Goal: Task Accomplishment & Management: Use online tool/utility

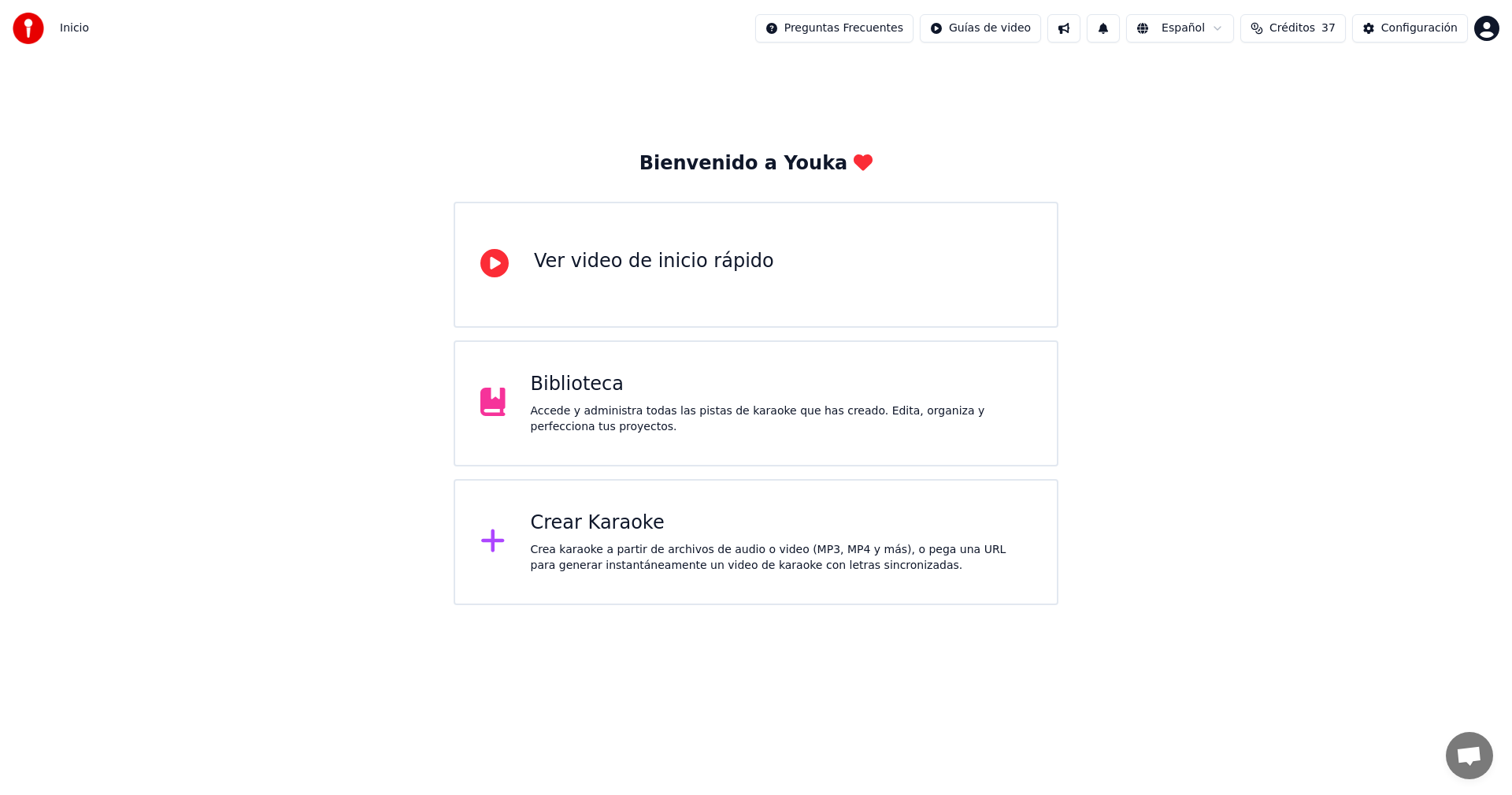
click at [595, 531] on div "Crear Karaoke" at bounding box center [781, 522] width 501 height 25
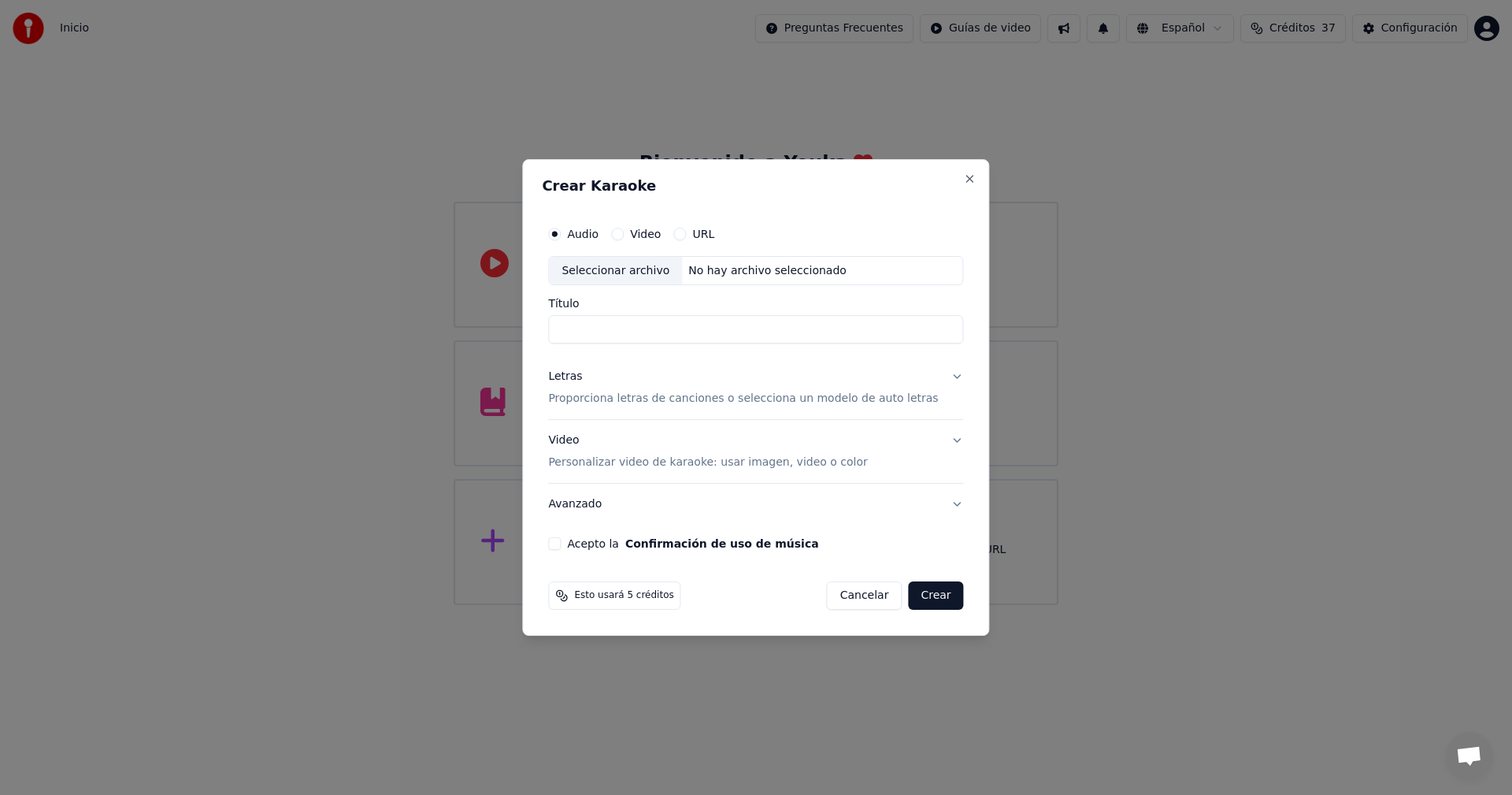
click at [744, 275] on div "No hay archivo seleccionado" at bounding box center [768, 271] width 171 height 16
drag, startPoint x: 657, startPoint y: 330, endPoint x: 528, endPoint y: 315, distance: 129.9
click at [528, 315] on body "**********" at bounding box center [756, 303] width 1512 height 605
drag, startPoint x: 637, startPoint y: 328, endPoint x: 628, endPoint y: 335, distance: 11.4
click at [628, 335] on input "**********" at bounding box center [756, 329] width 415 height 28
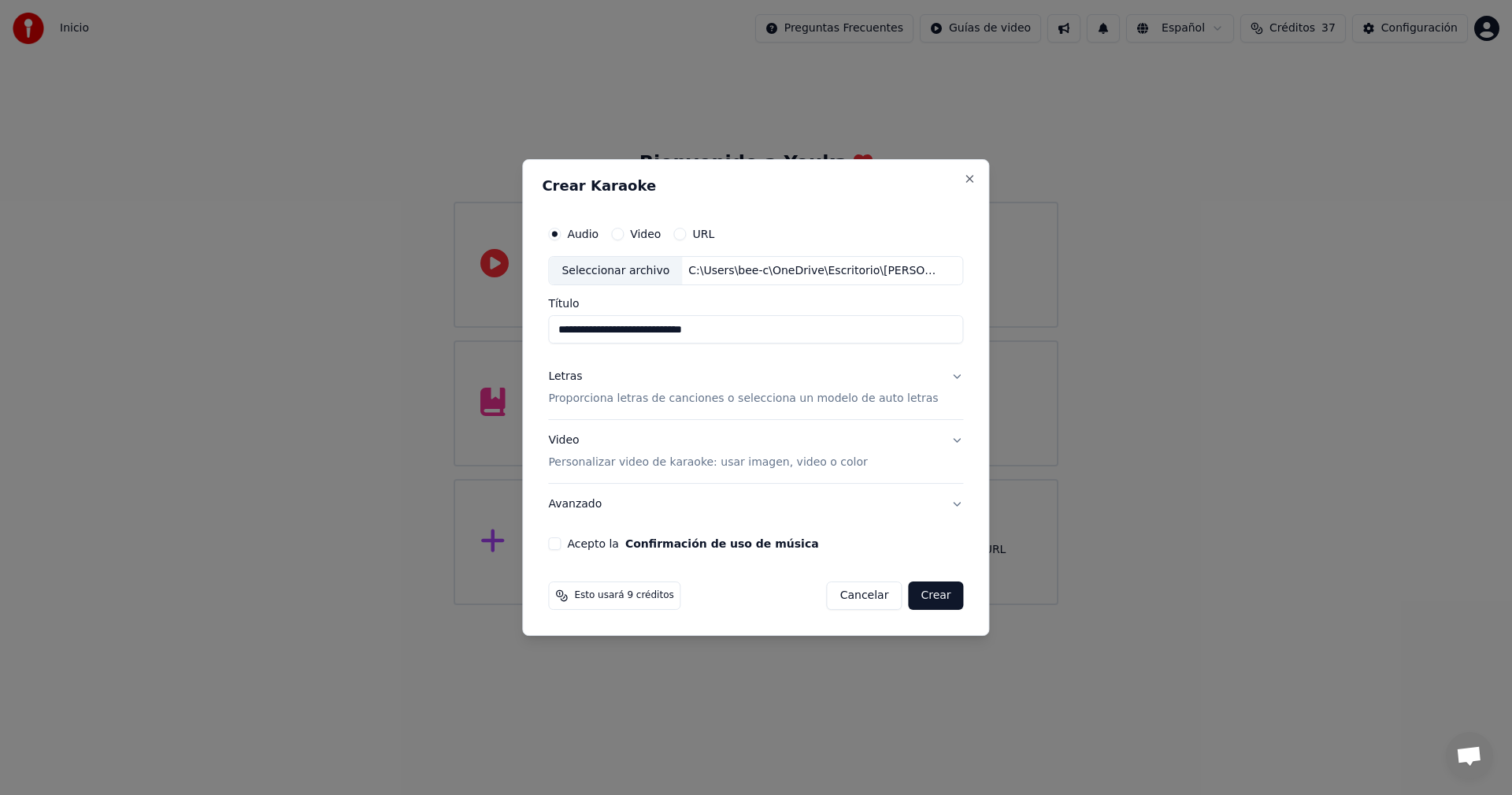
drag, startPoint x: 795, startPoint y: 343, endPoint x: 518, endPoint y: 305, distance: 279.6
click at [519, 303] on body "**********" at bounding box center [756, 303] width 1512 height 605
type input "**********"
drag, startPoint x: 658, startPoint y: 336, endPoint x: 555, endPoint y: 337, distance: 103.0
click at [555, 337] on div "**********" at bounding box center [755, 384] width 427 height 345
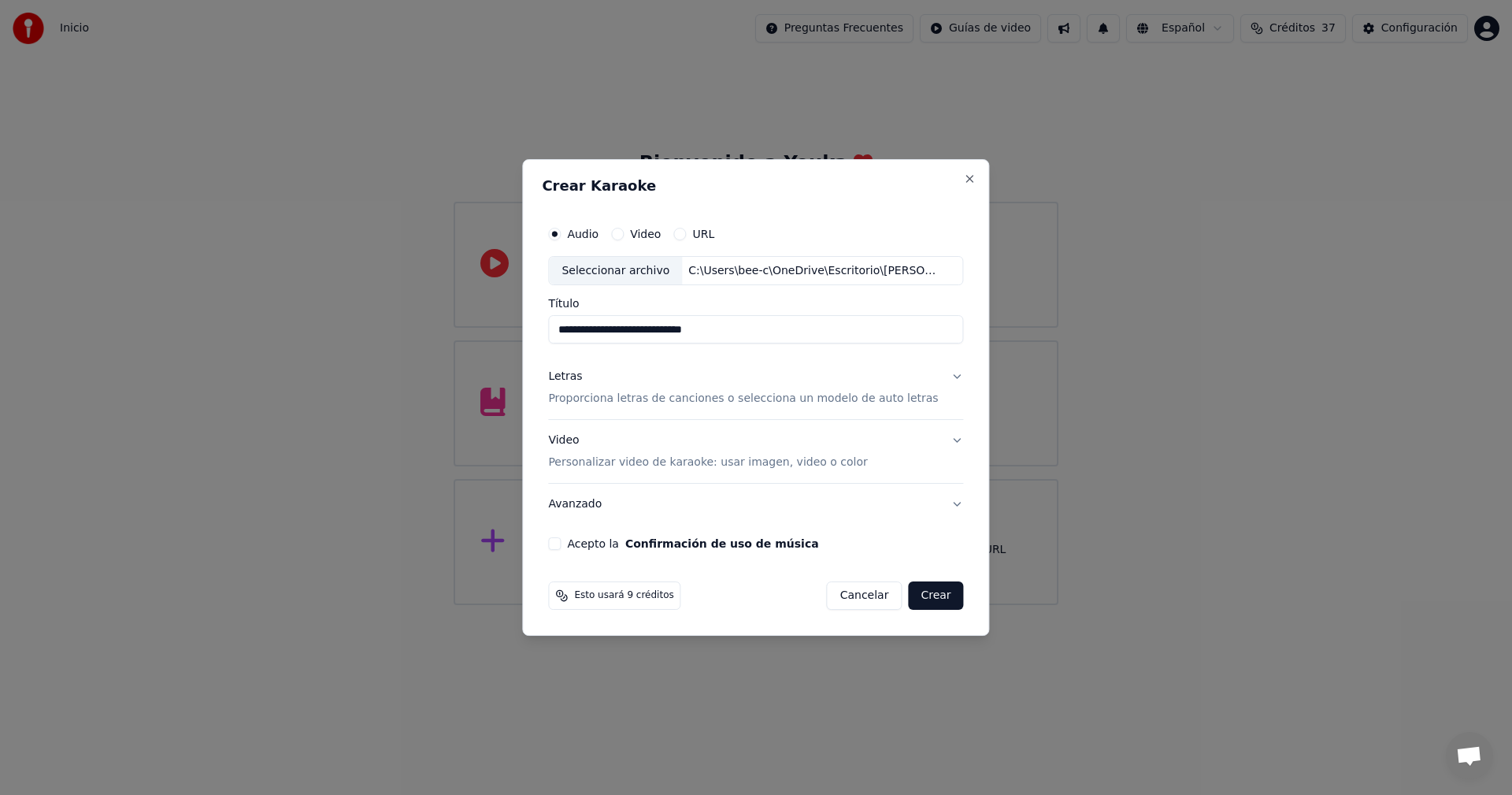
type input "**********"
click at [579, 377] on div "Letras" at bounding box center [565, 377] width 34 height 16
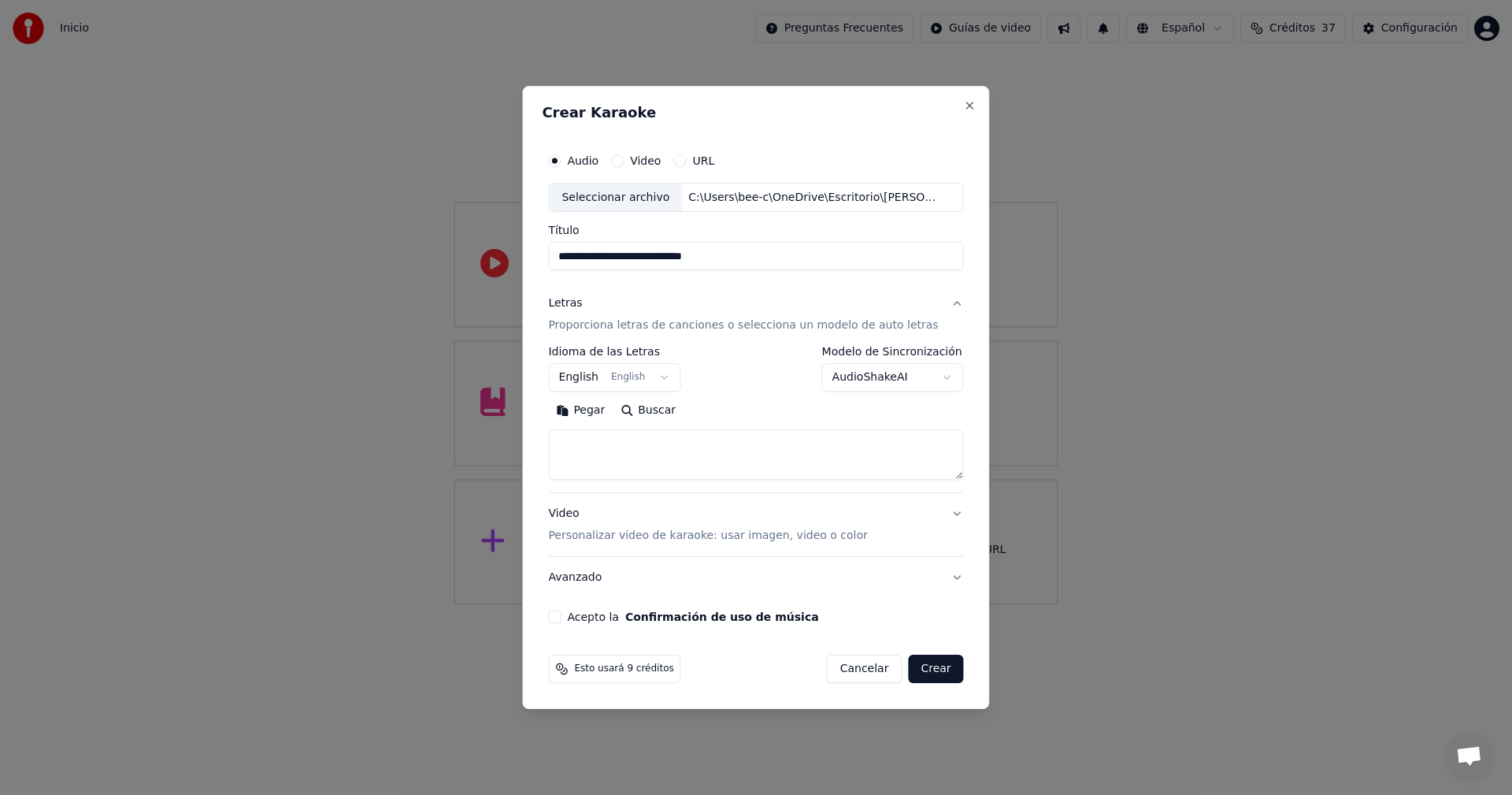
click at [659, 376] on body "**********" at bounding box center [756, 303] width 1512 height 605
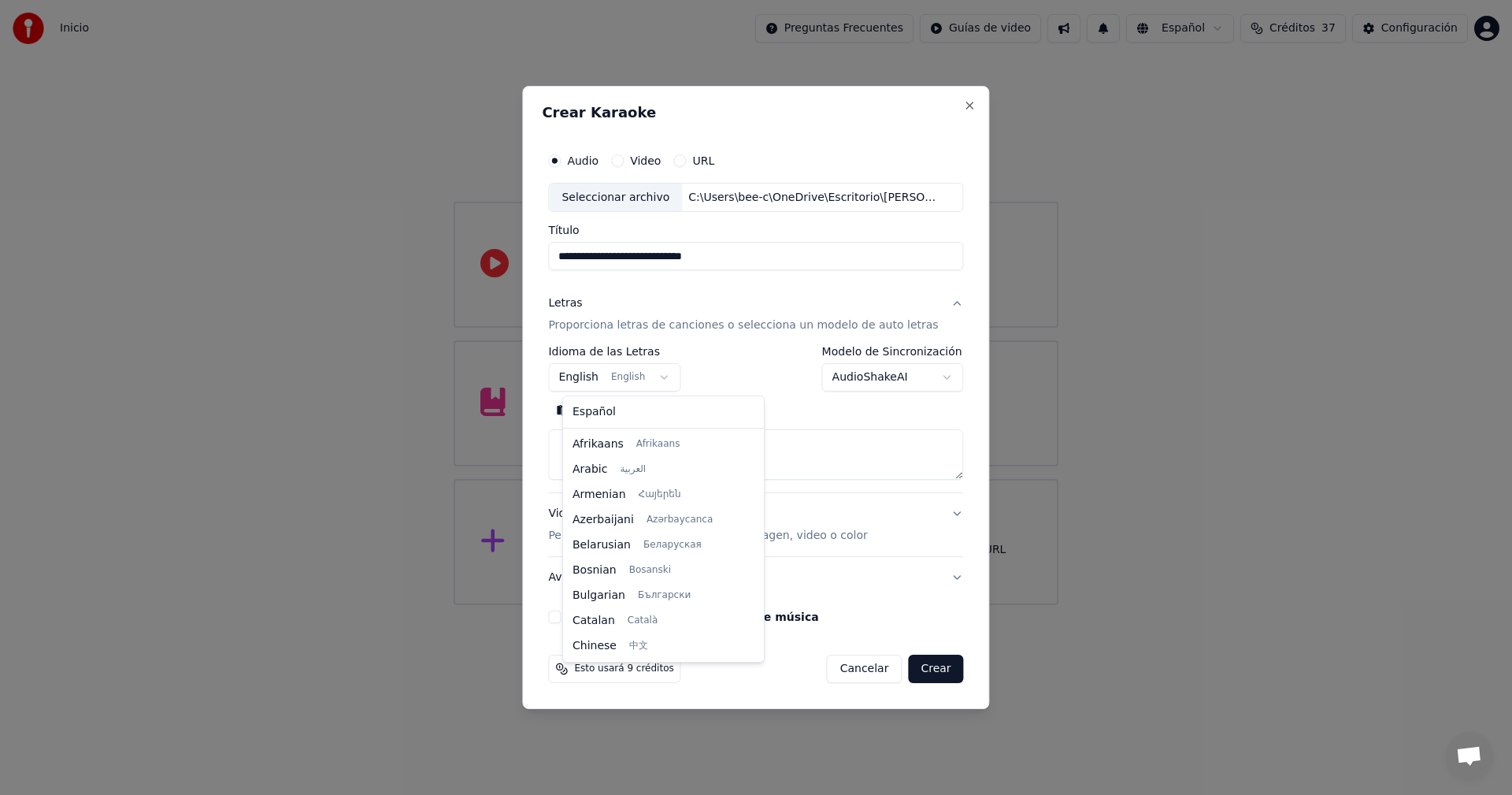
scroll to position [126, 0]
select select "**"
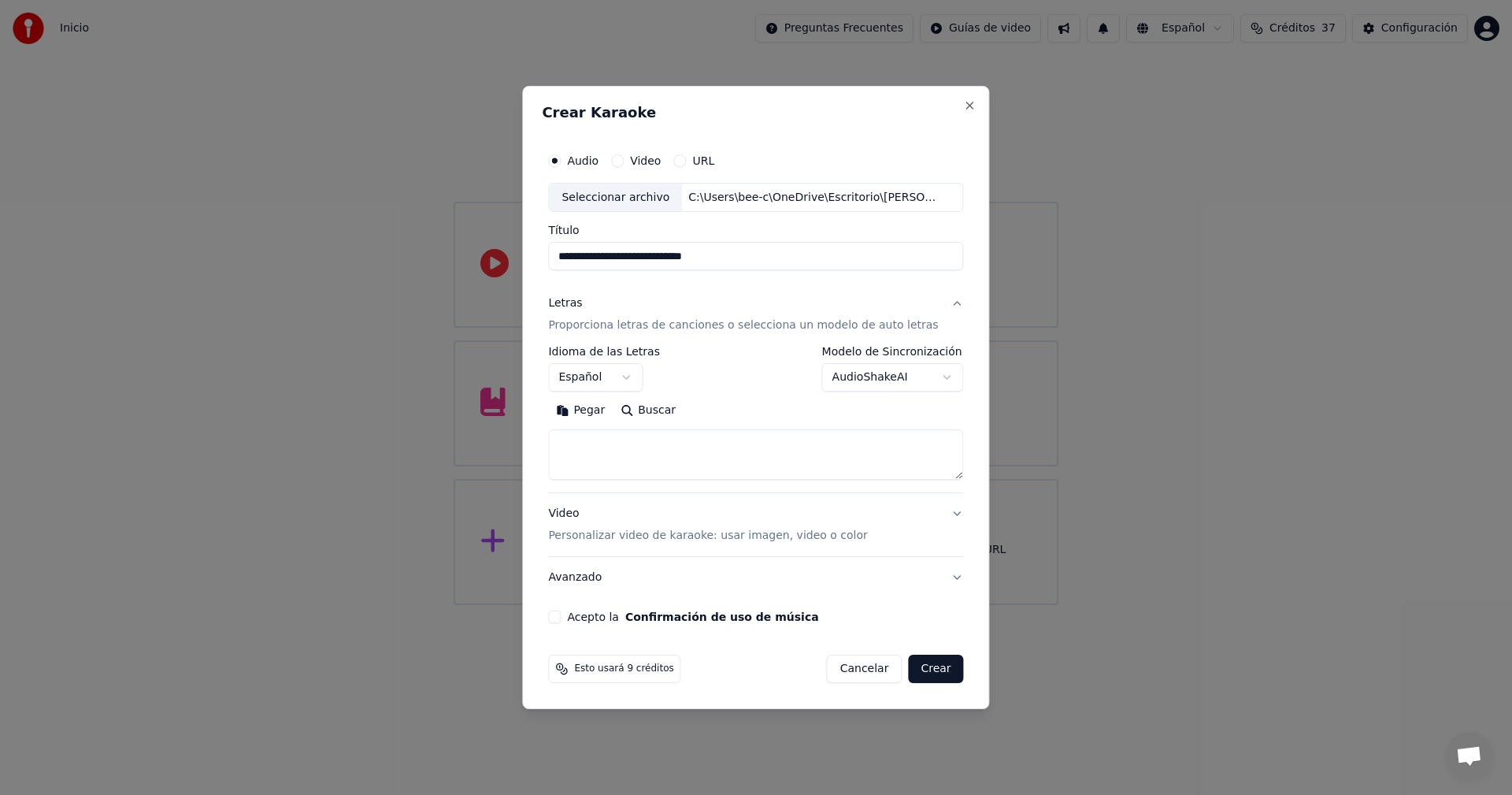
click at [591, 411] on button "Pegar" at bounding box center [580, 410] width 64 height 25
type textarea "**********"
click at [561, 619] on button "Acepto la Confirmación de uso de música" at bounding box center [554, 617] width 13 height 13
click at [926, 669] on button "Crear" at bounding box center [935, 668] width 56 height 28
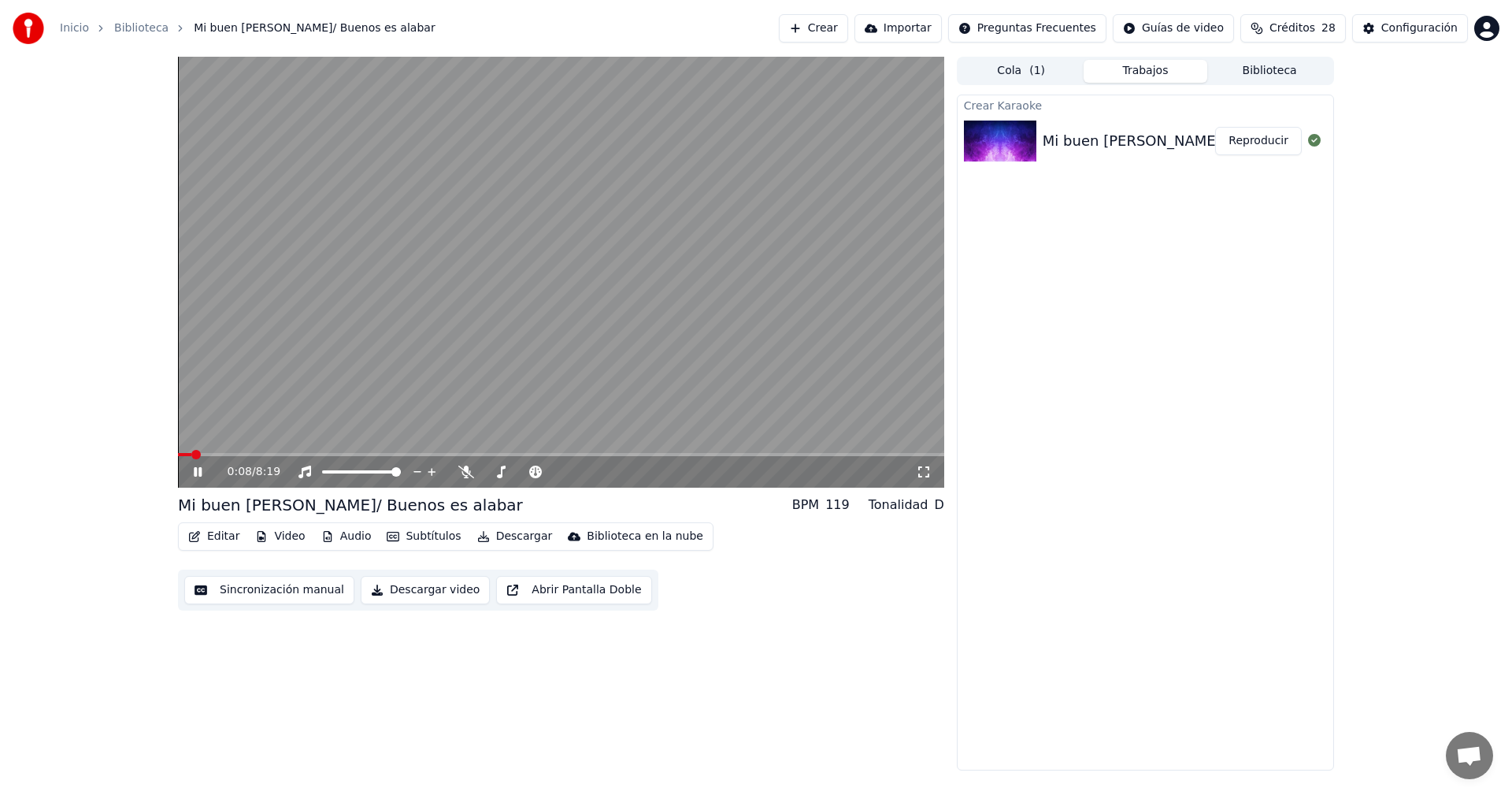
click at [195, 475] on icon at bounding box center [198, 472] width 8 height 10
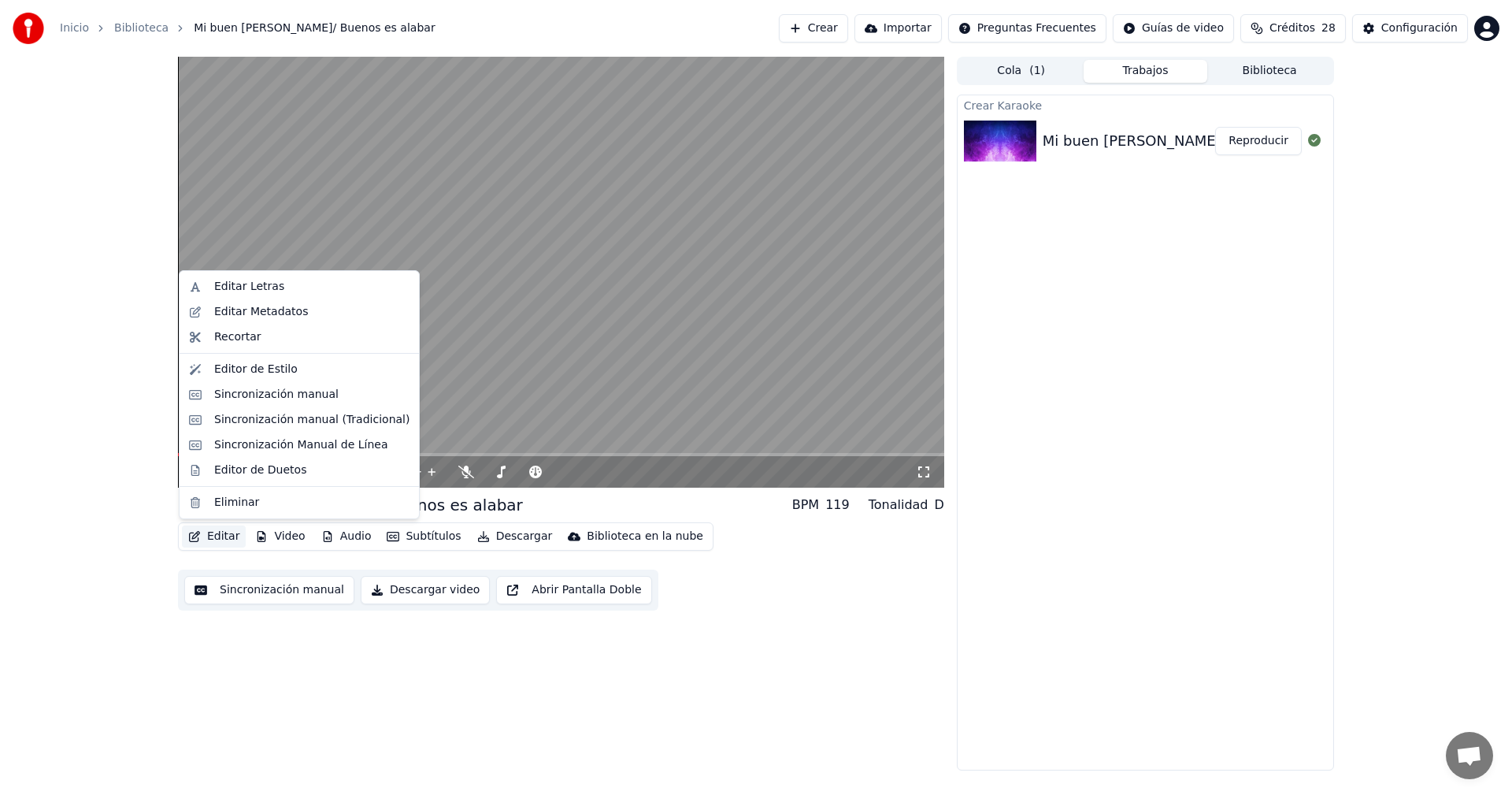
click at [201, 534] on button "Editar" at bounding box center [213, 536] width 64 height 22
click at [200, 391] on div "Sincronización manual" at bounding box center [299, 394] width 233 height 25
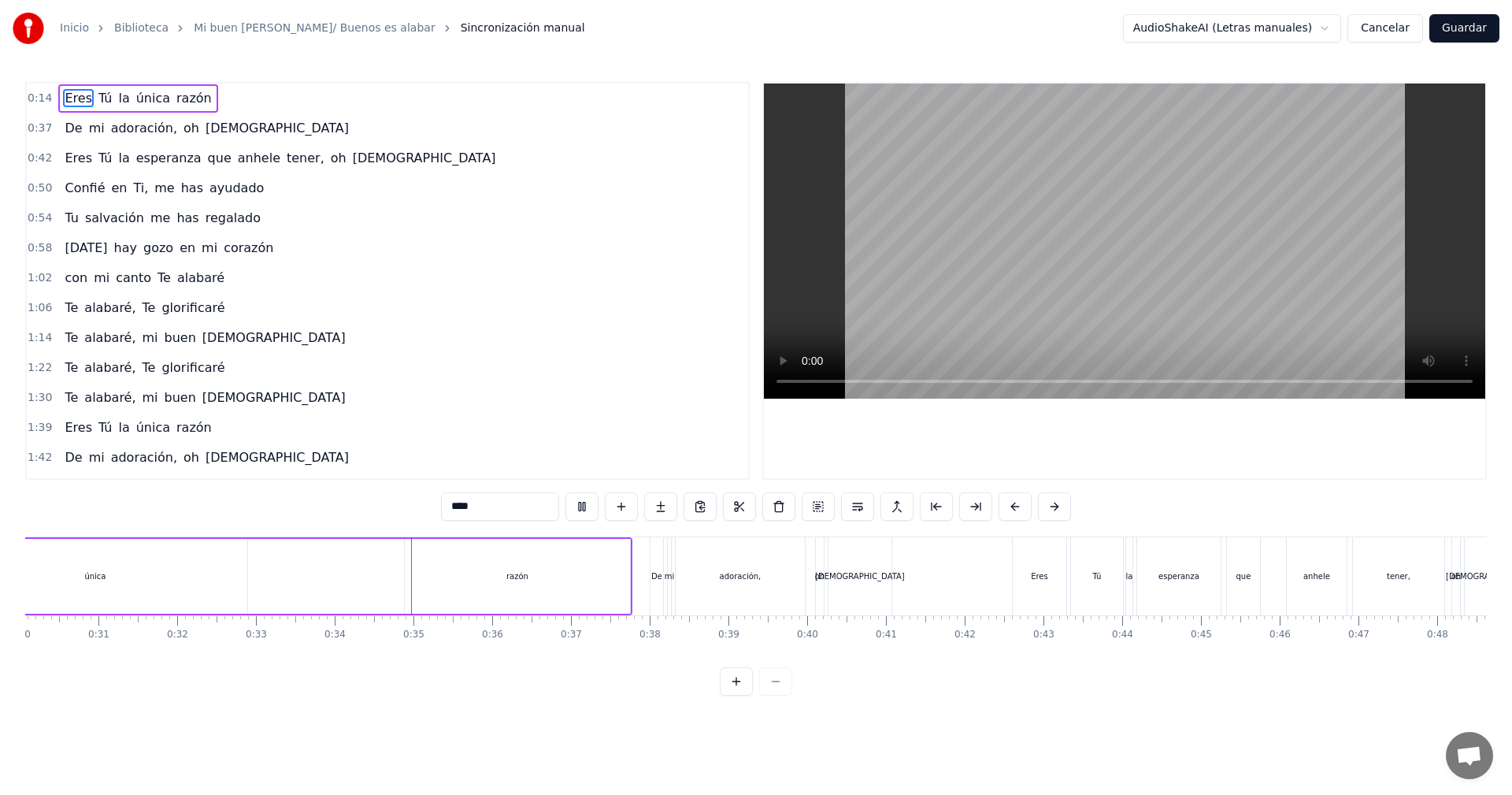
scroll to position [0, 2630]
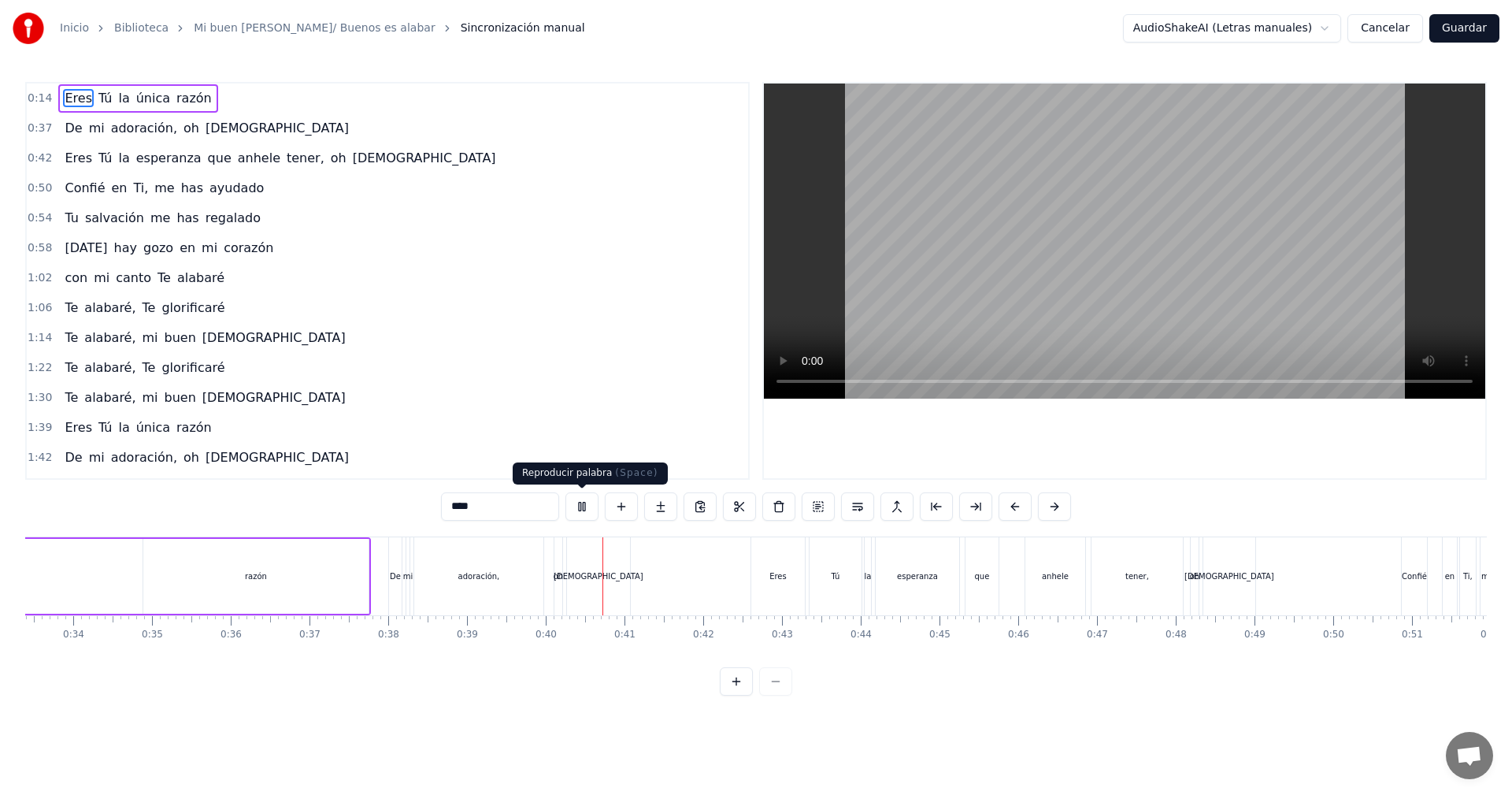
click at [582, 504] on button at bounding box center [582, 506] width 33 height 28
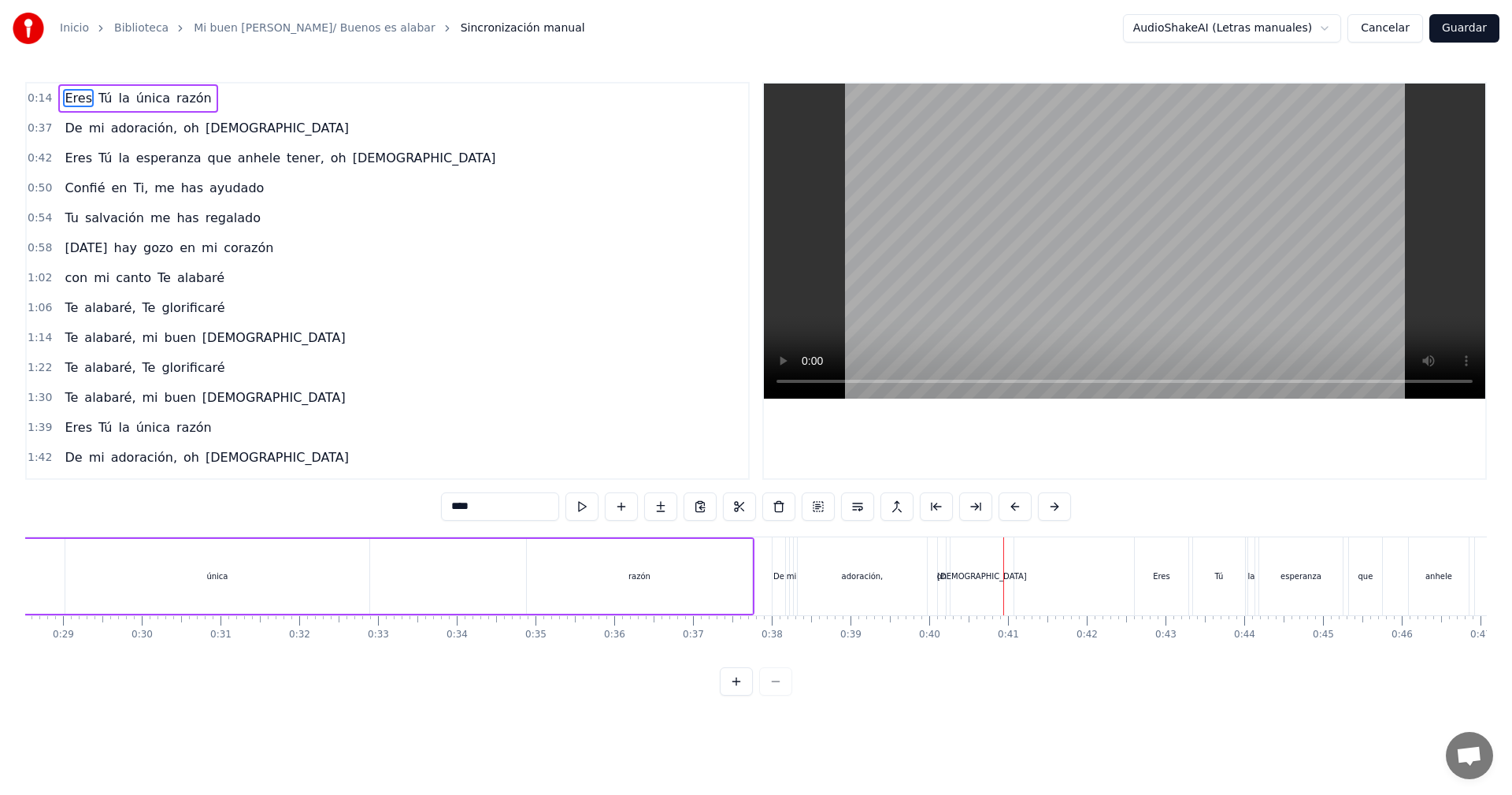
scroll to position [0, 2268]
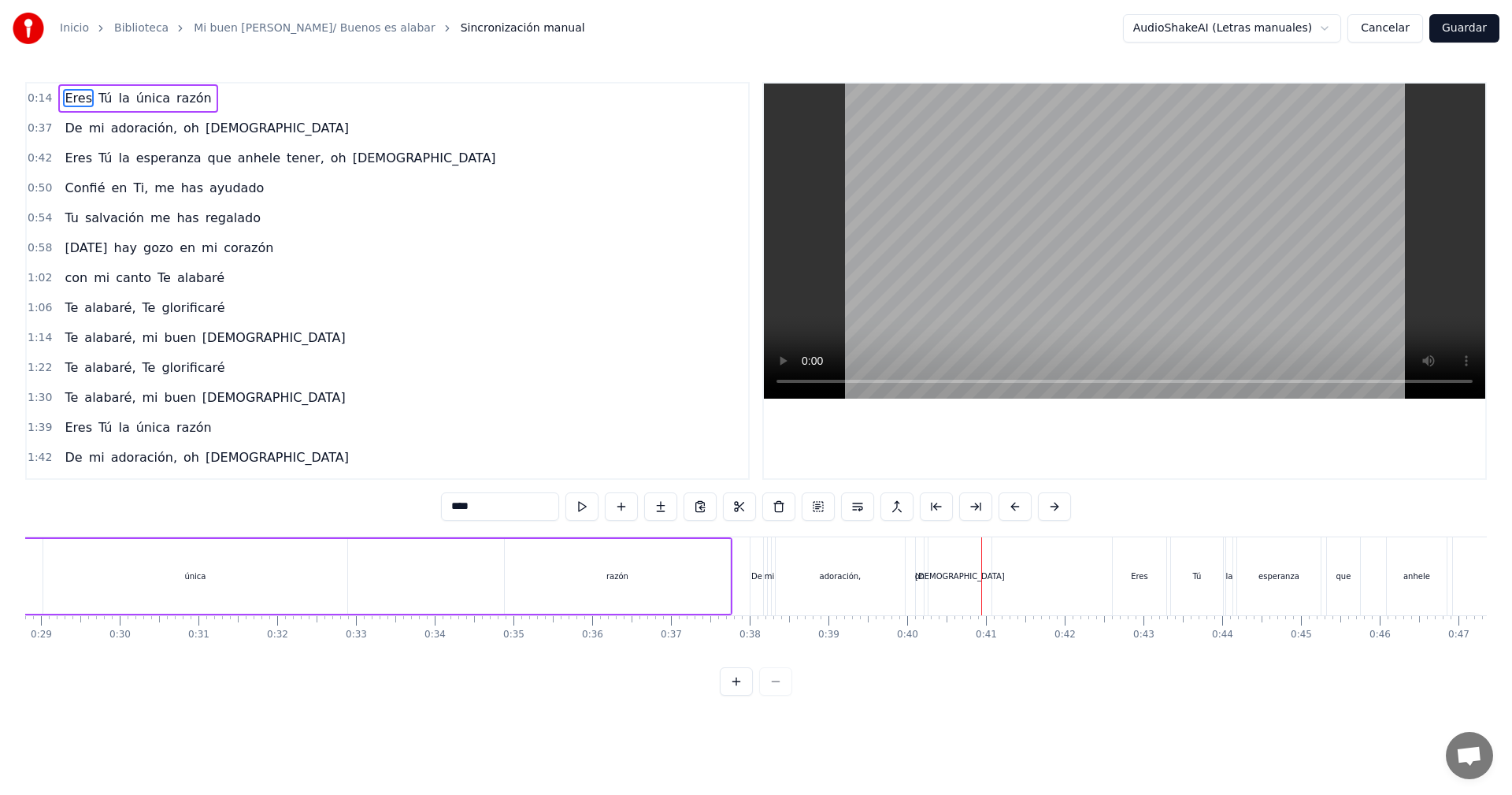
click at [580, 579] on div "razón" at bounding box center [617, 575] width 225 height 75
drag, startPoint x: 511, startPoint y: 579, endPoint x: 699, endPoint y: 583, distance: 188.0
click at [699, 583] on div at bounding box center [697, 575] width 6 height 72
click at [174, 563] on div "única" at bounding box center [196, 575] width 304 height 75
drag, startPoint x: 48, startPoint y: 579, endPoint x: 320, endPoint y: 586, distance: 272.1
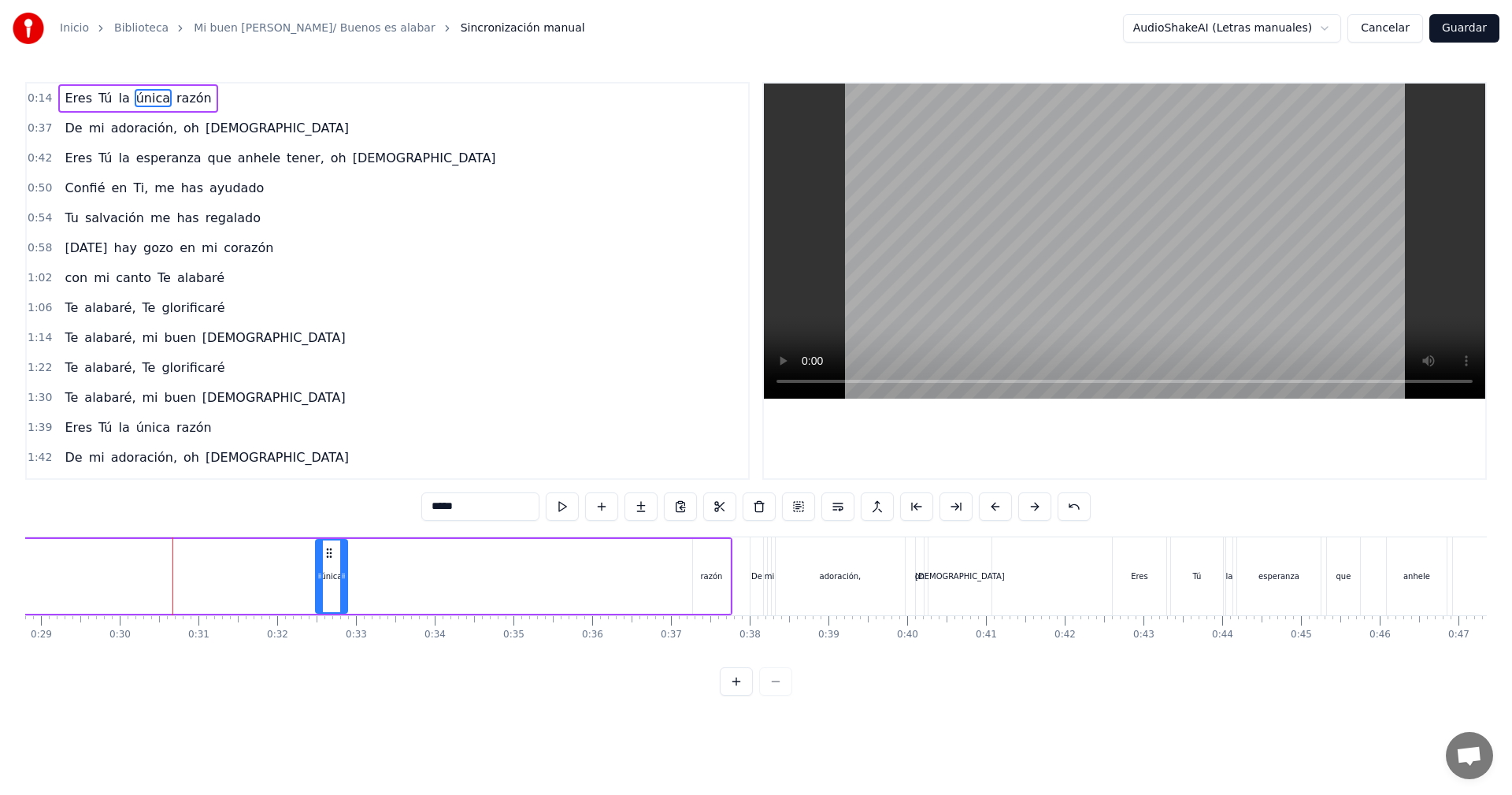
click at [320, 586] on div at bounding box center [319, 575] width 6 height 72
drag, startPoint x: 328, startPoint y: 553, endPoint x: 671, endPoint y: 571, distance: 343.5
click at [671, 571] on div "única" at bounding box center [678, 575] width 30 height 72
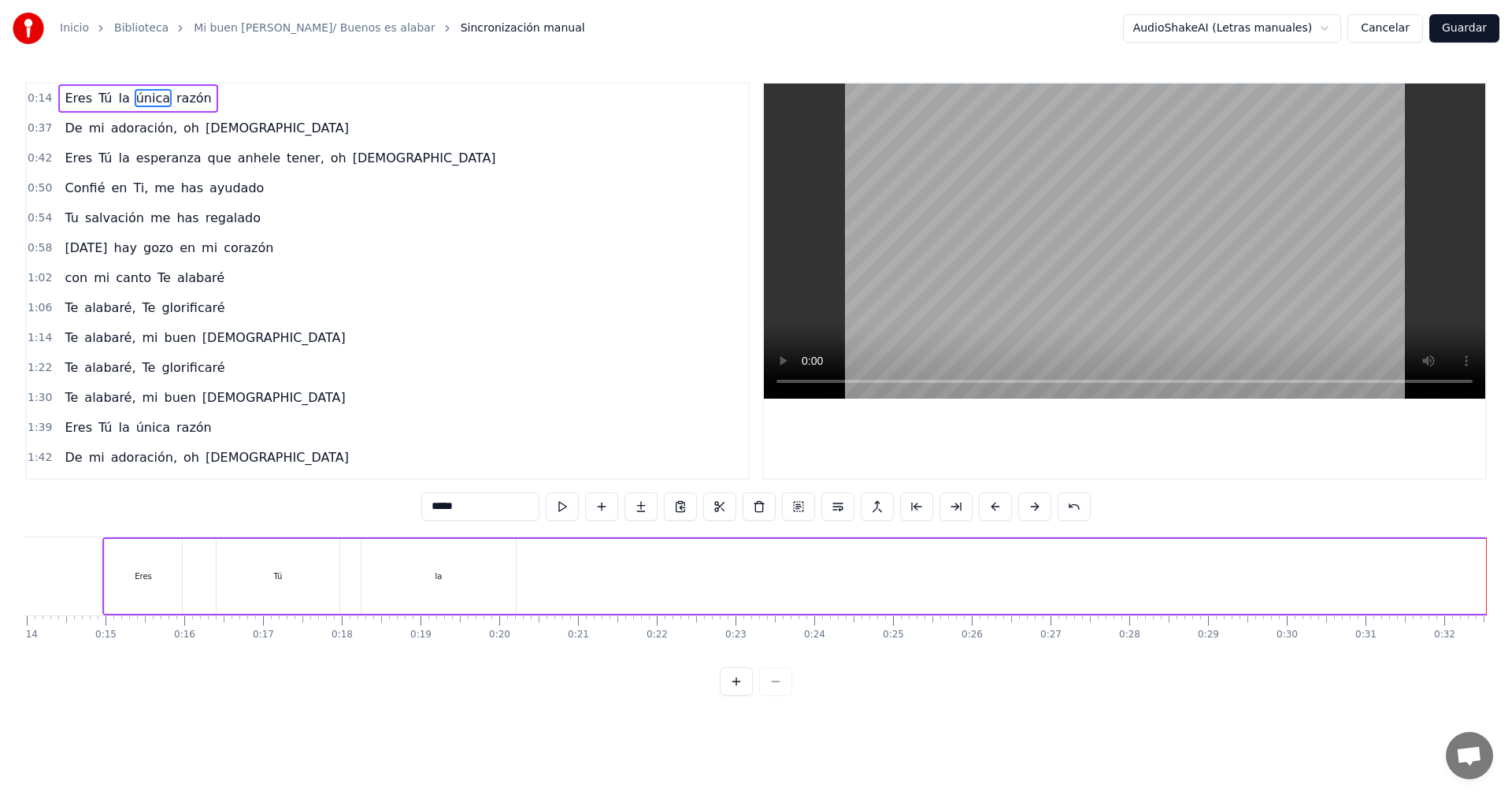
scroll to position [0, 1253]
click at [257, 583] on div "la" at bounding box center [286, 575] width 154 height 75
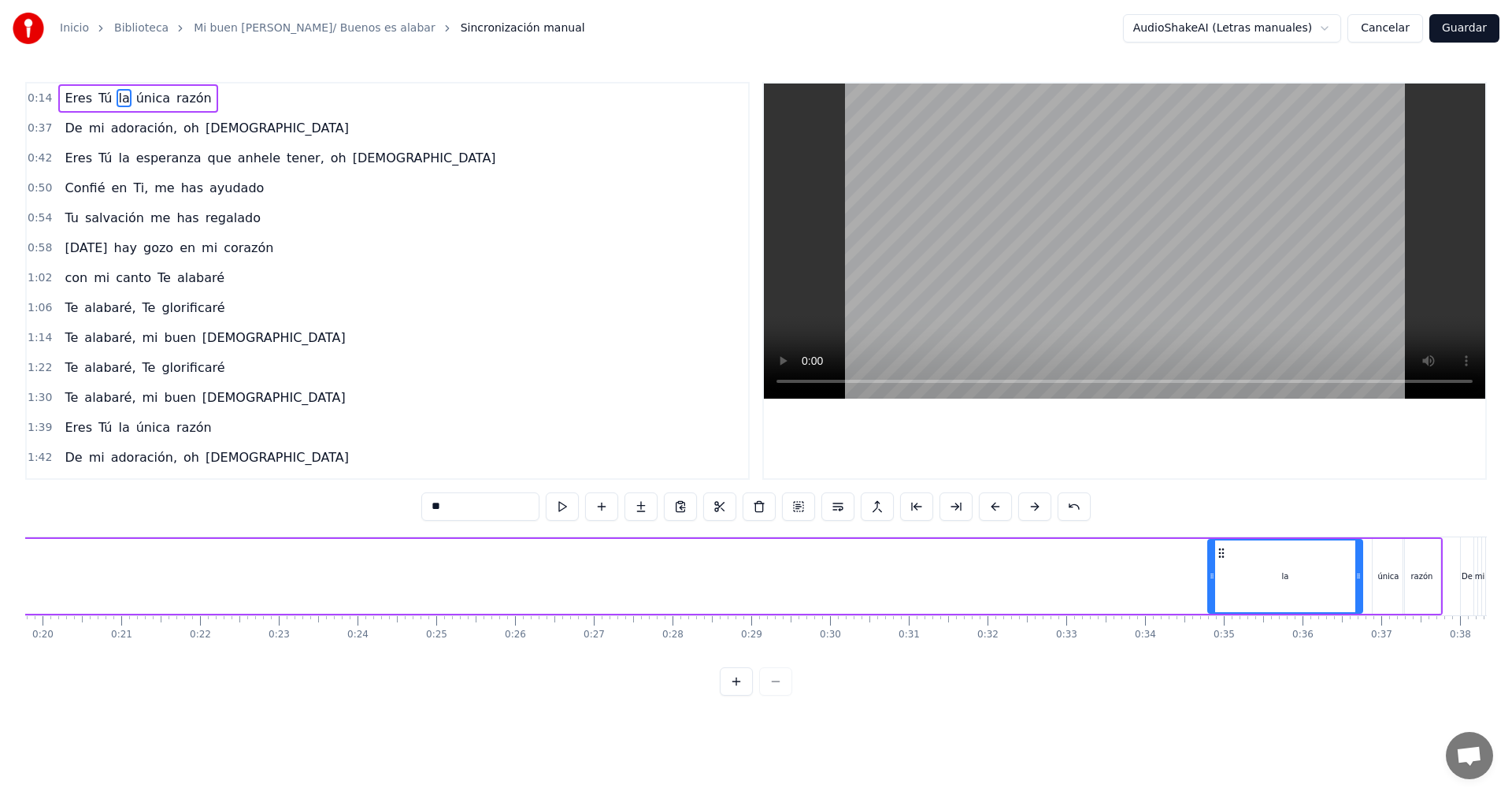
scroll to position [0, 1559]
drag, startPoint x: 252, startPoint y: 559, endPoint x: 1222, endPoint y: 589, distance: 970.5
click at [1222, 589] on div "la" at bounding box center [1283, 575] width 153 height 72
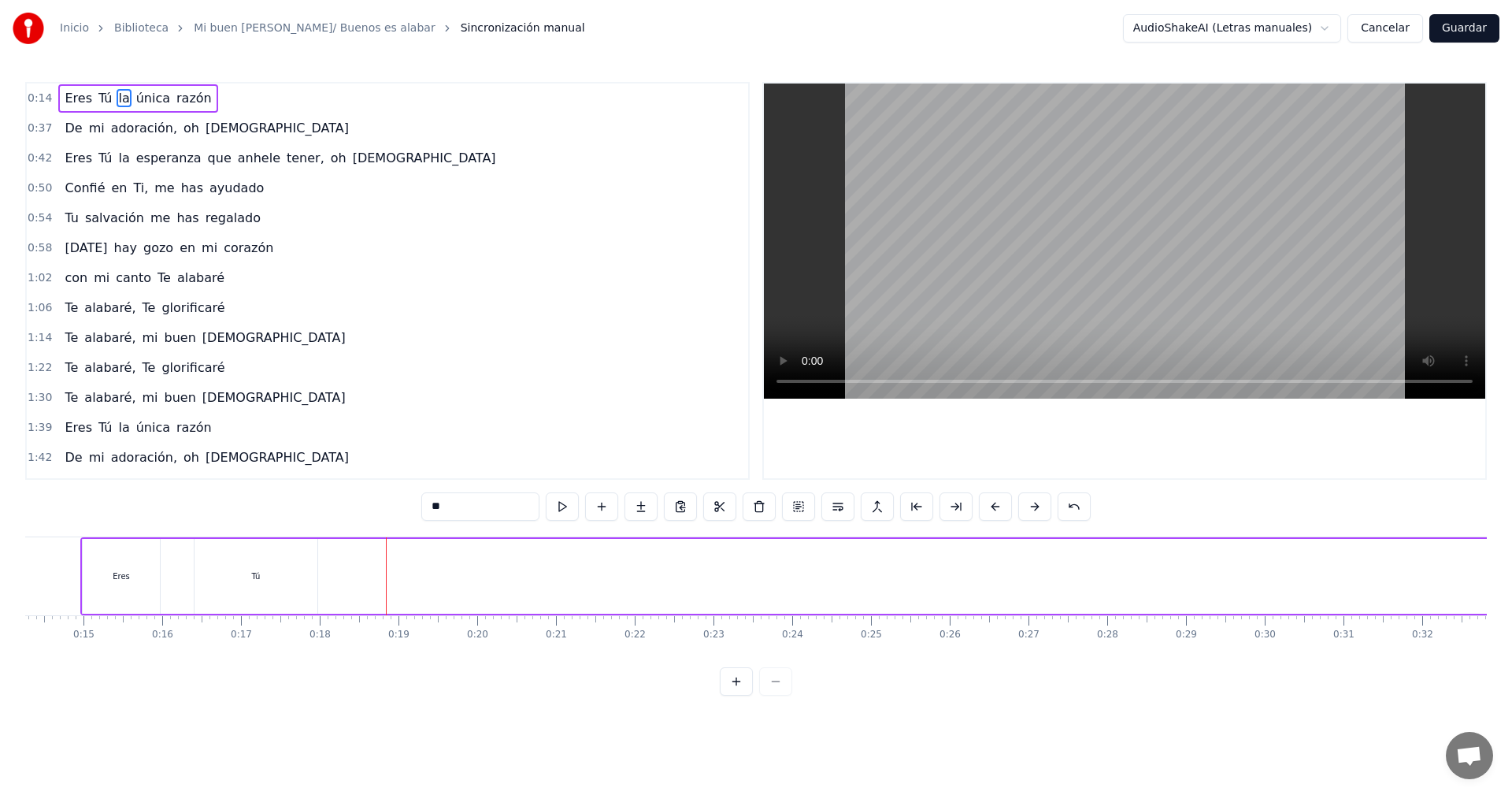
click at [231, 566] on div "Tú" at bounding box center [256, 575] width 123 height 75
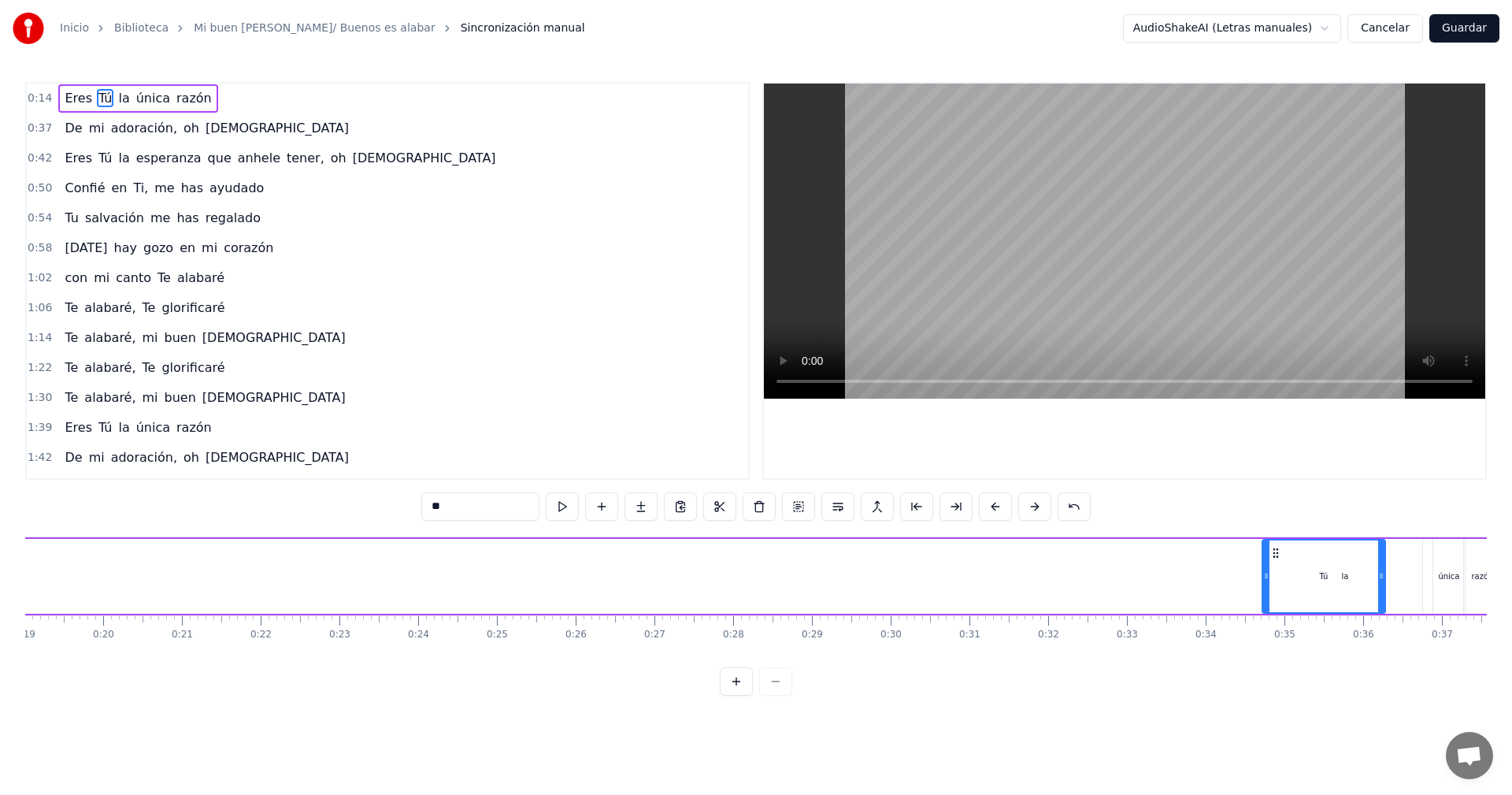
scroll to position [0, 1518]
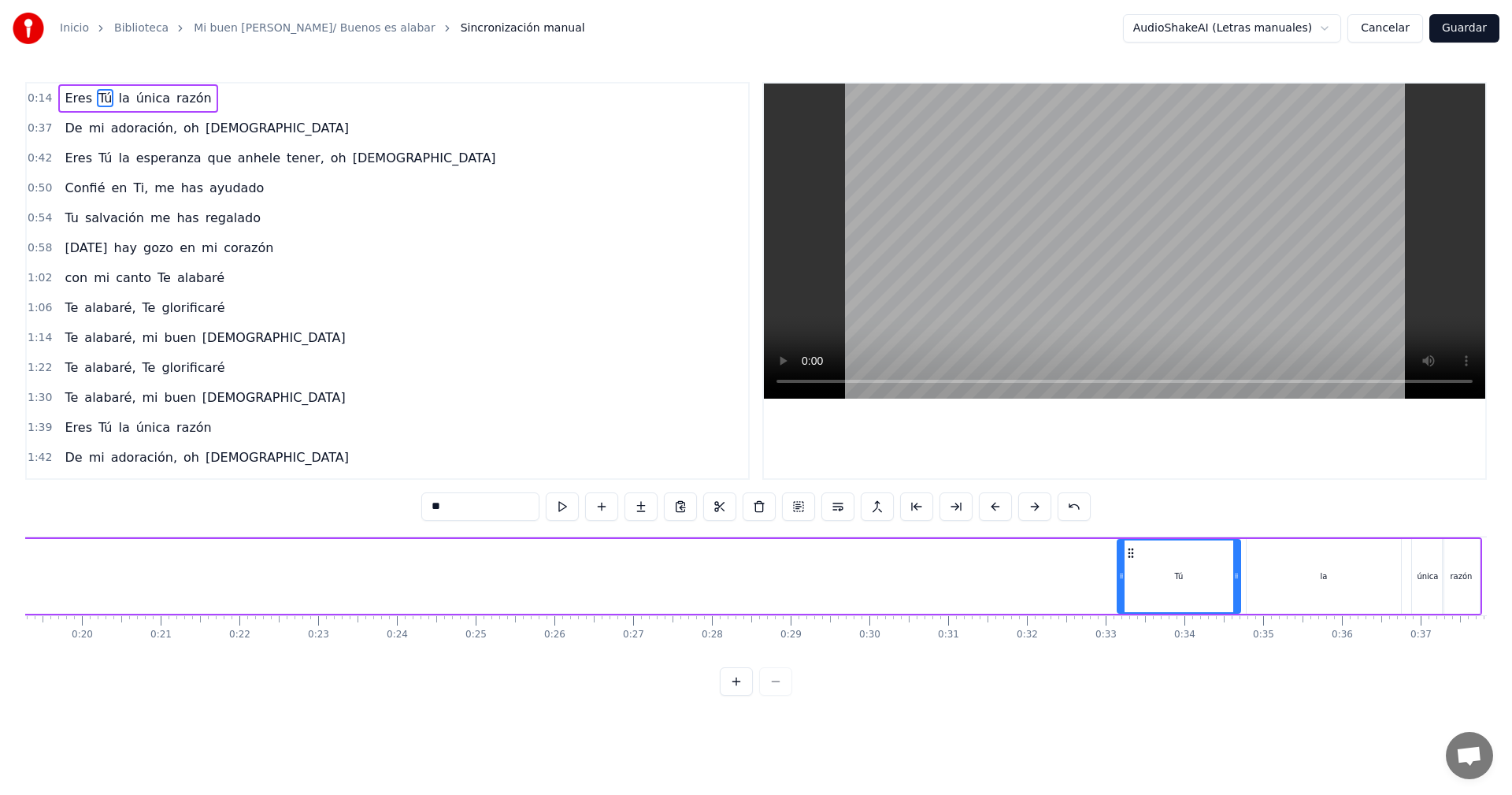
drag, startPoint x: 209, startPoint y: 553, endPoint x: 1132, endPoint y: 575, distance: 923.3
click at [1132, 575] on div "Tú" at bounding box center [1179, 575] width 122 height 72
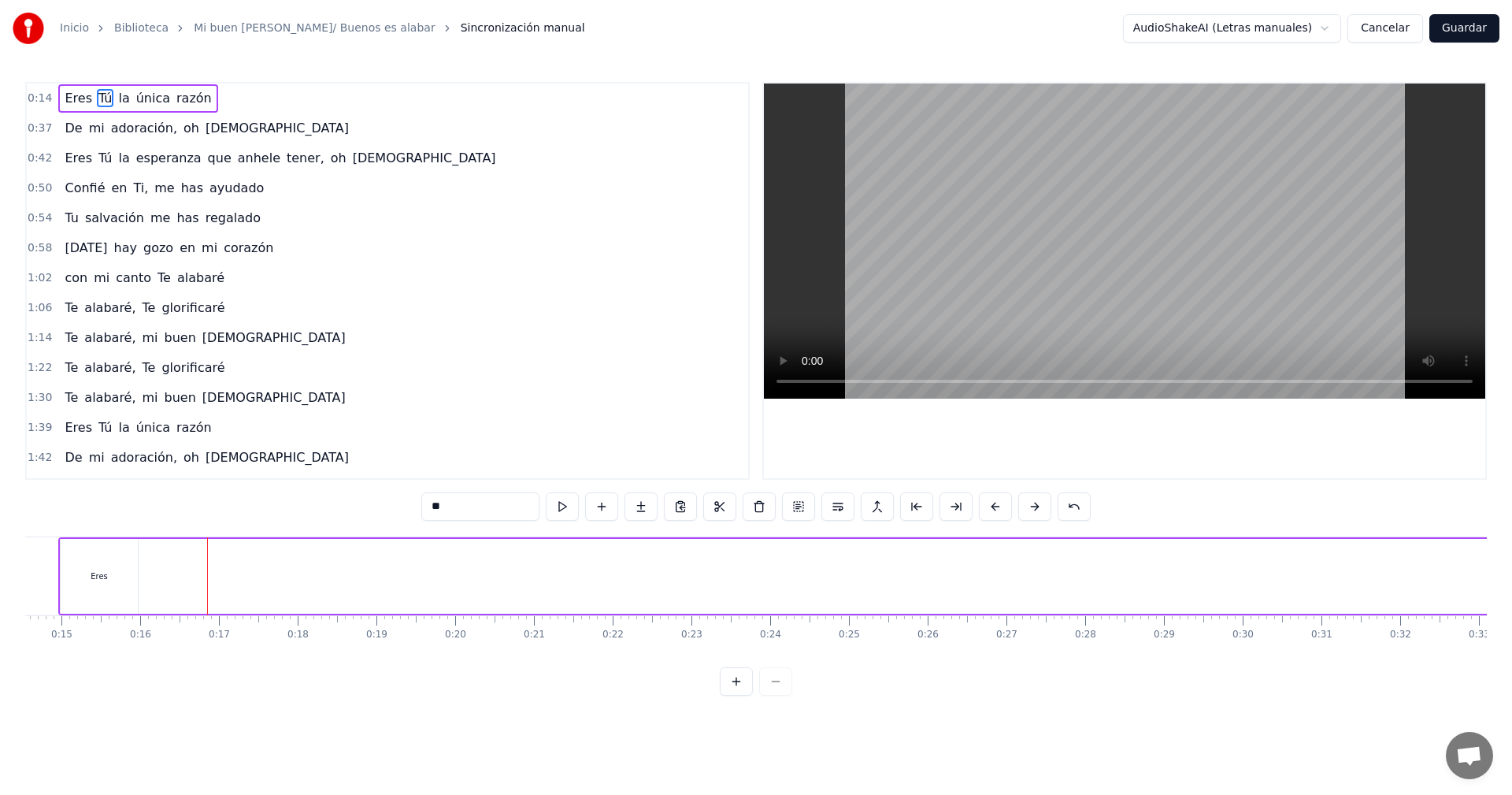
scroll to position [0, 821]
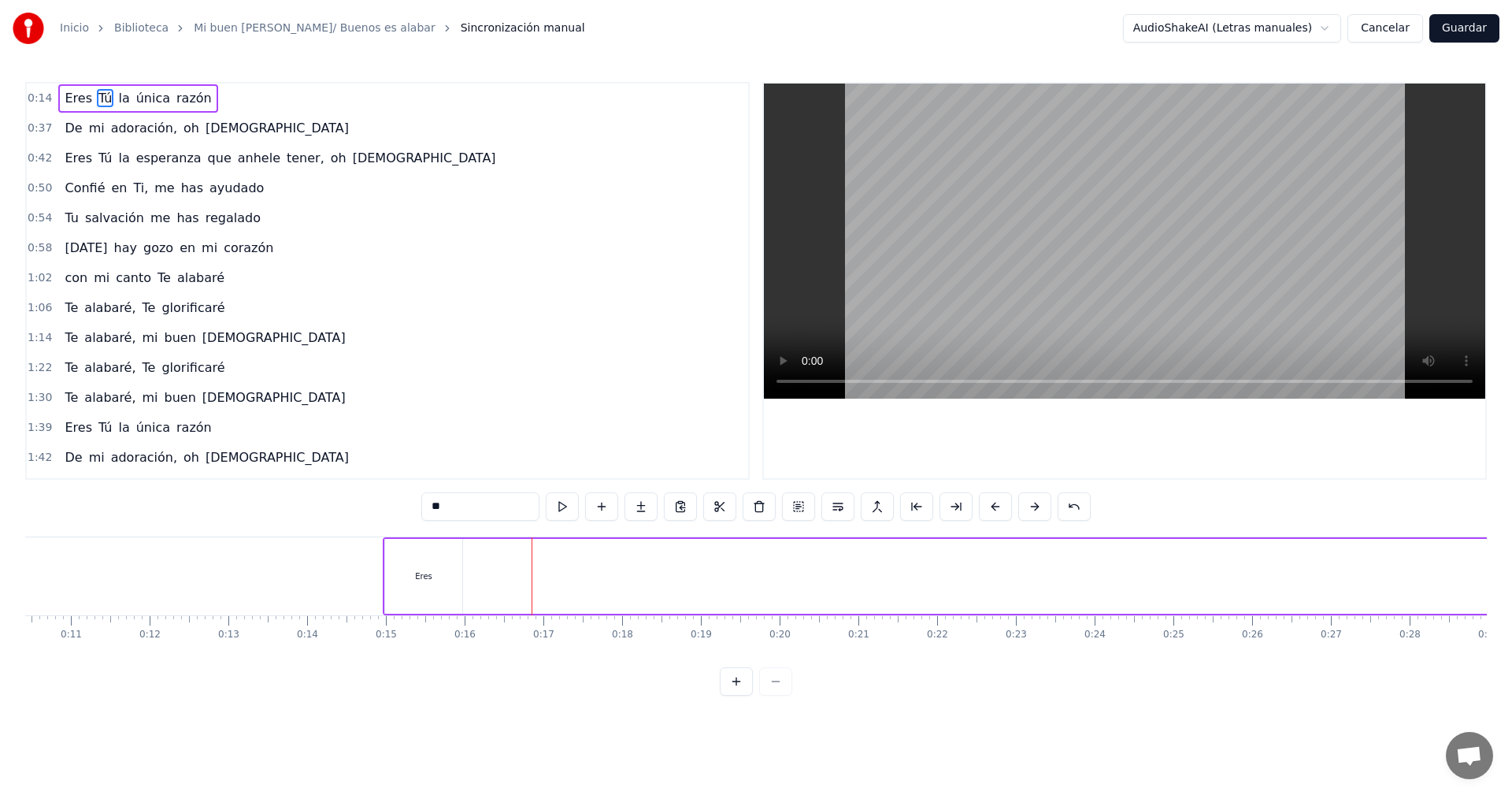
click at [397, 550] on div "Eres" at bounding box center [424, 575] width 77 height 75
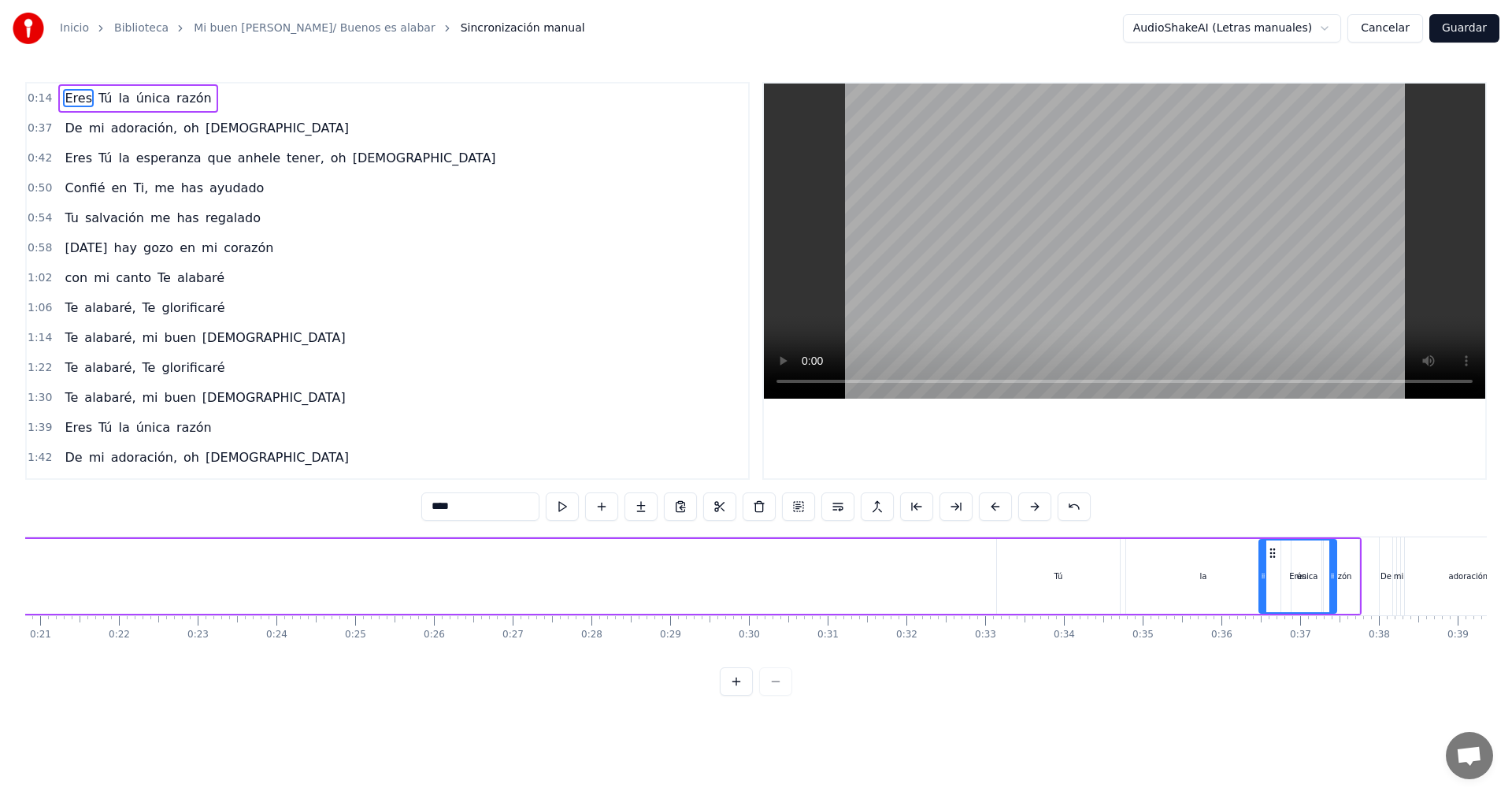
scroll to position [0, 1639]
drag, startPoint x: 396, startPoint y: 551, endPoint x: 968, endPoint y: 545, distance: 572.0
click at [968, 545] on div "Eres" at bounding box center [995, 575] width 76 height 72
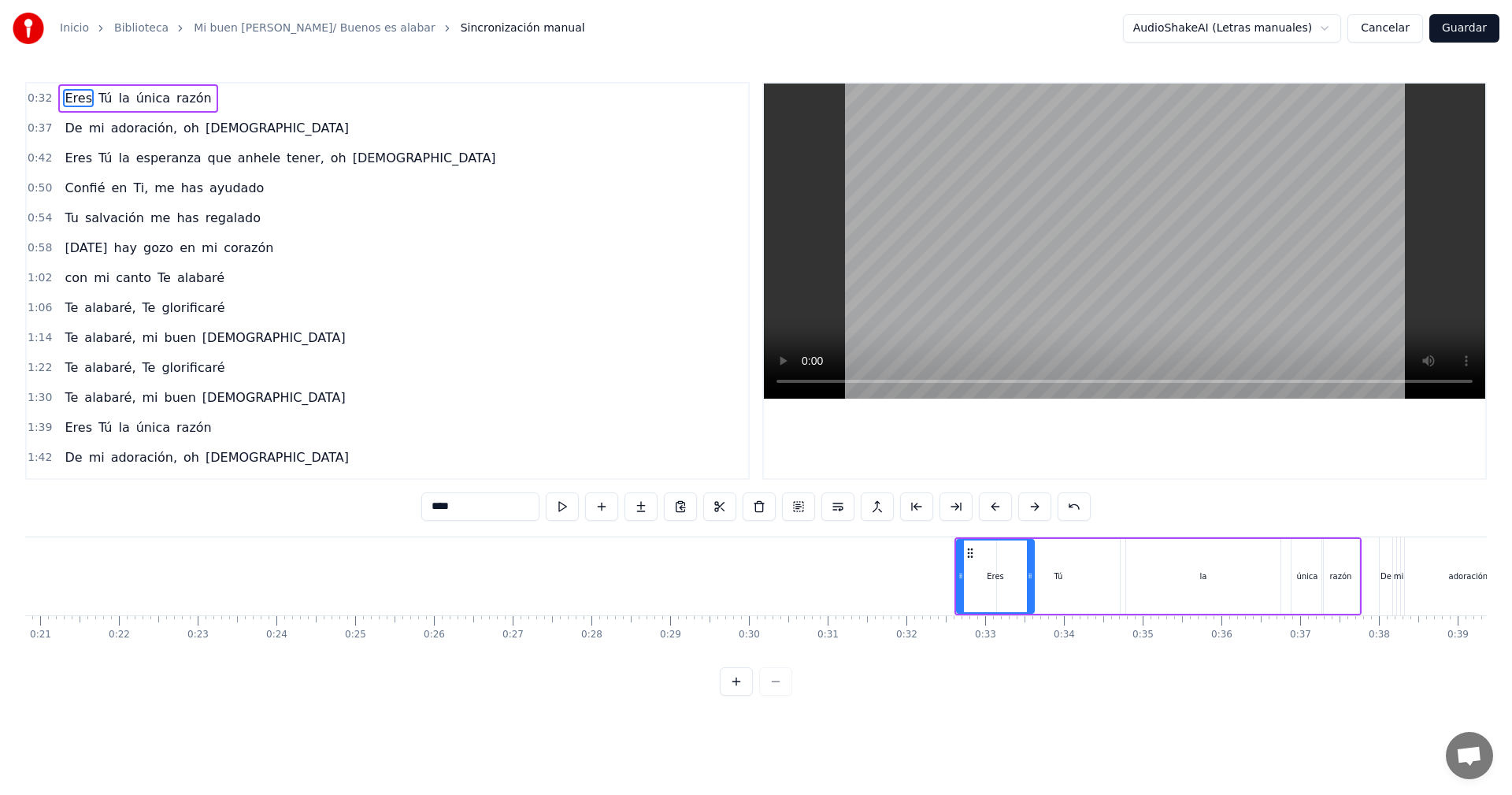
click at [1076, 566] on div "Tú" at bounding box center [1058, 575] width 123 height 75
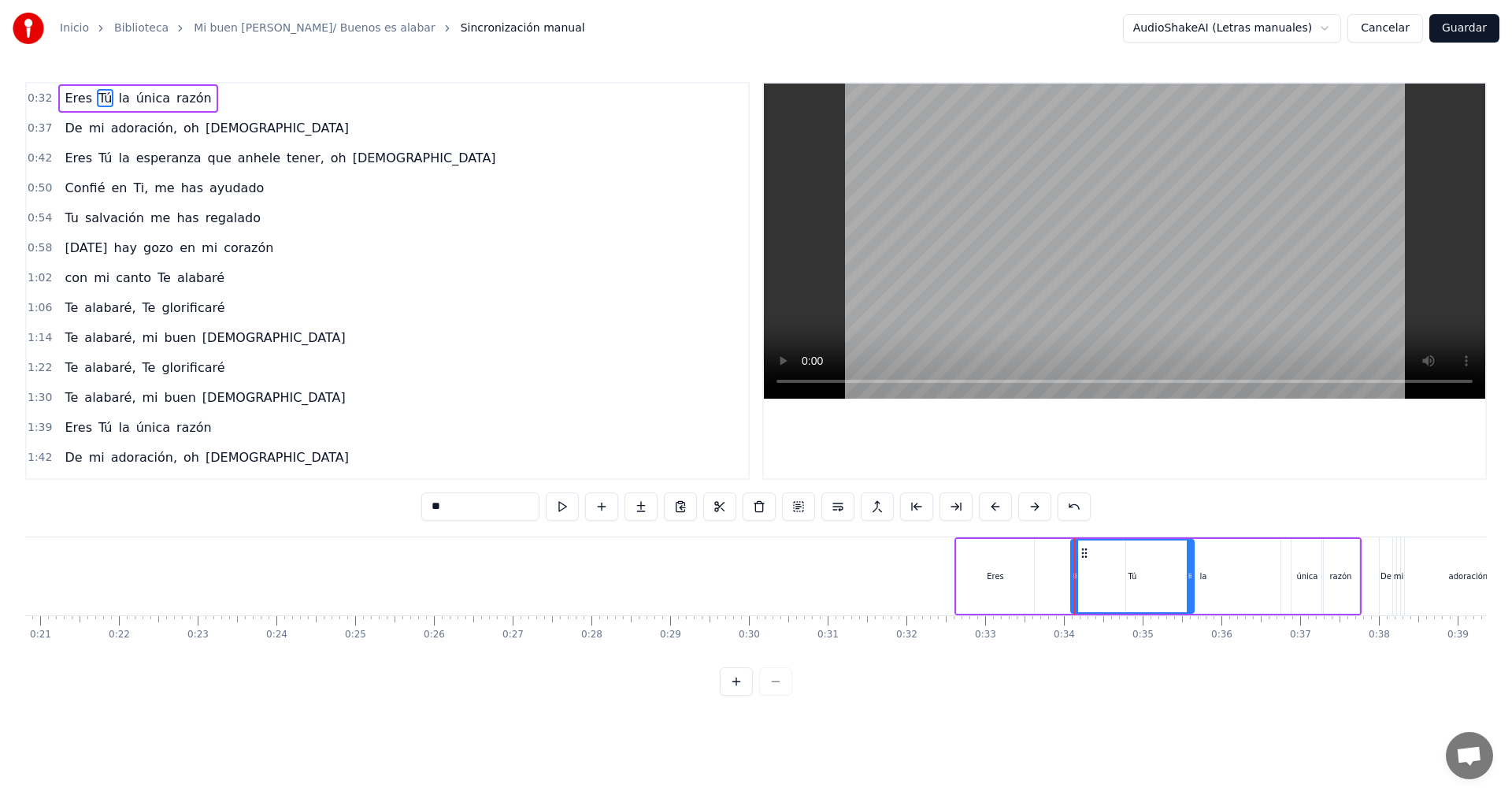
drag, startPoint x: 1011, startPoint y: 553, endPoint x: 1085, endPoint y: 550, distance: 74.1
click at [1085, 550] on icon at bounding box center [1085, 553] width 13 height 13
click at [963, 550] on div "Eres" at bounding box center [995, 575] width 77 height 75
type input "****"
drag, startPoint x: 973, startPoint y: 552, endPoint x: 1056, endPoint y: 545, distance: 83.3
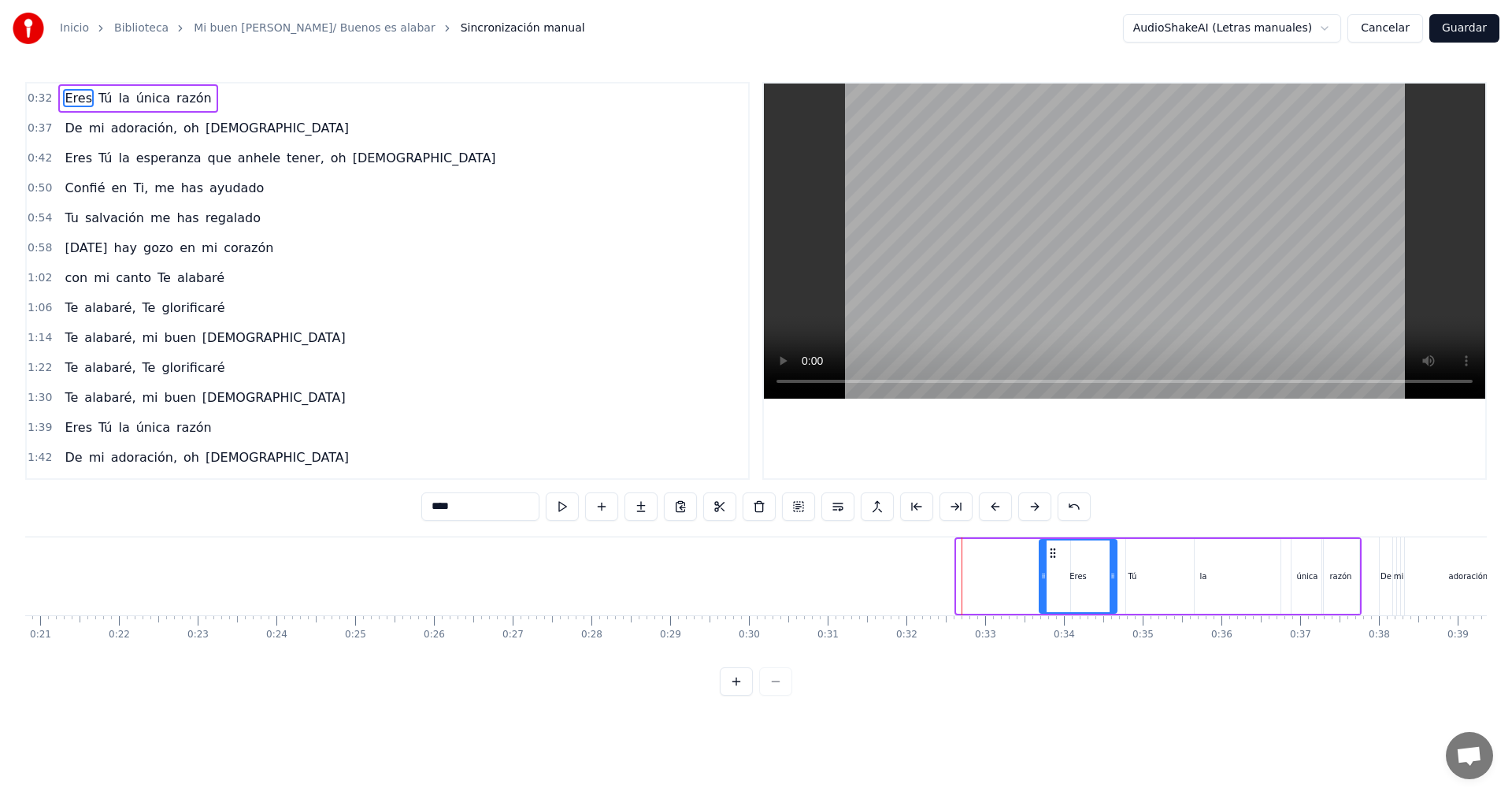
click at [1056, 545] on div "Eres" at bounding box center [1078, 575] width 76 height 72
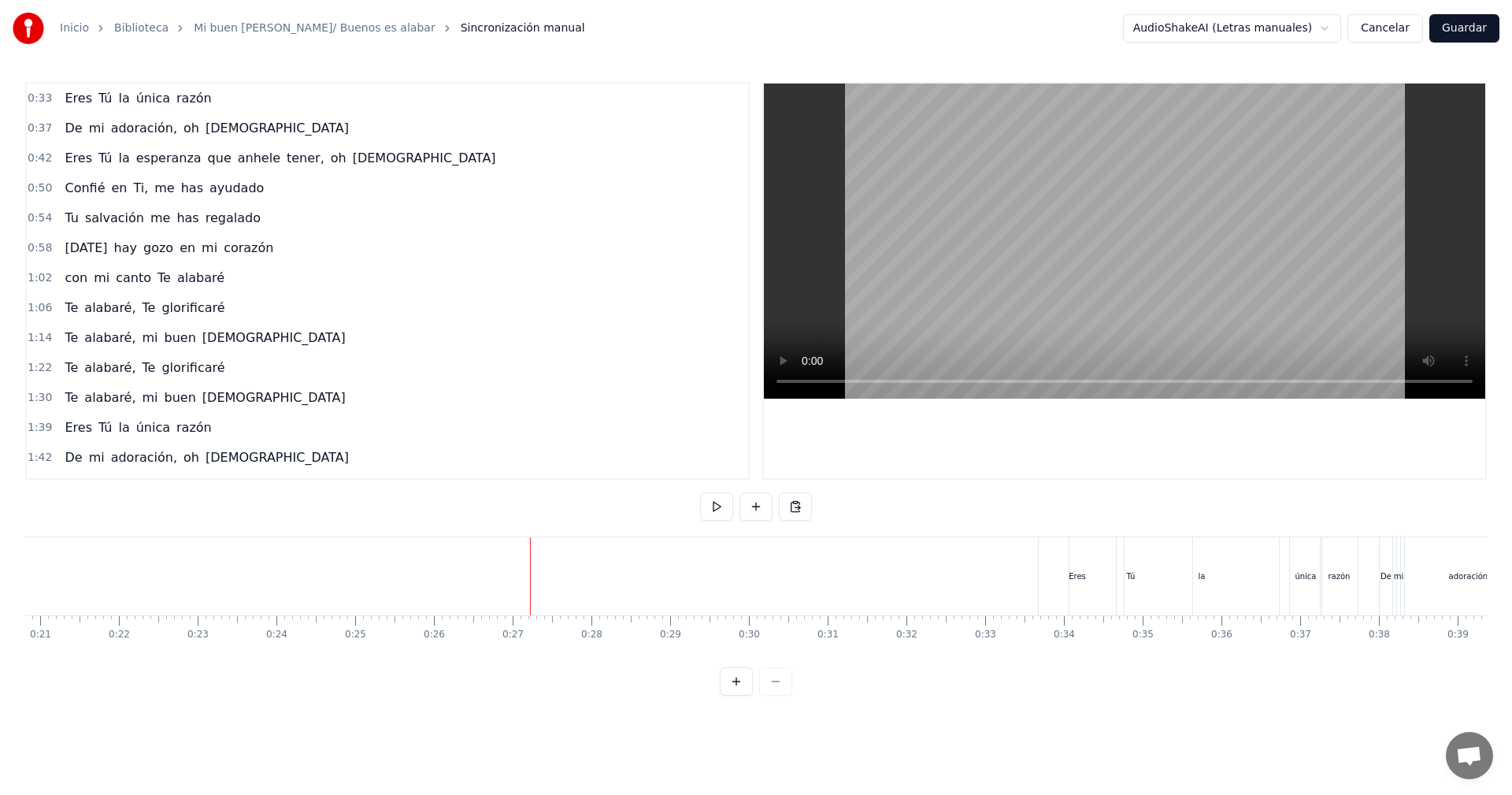
click at [717, 508] on button at bounding box center [716, 506] width 33 height 28
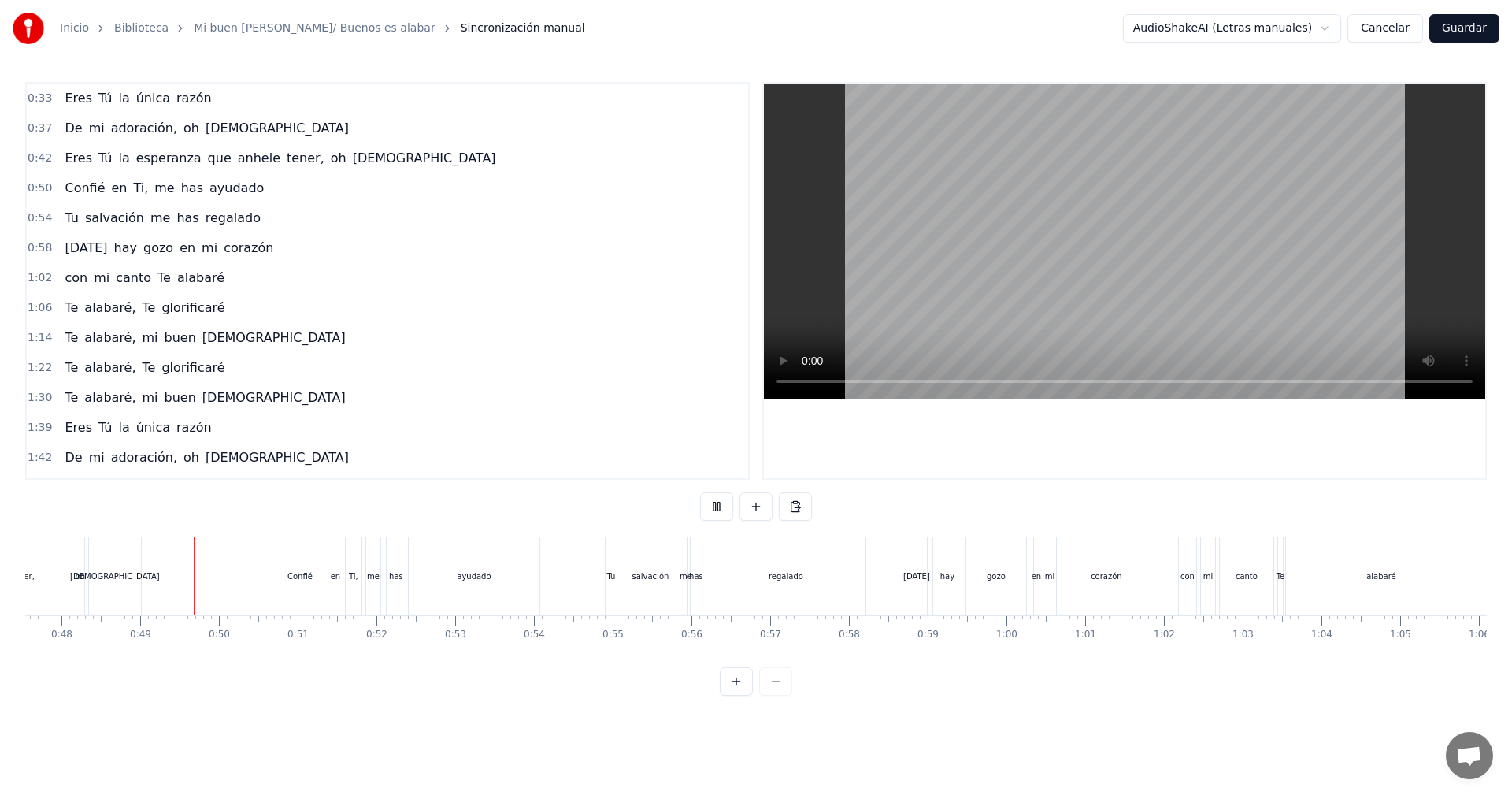
scroll to position [0, 3786]
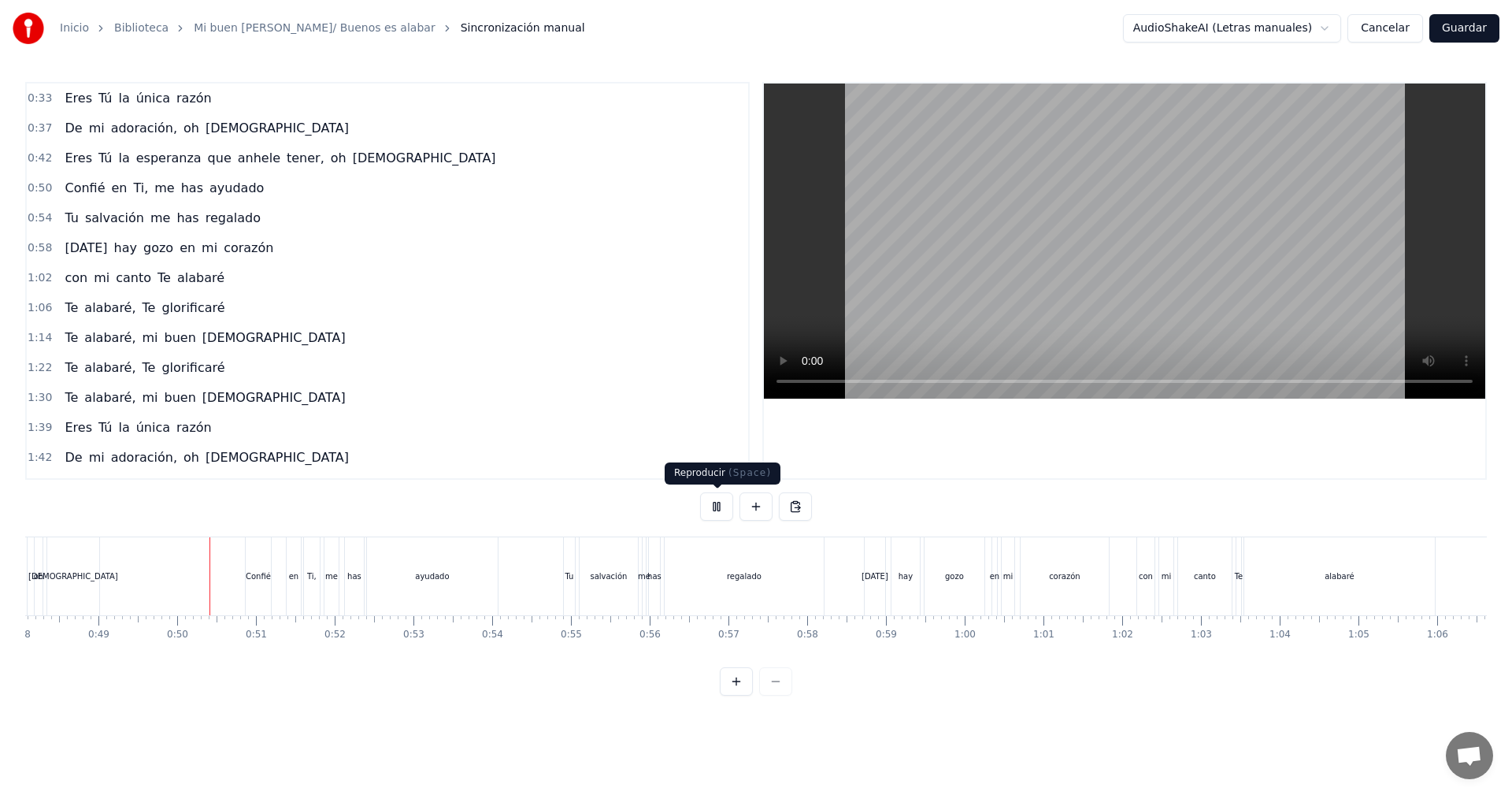
click at [707, 505] on button at bounding box center [716, 506] width 33 height 28
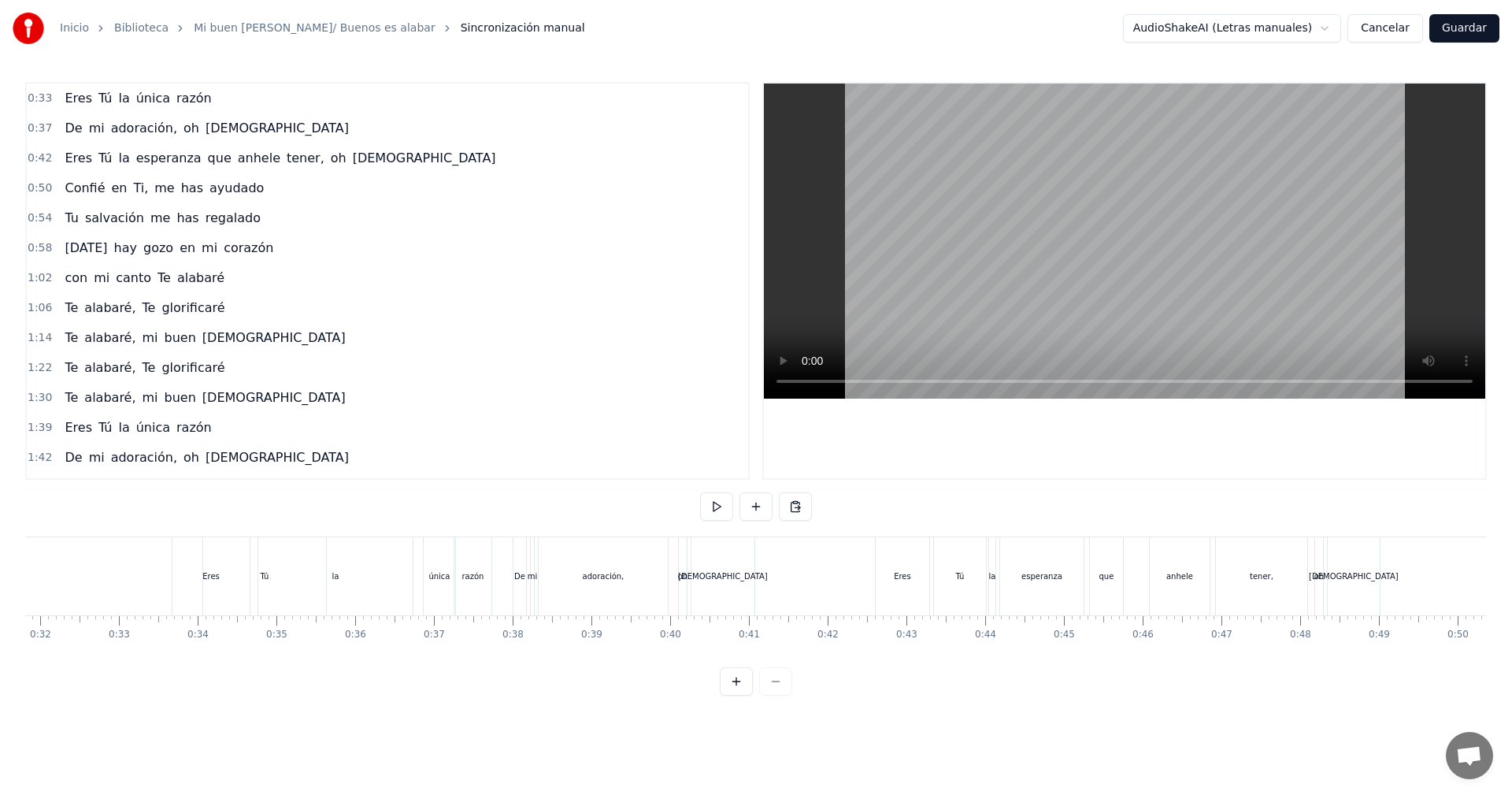
click at [393, 579] on div "la" at bounding box center [336, 575] width 154 height 78
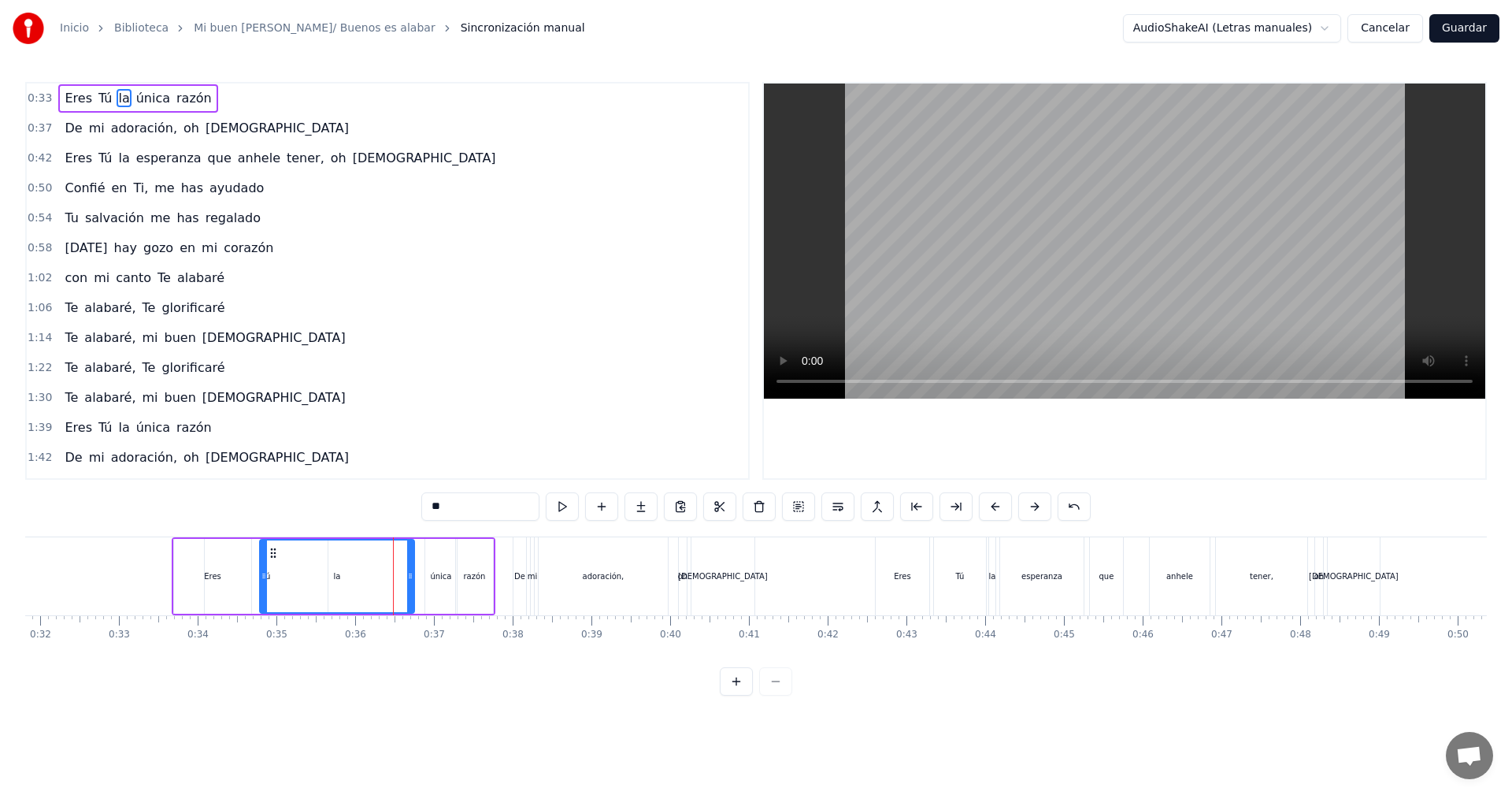
click at [435, 575] on div "única" at bounding box center [440, 576] width 21 height 12
type input "*****"
drag, startPoint x: 426, startPoint y: 580, endPoint x: 392, endPoint y: 578, distance: 34.1
click at [392, 578] on icon at bounding box center [395, 576] width 6 height 13
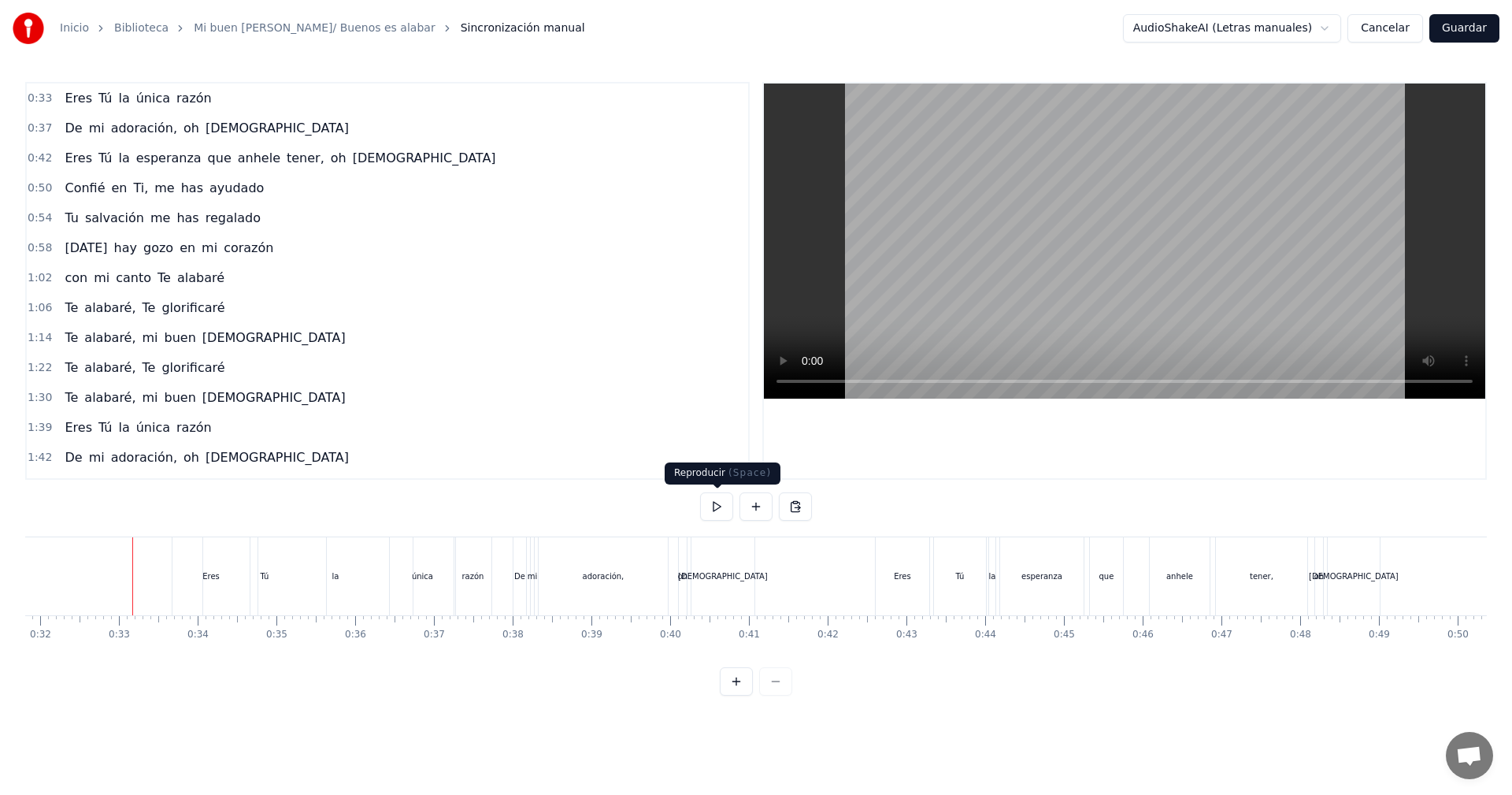
click at [715, 503] on button at bounding box center [716, 506] width 33 height 28
click at [715, 508] on button at bounding box center [716, 506] width 33 height 28
click at [428, 571] on div "única" at bounding box center [422, 576] width 21 height 12
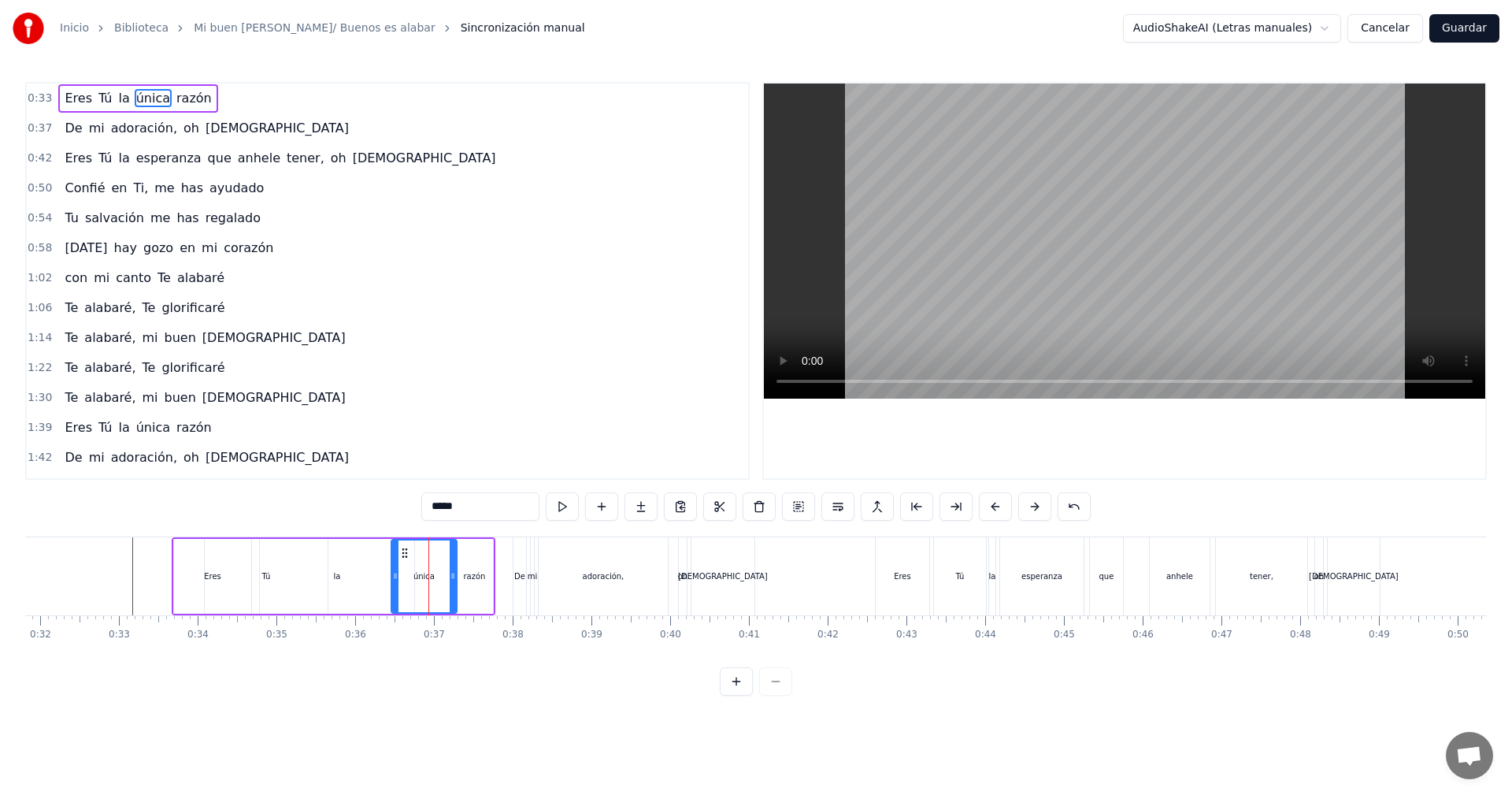
click at [466, 574] on div "razón" at bounding box center [473, 576] width 22 height 12
drag, startPoint x: 457, startPoint y: 576, endPoint x: 436, endPoint y: 578, distance: 21.1
click at [436, 578] on icon at bounding box center [439, 576] width 6 height 13
click at [402, 579] on div "única" at bounding box center [423, 575] width 65 height 75
drag, startPoint x: 392, startPoint y: 579, endPoint x: 359, endPoint y: 578, distance: 33.0
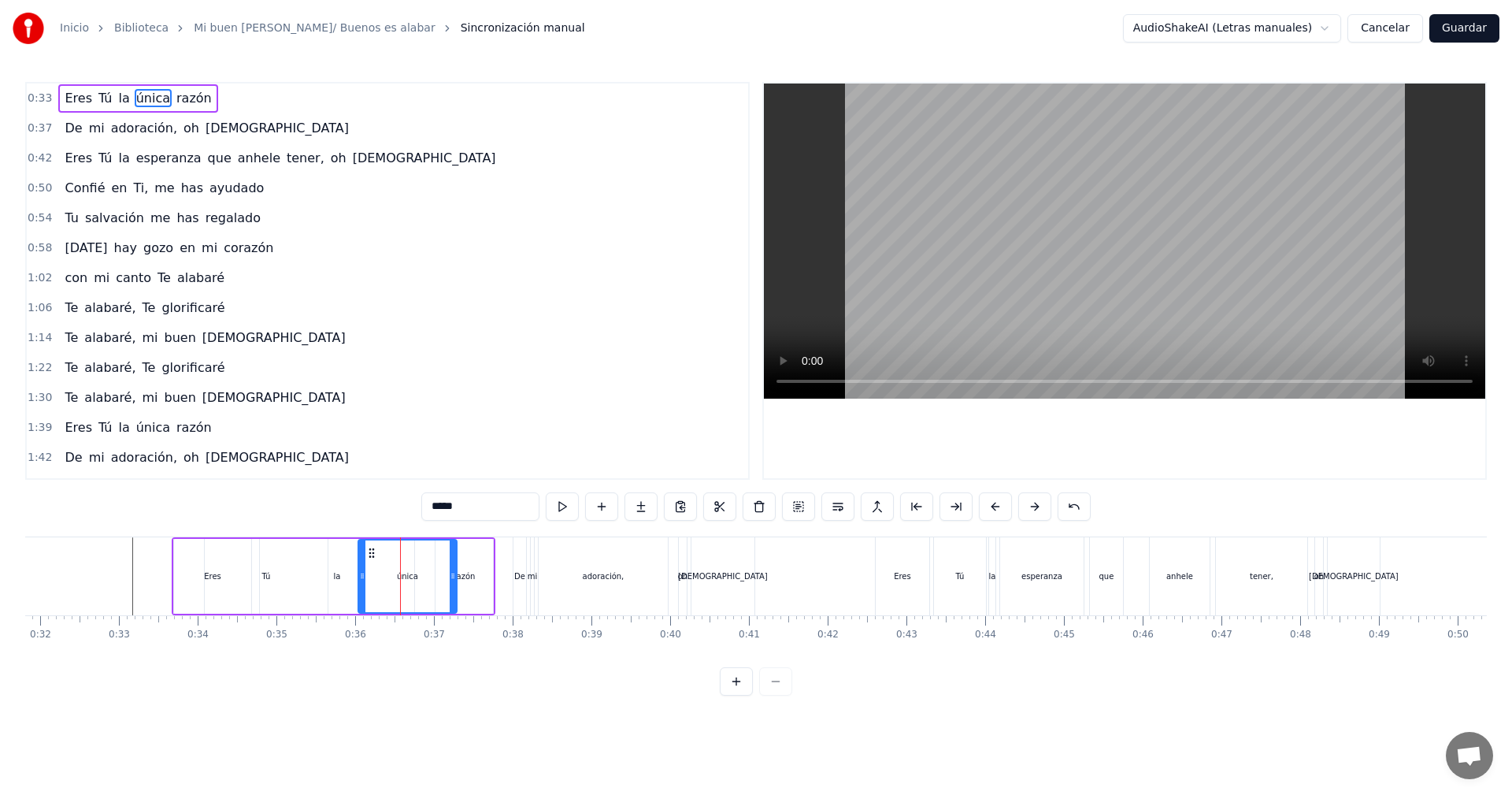
click at [359, 578] on icon at bounding box center [362, 576] width 6 height 13
drag, startPoint x: 452, startPoint y: 576, endPoint x: 430, endPoint y: 578, distance: 22.1
click at [430, 578] on icon at bounding box center [431, 576] width 6 height 13
click at [459, 579] on div "razón" at bounding box center [463, 576] width 22 height 12
type input "*****"
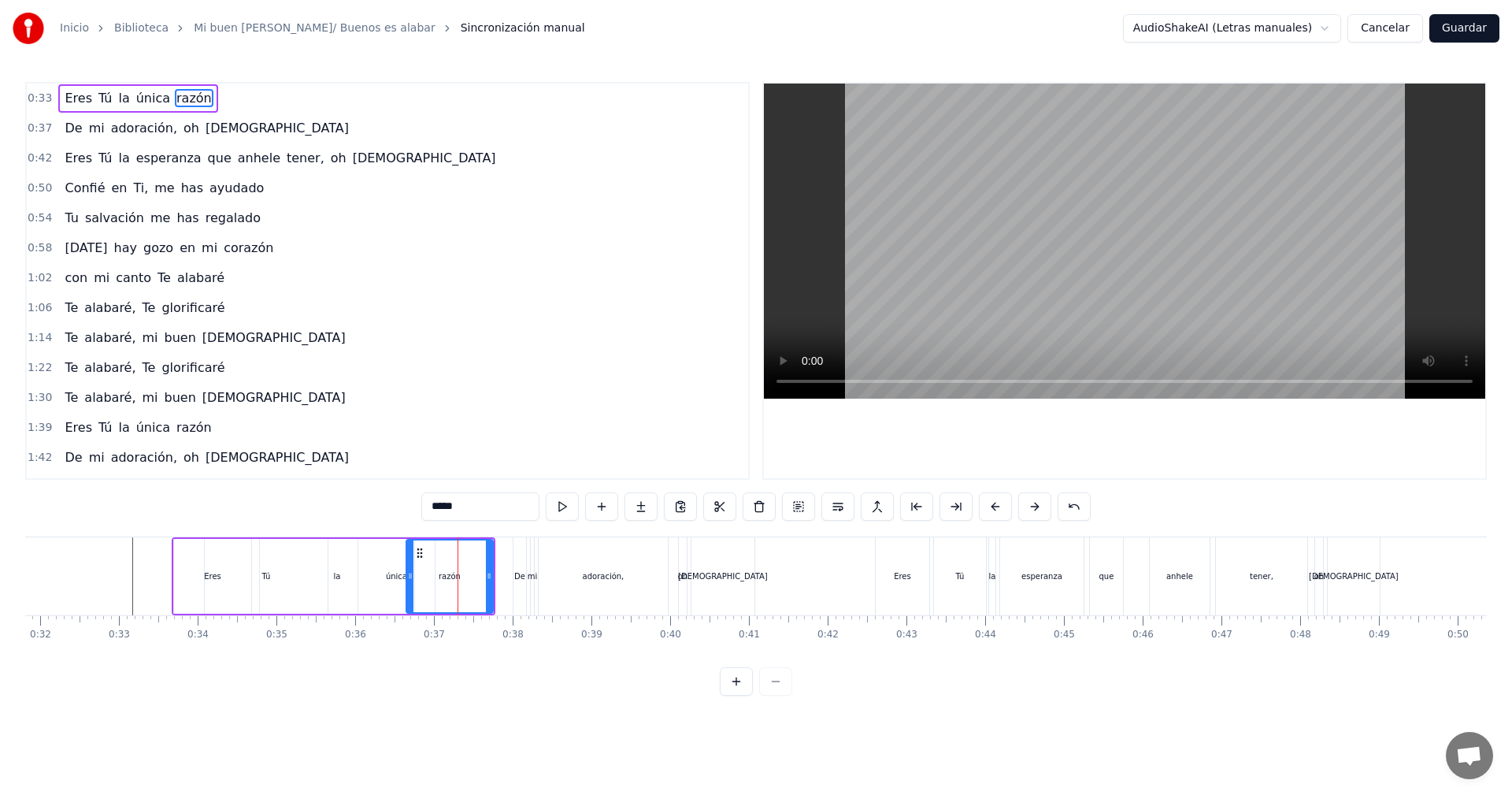
drag, startPoint x: 438, startPoint y: 580, endPoint x: 409, endPoint y: 578, distance: 29.1
click at [409, 578] on icon at bounding box center [410, 576] width 6 height 13
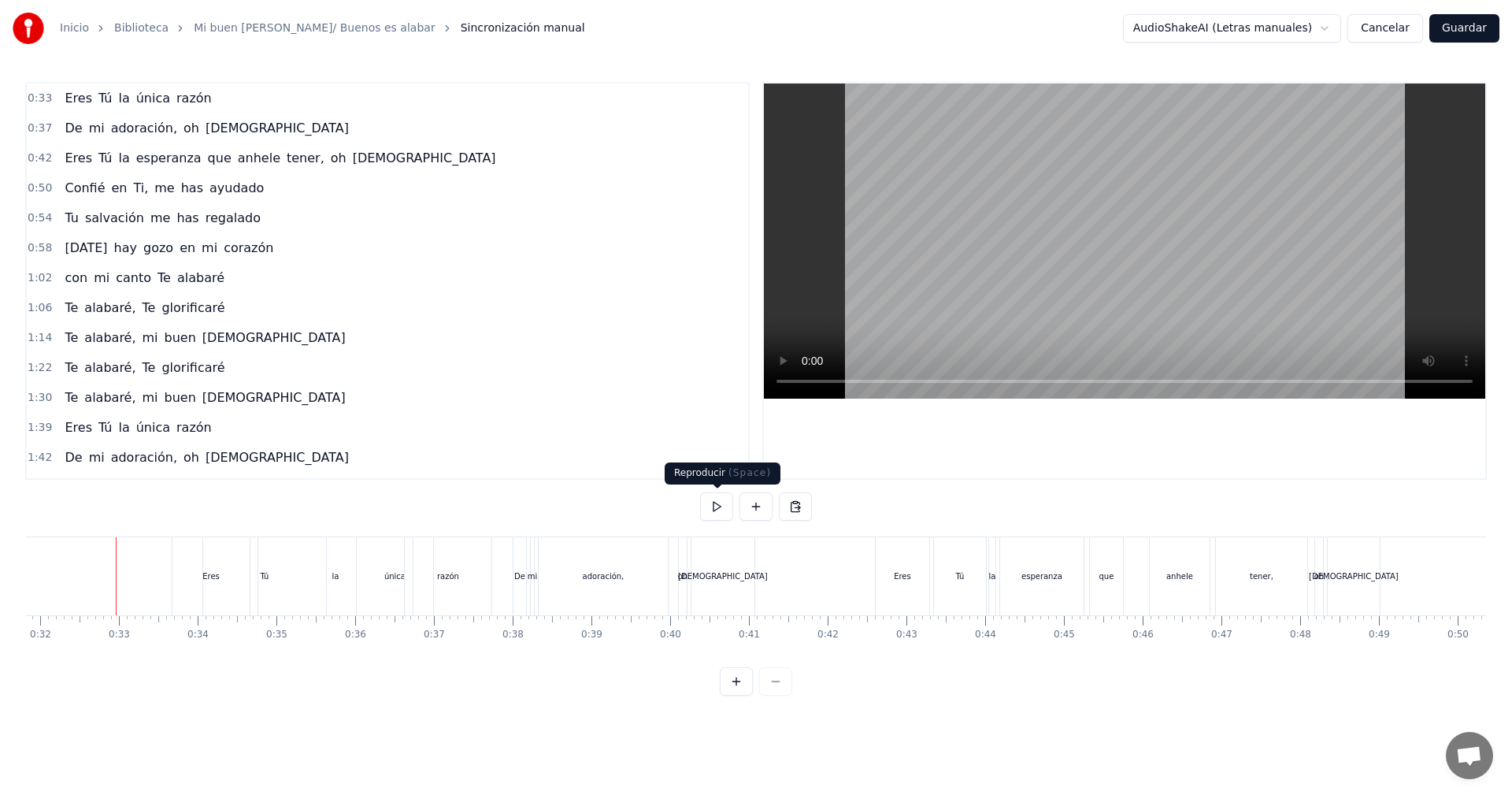
click at [718, 507] on button at bounding box center [716, 506] width 33 height 28
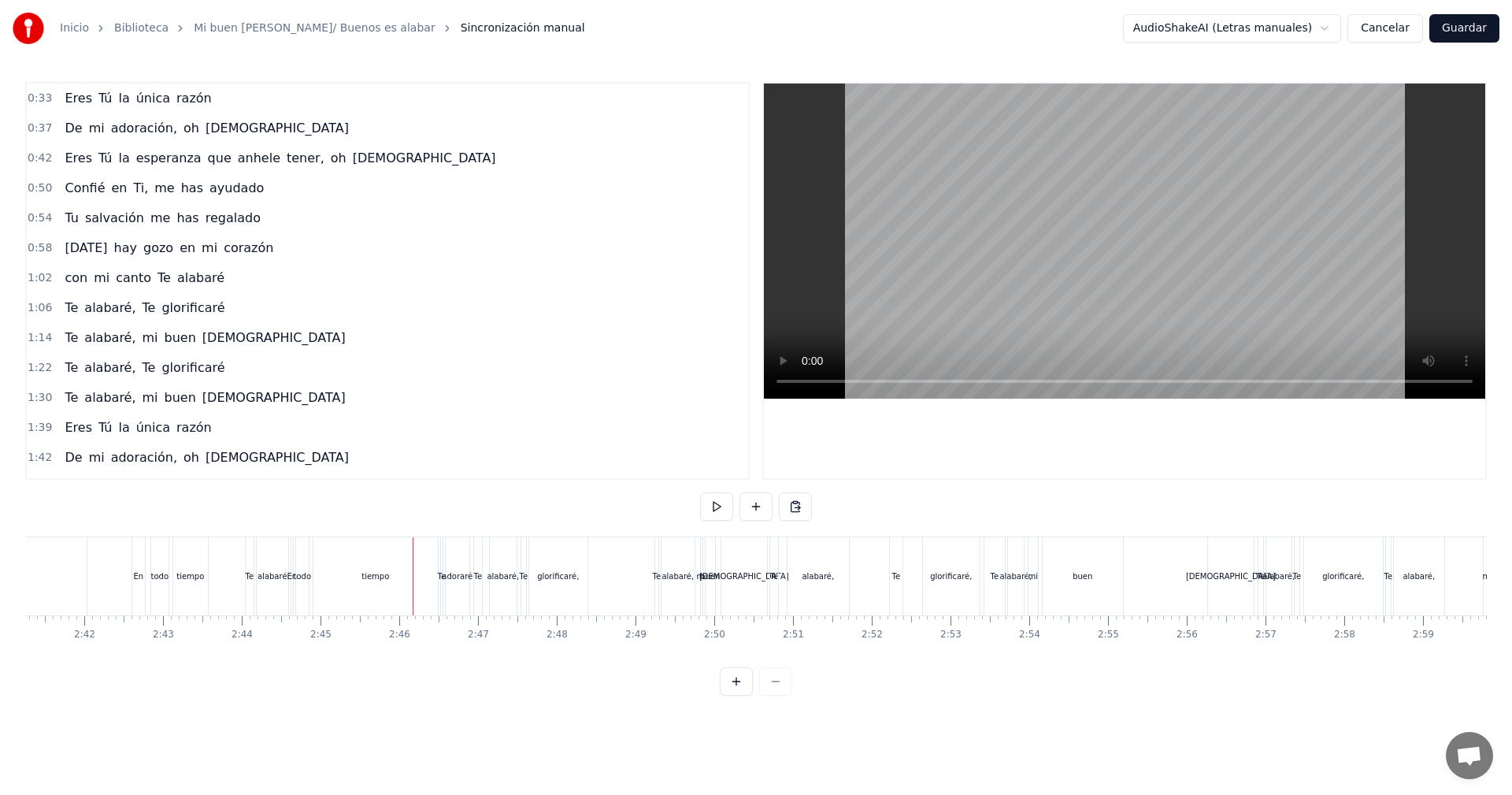
scroll to position [0, 12613]
click at [312, 577] on div "En todo tiempo Te alabaré" at bounding box center [299, 575] width 161 height 78
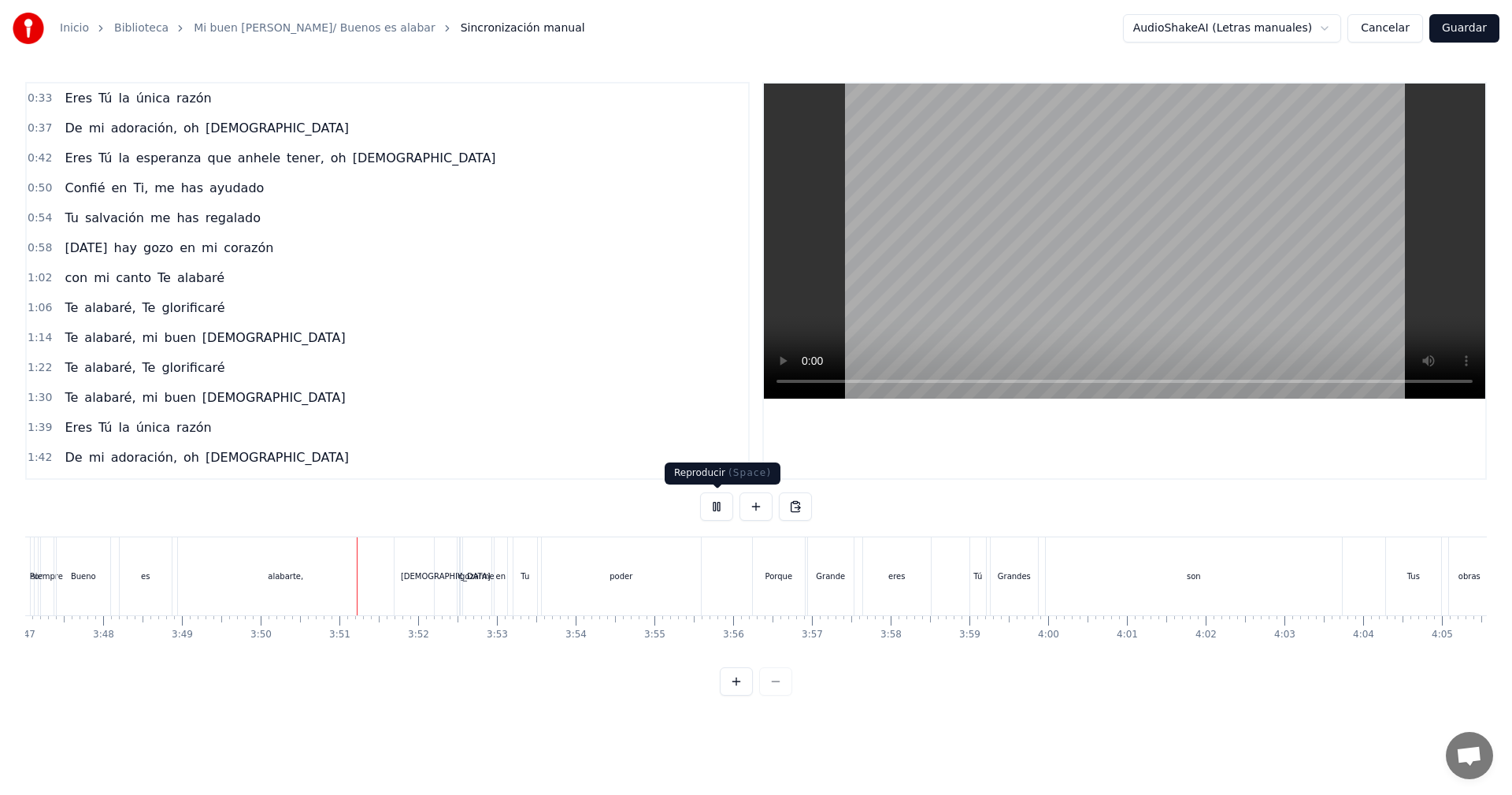
click at [719, 507] on button at bounding box center [716, 506] width 33 height 28
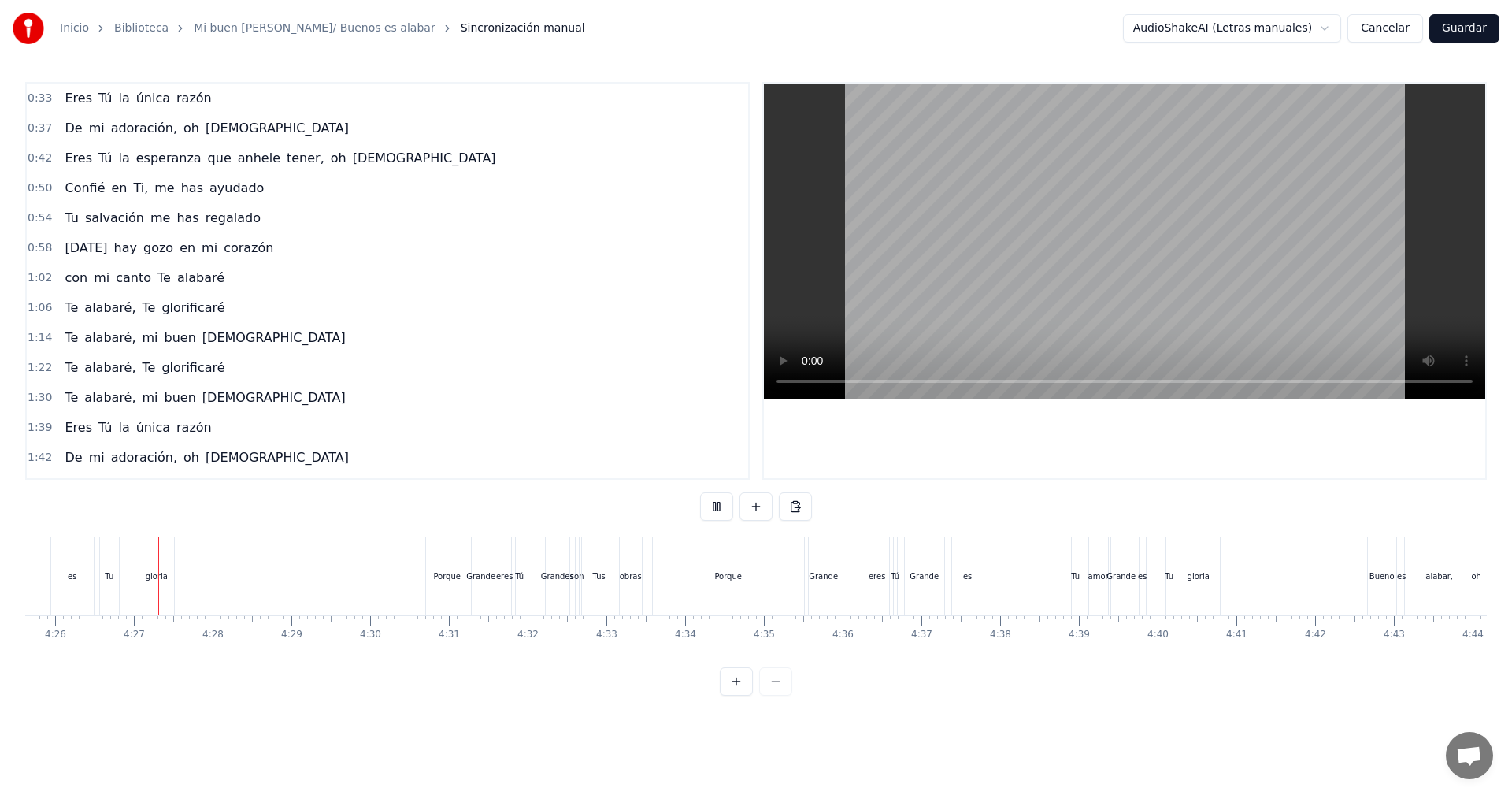
scroll to position [0, 20927]
click at [720, 510] on button at bounding box center [716, 506] width 33 height 28
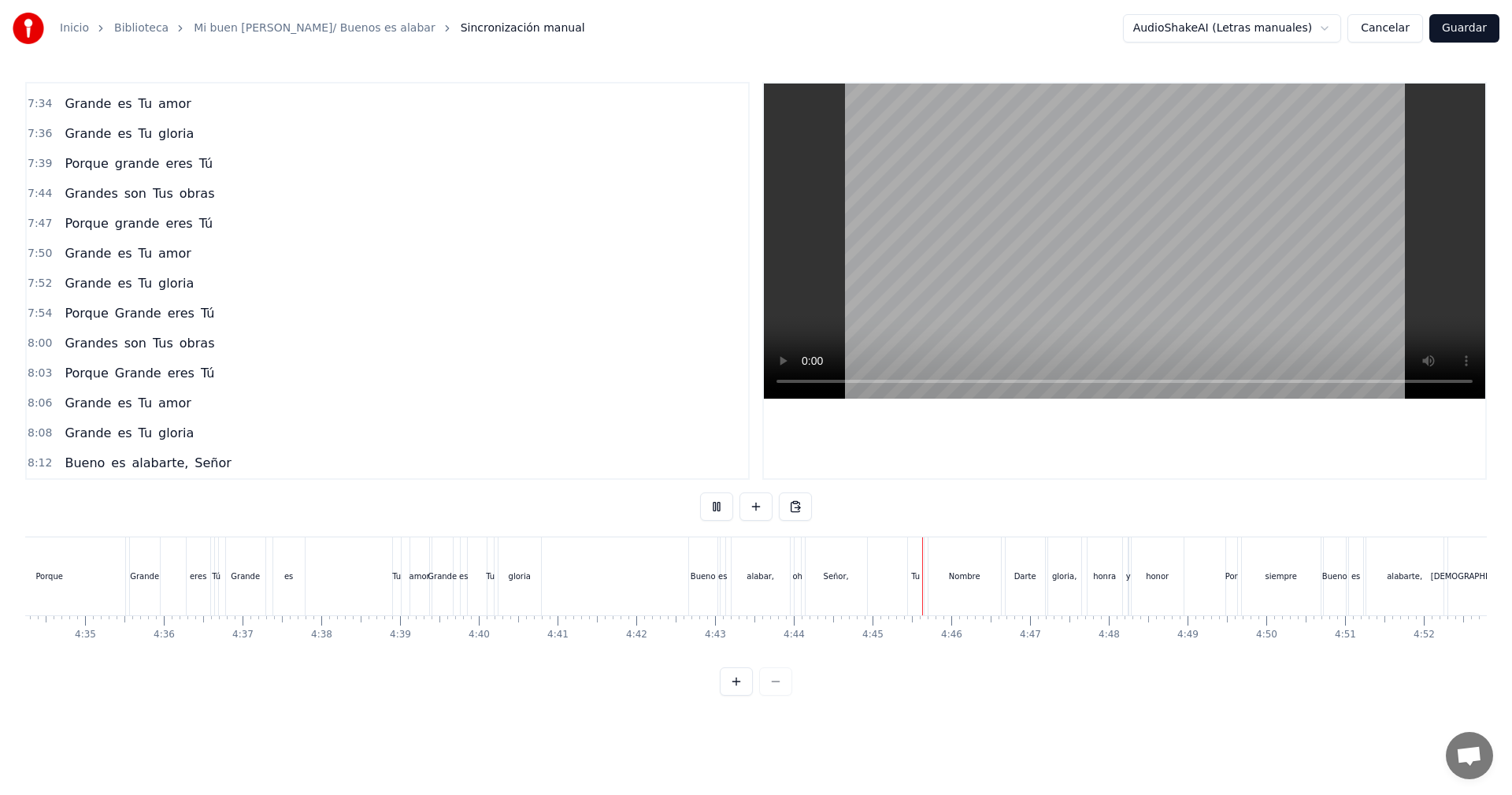
scroll to position [0, 21619]
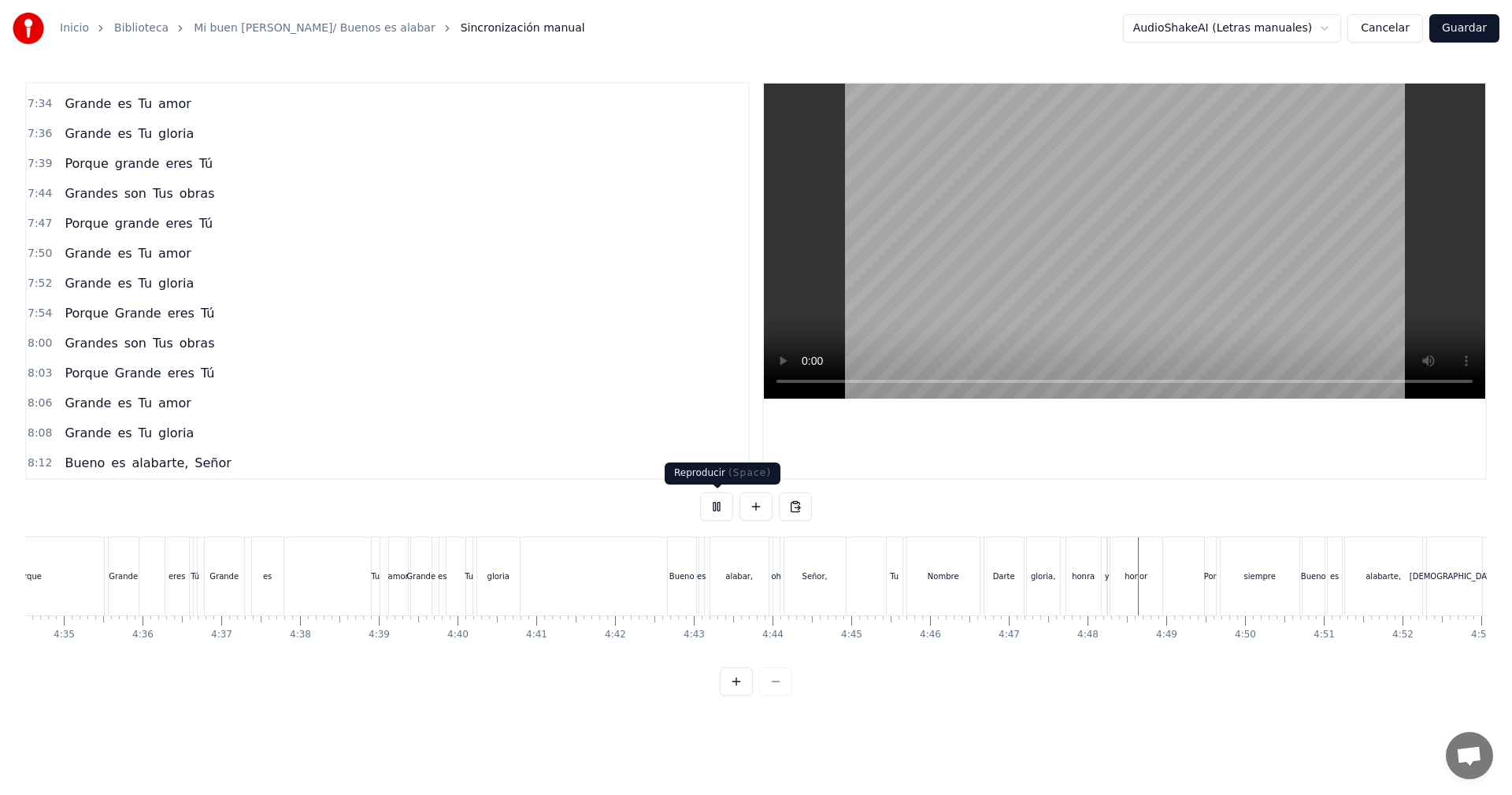
click at [710, 503] on button at bounding box center [716, 506] width 33 height 28
click at [1480, 27] on button "Guardar" at bounding box center [1464, 28] width 70 height 28
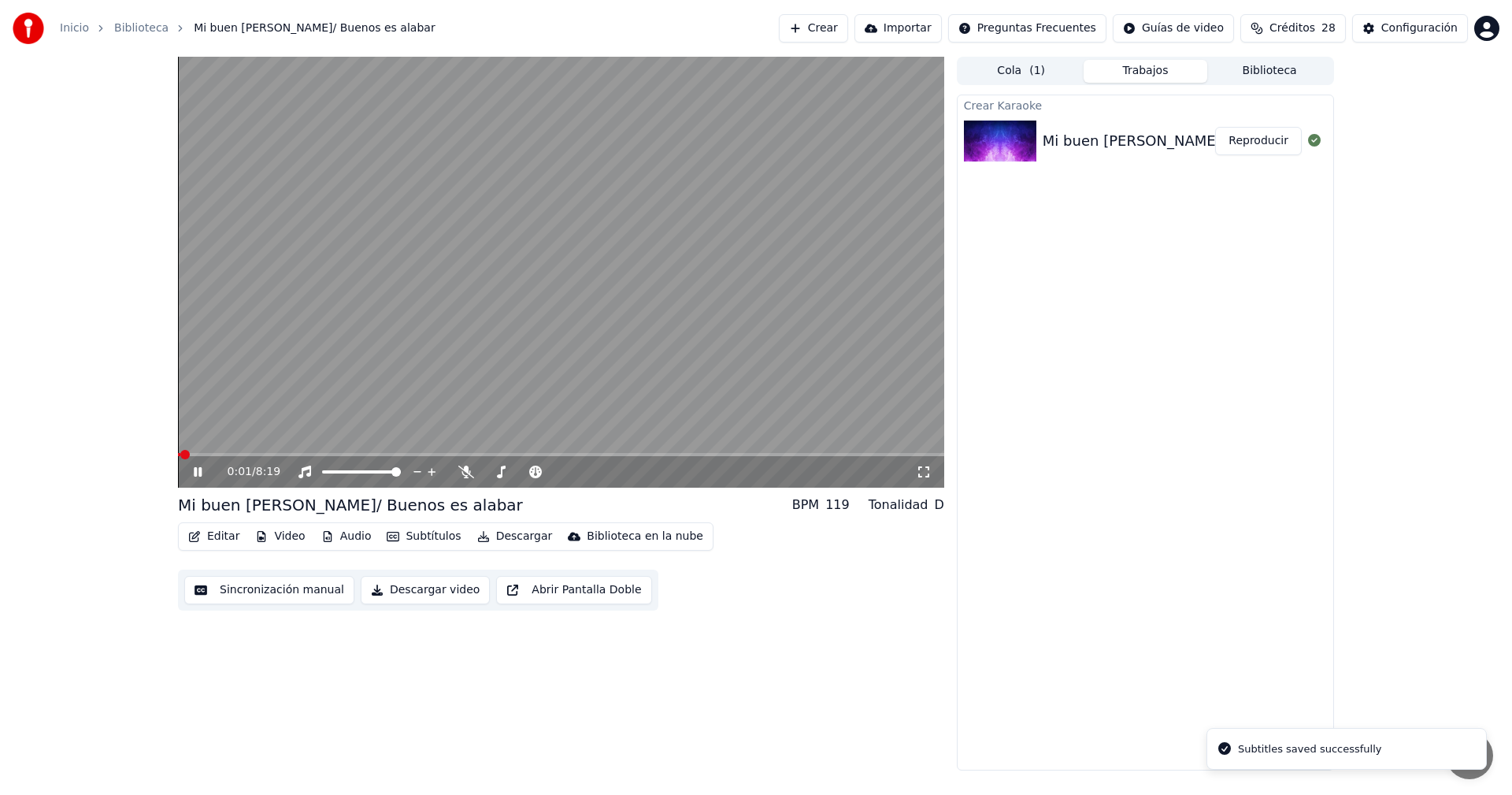
click at [196, 477] on icon at bounding box center [209, 472] width 37 height 13
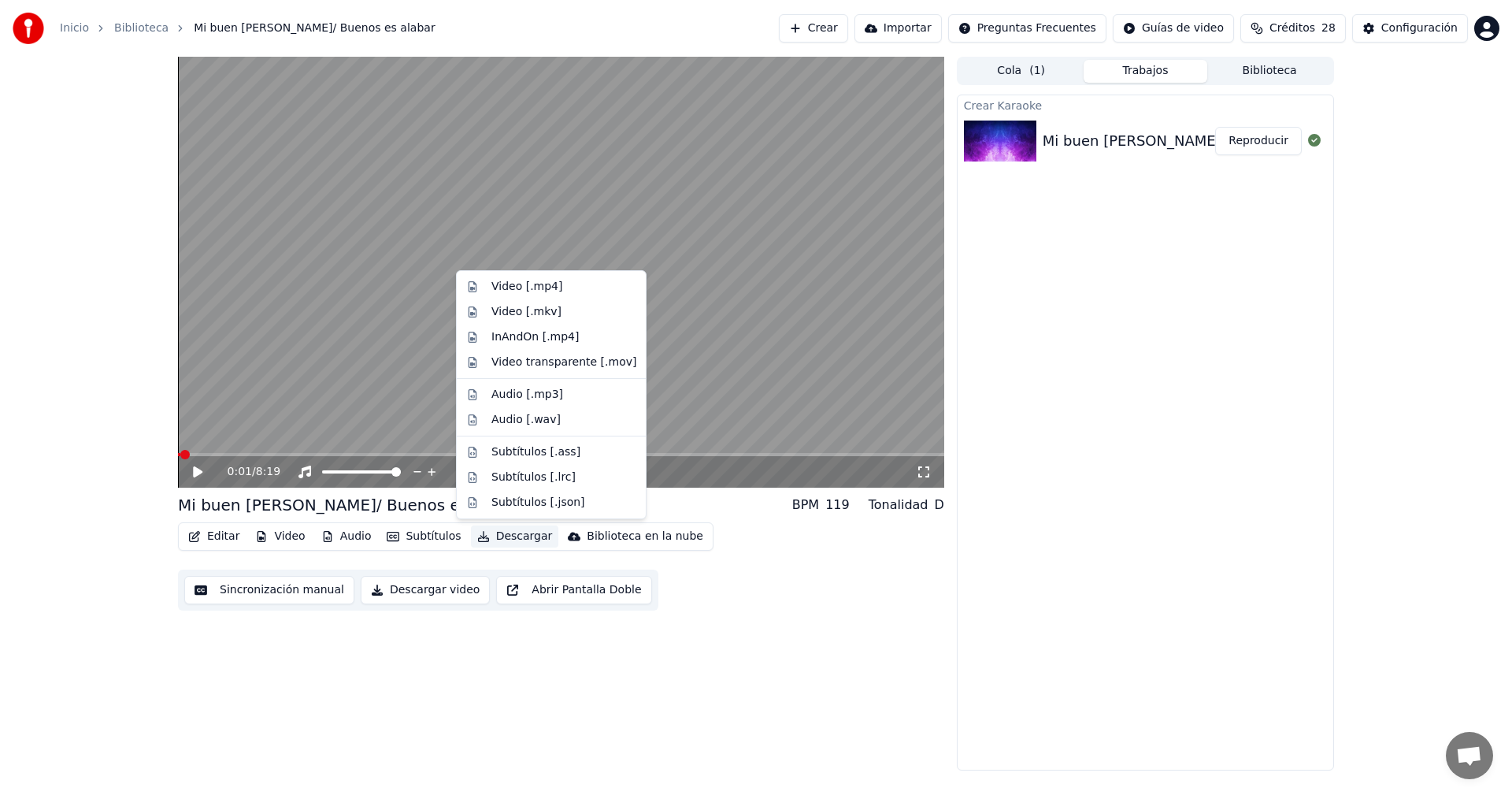
click at [491, 538] on button "Descargar" at bounding box center [515, 536] width 89 height 22
click at [538, 291] on div "Video [.mp4]" at bounding box center [527, 286] width 71 height 16
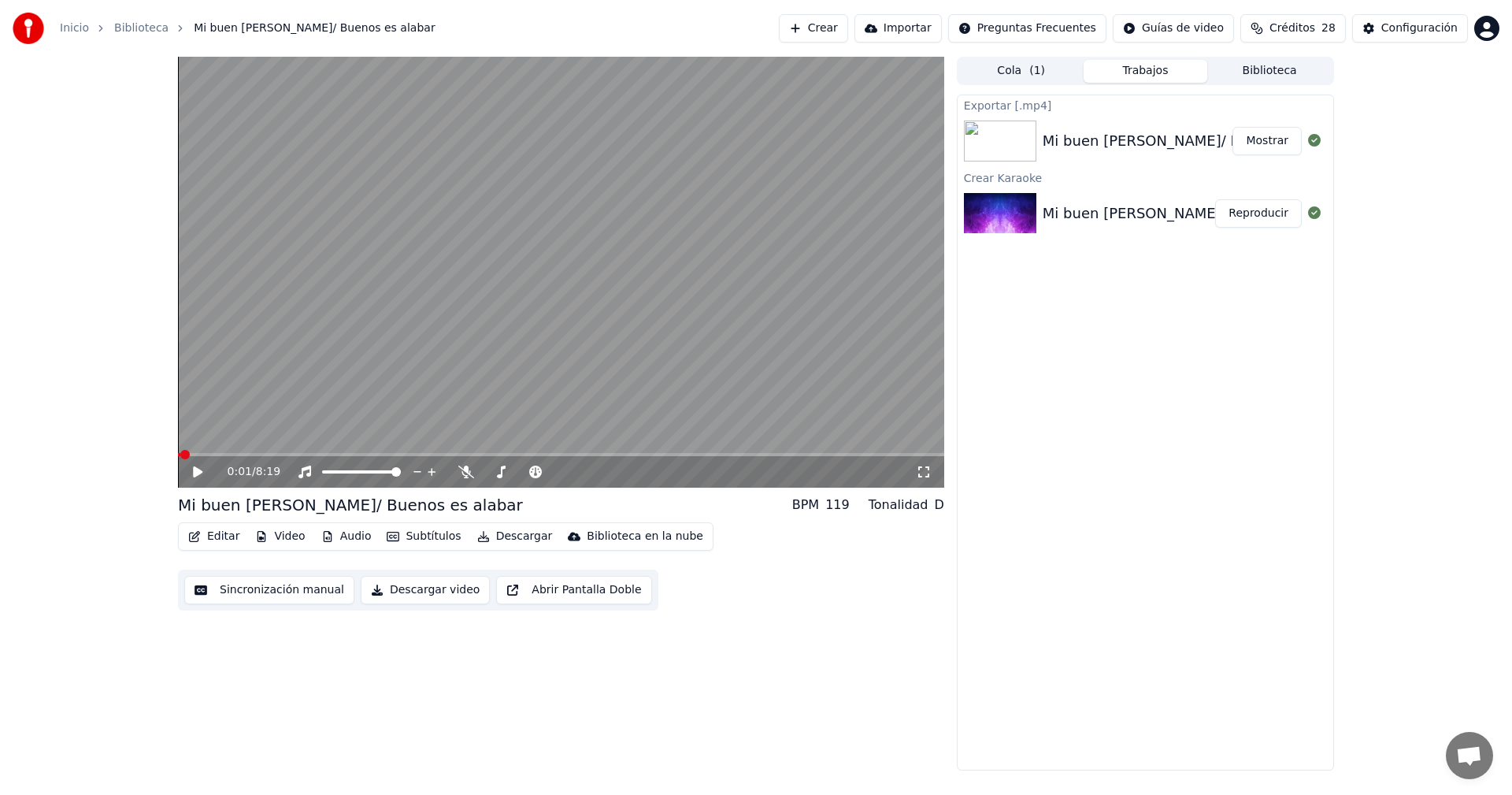
click at [837, 25] on button "Crear" at bounding box center [814, 28] width 69 height 28
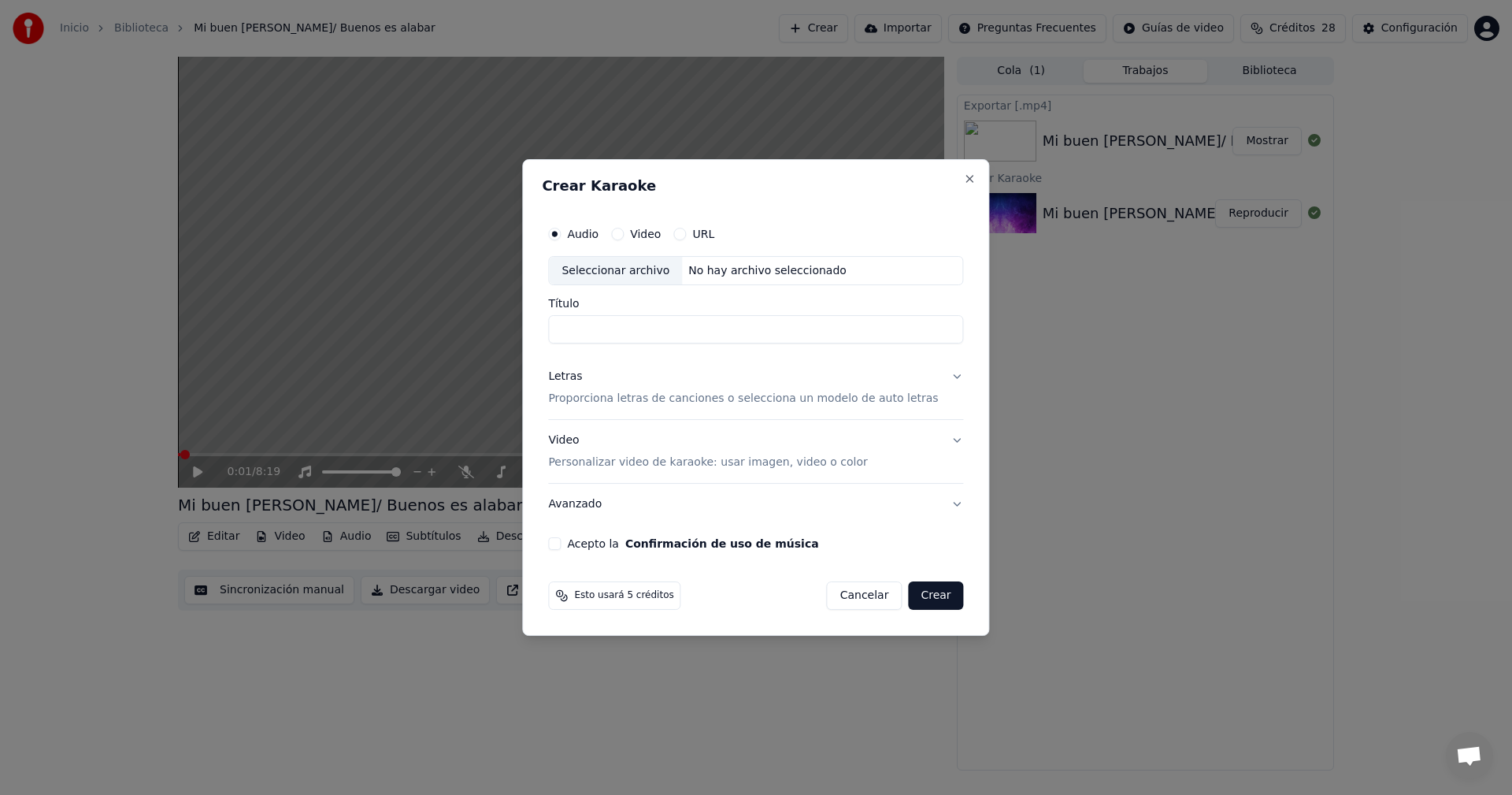
click at [654, 276] on div "Seleccionar archivo" at bounding box center [615, 270] width 133 height 28
click at [687, 331] on input "**********" at bounding box center [756, 329] width 415 height 28
drag, startPoint x: 849, startPoint y: 336, endPoint x: 679, endPoint y: 337, distance: 170.0
click at [679, 337] on input "**********" at bounding box center [756, 329] width 415 height 28
type input "**********"
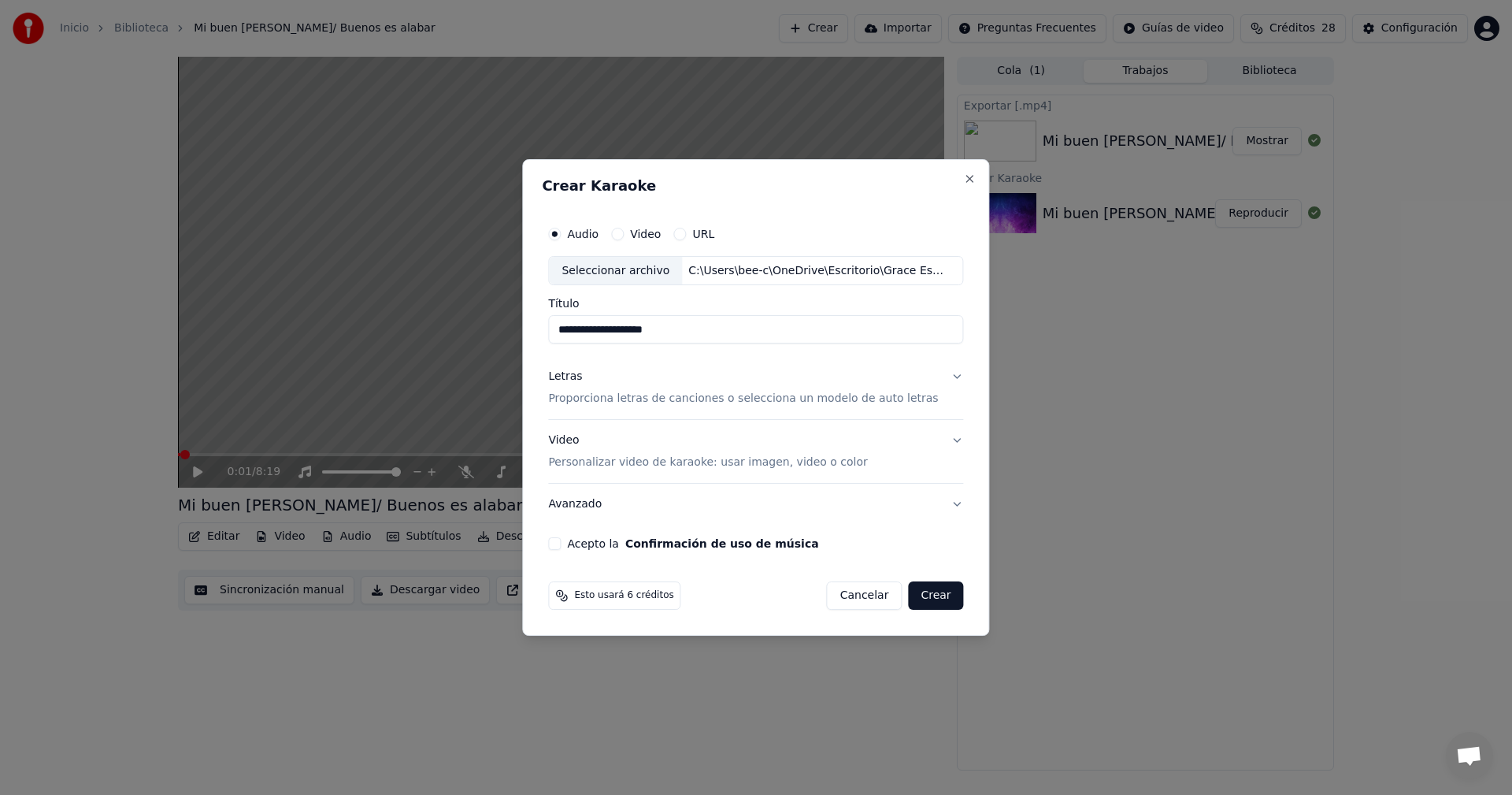
click at [576, 380] on div "Letras" at bounding box center [565, 377] width 34 height 16
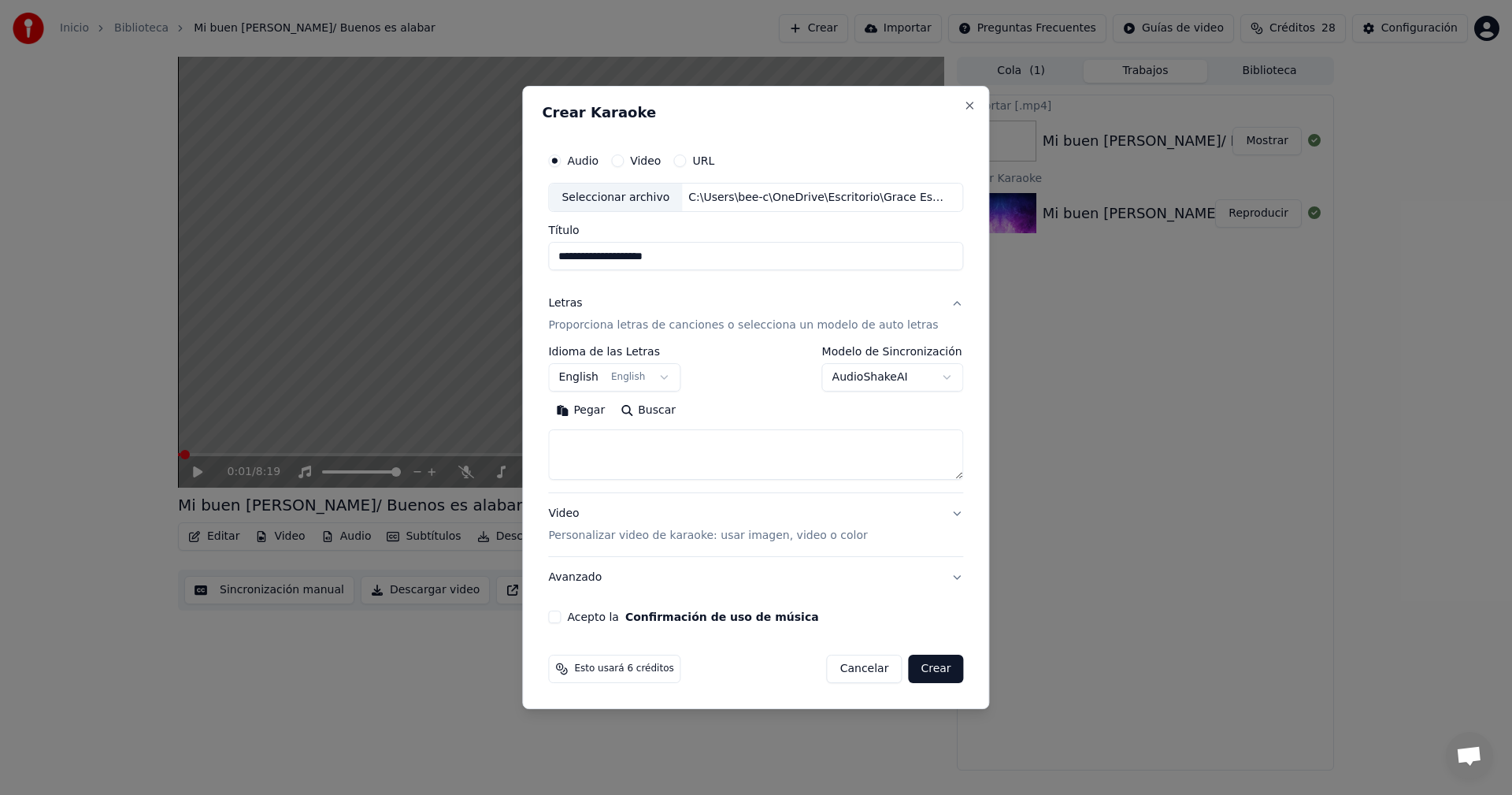
click at [661, 377] on body "**********" at bounding box center [756, 398] width 1512 height 795
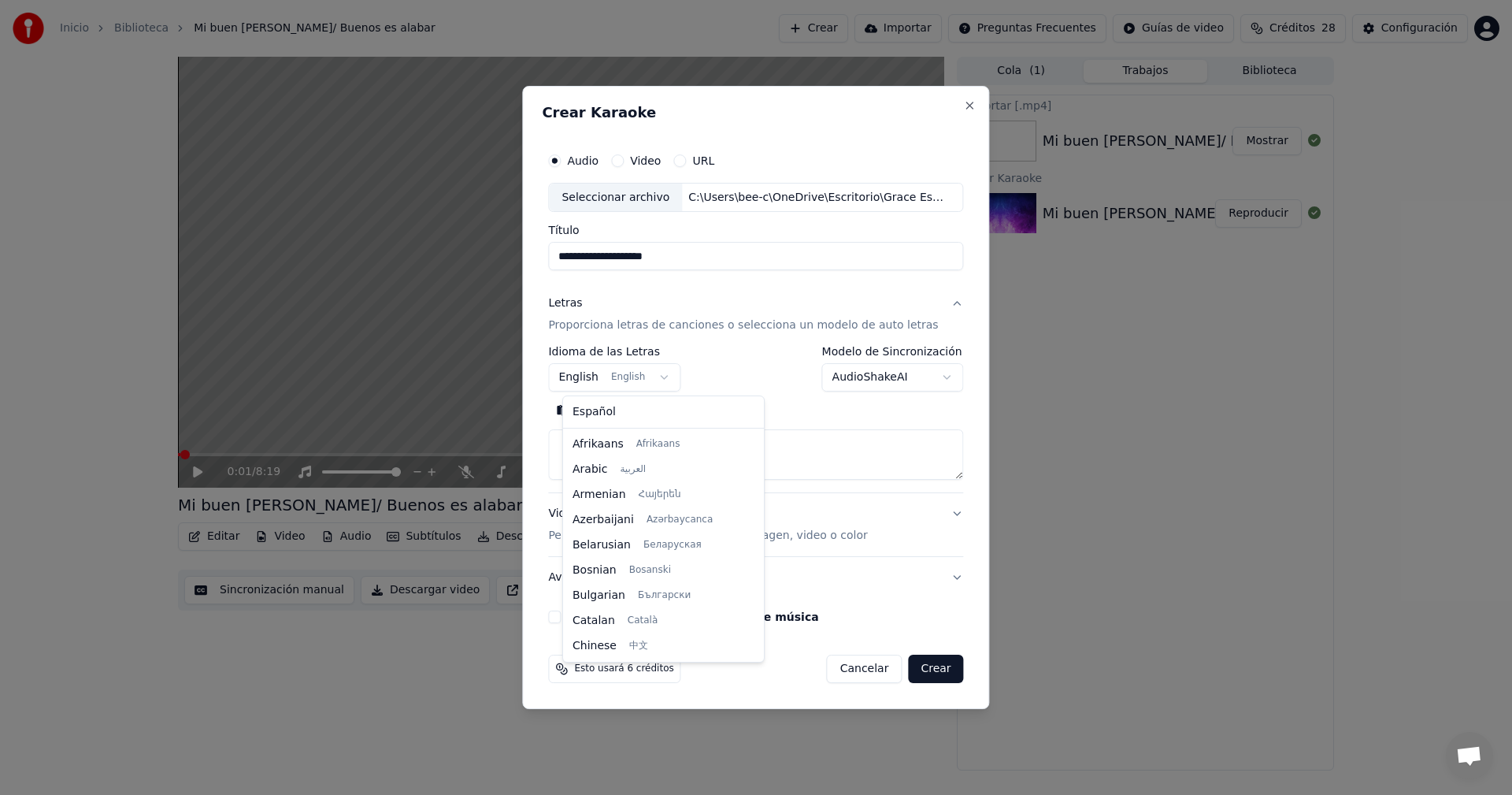
scroll to position [126, 0]
select select "**"
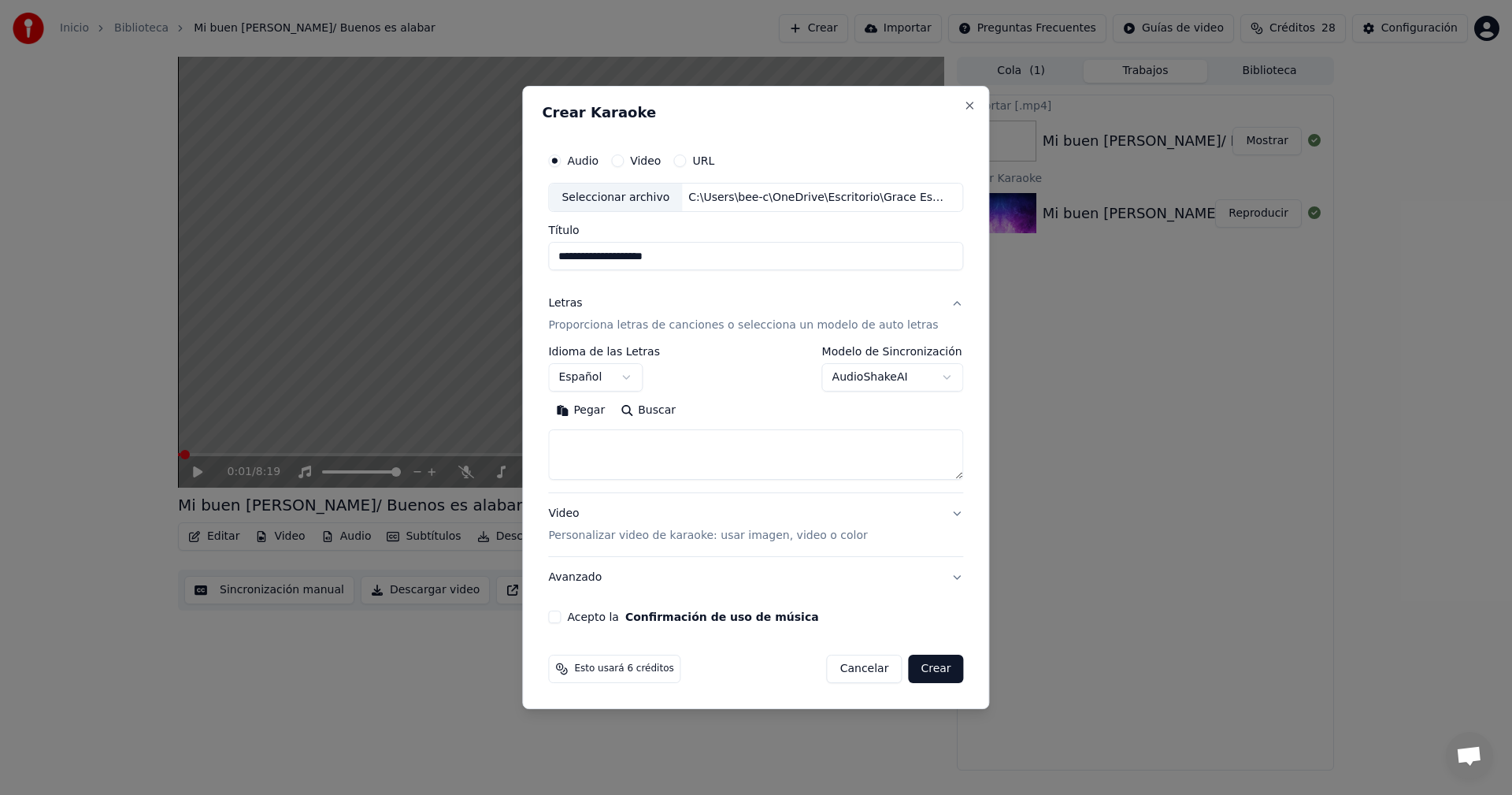
click at [586, 409] on button "Pegar" at bounding box center [580, 410] width 64 height 25
type textarea "**********"
click at [561, 617] on button "Acepto la Confirmación de uso de música" at bounding box center [554, 617] width 13 height 13
click at [926, 666] on button "Crear" at bounding box center [935, 668] width 56 height 28
select select
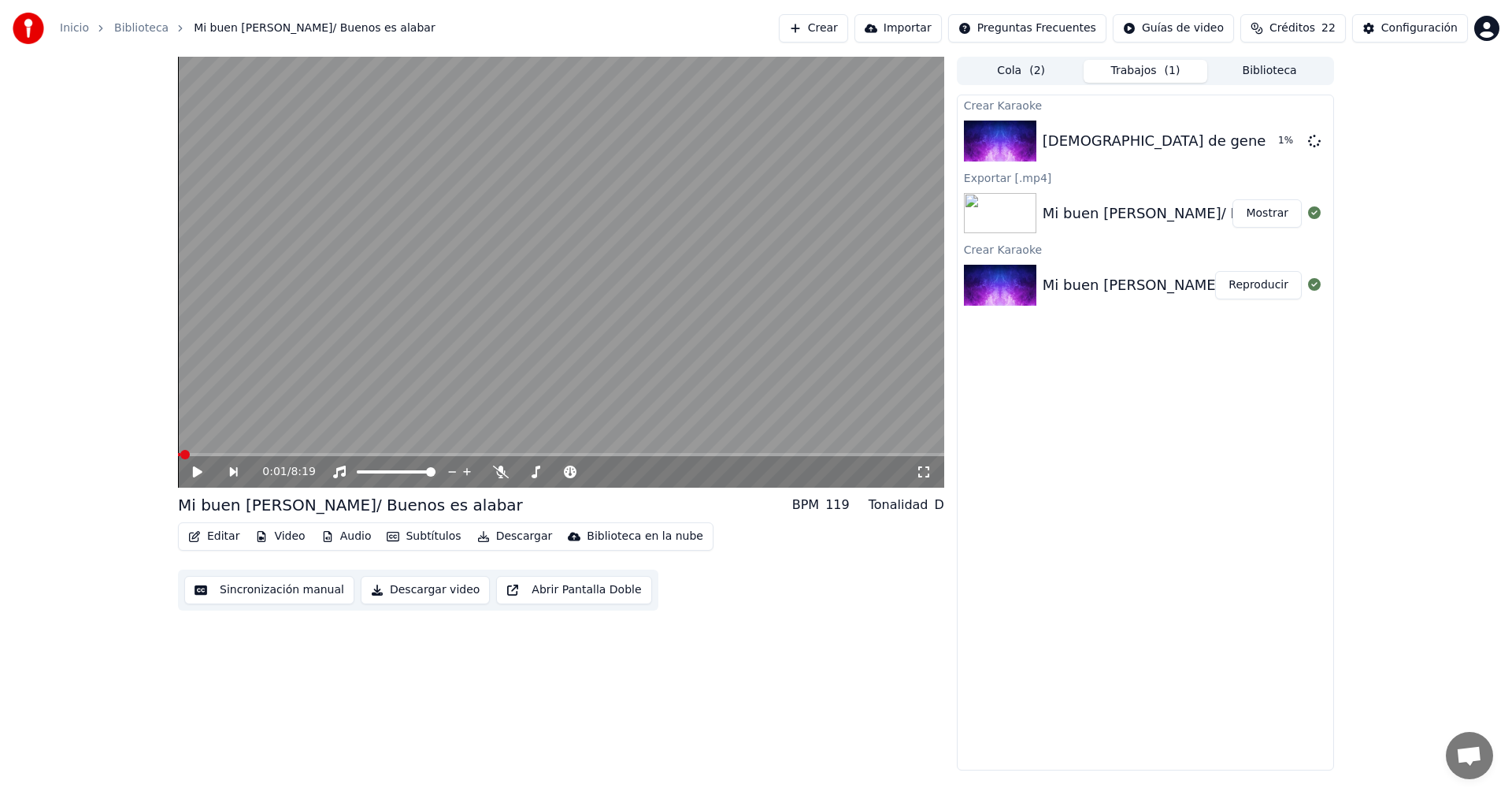
click at [1279, 213] on button "Mostrar" at bounding box center [1267, 213] width 69 height 28
click at [1243, 136] on button "Reproducir" at bounding box center [1259, 141] width 87 height 28
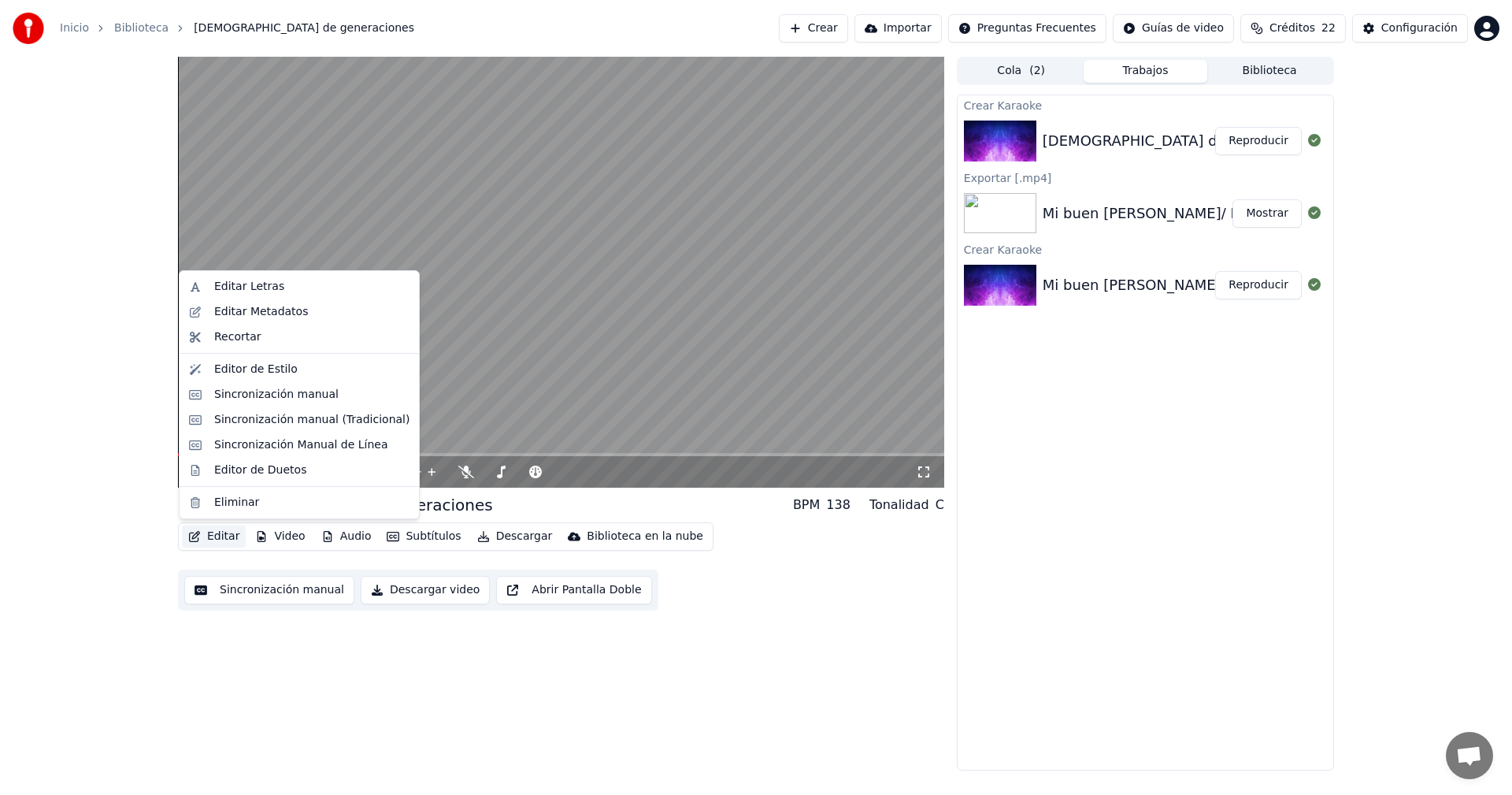
click at [211, 536] on button "Editar" at bounding box center [213, 536] width 64 height 22
click at [236, 372] on div "Editor de Estilo" at bounding box center [256, 369] width 84 height 16
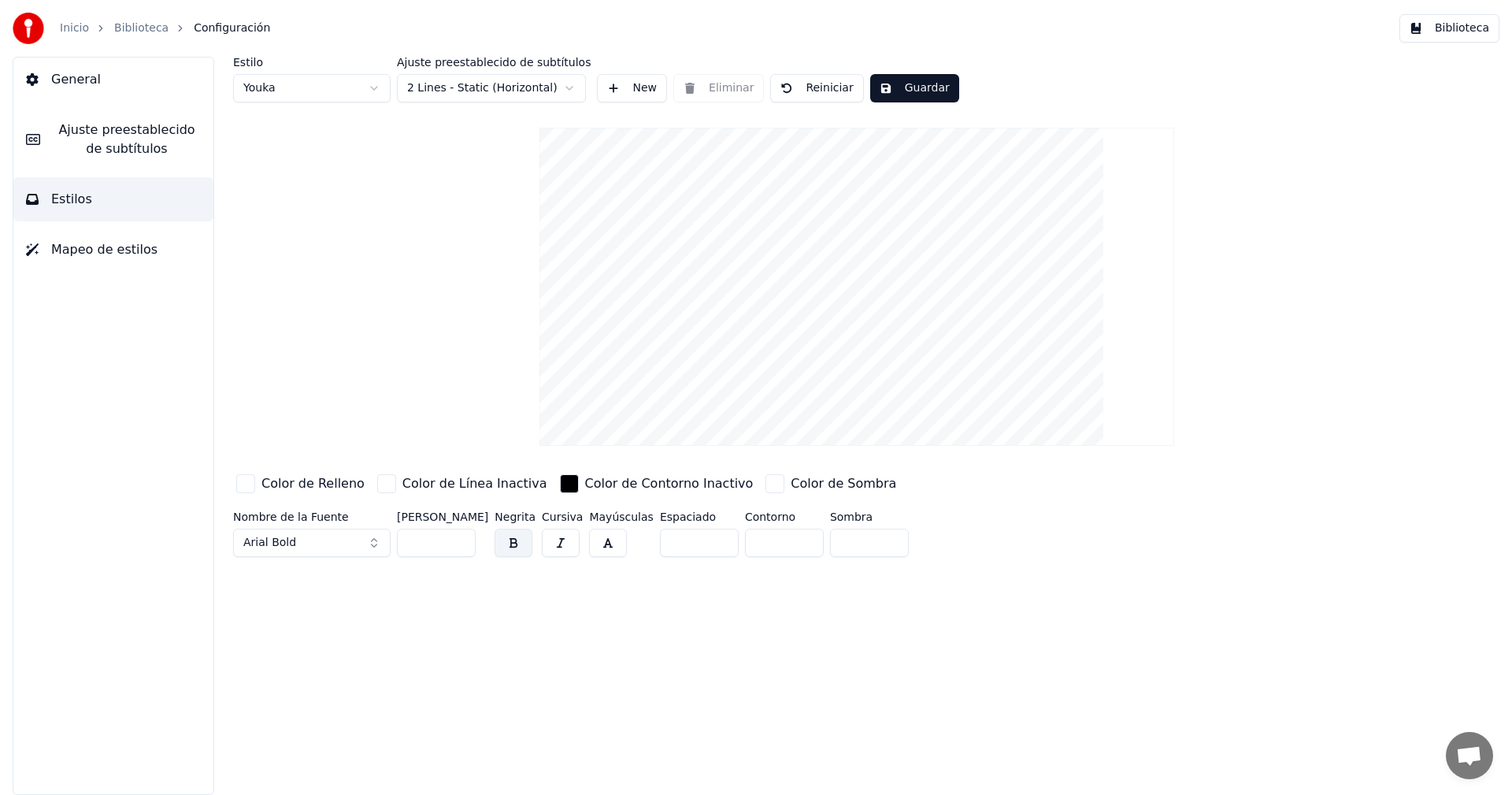
click at [909, 89] on button "Guardar" at bounding box center [914, 88] width 89 height 28
click at [1429, 34] on button "Biblioteca" at bounding box center [1449, 28] width 100 height 28
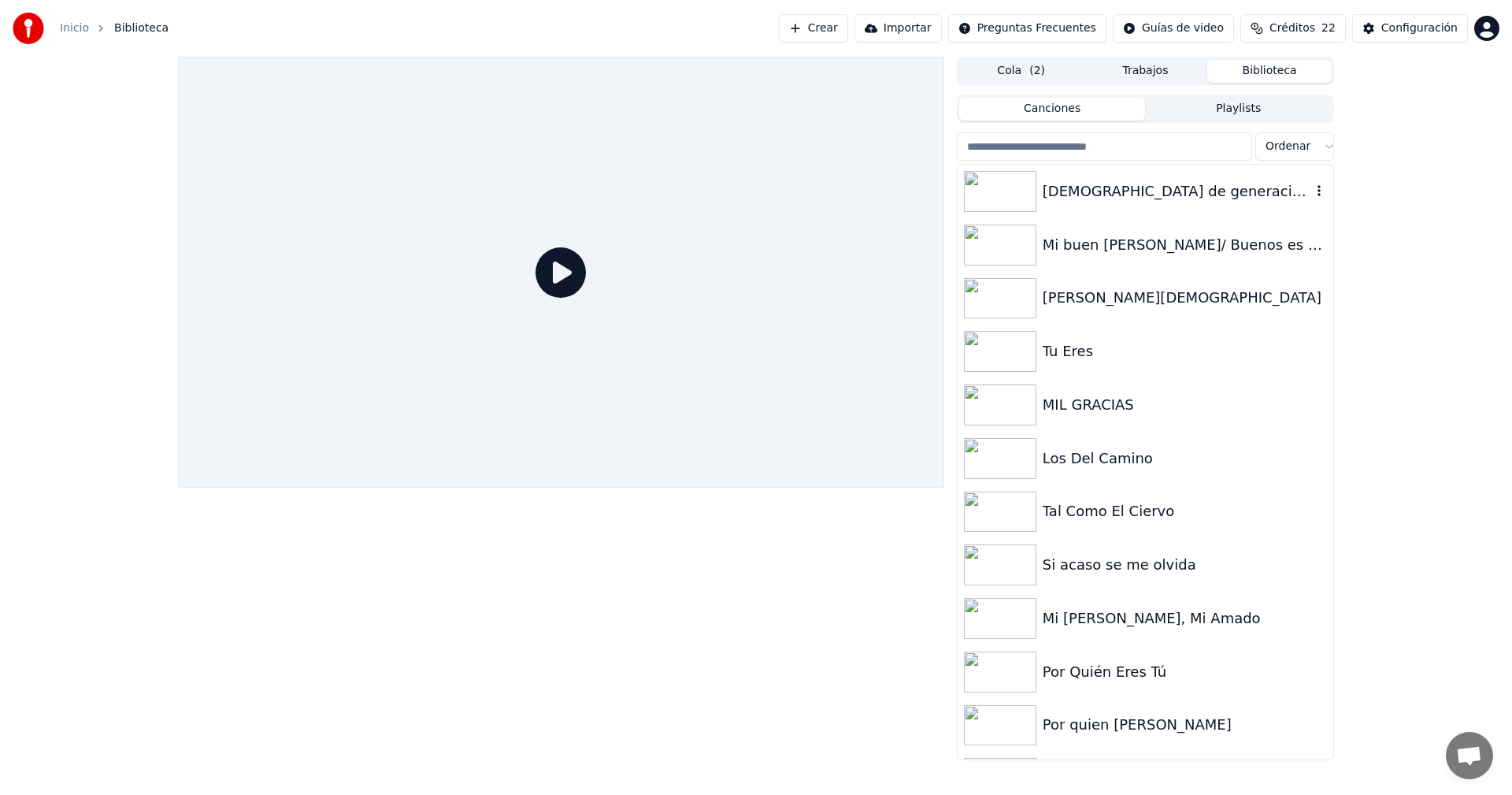
click at [1109, 196] on div "[DEMOGRAPHIC_DATA] de generaciones" at bounding box center [1177, 191] width 269 height 22
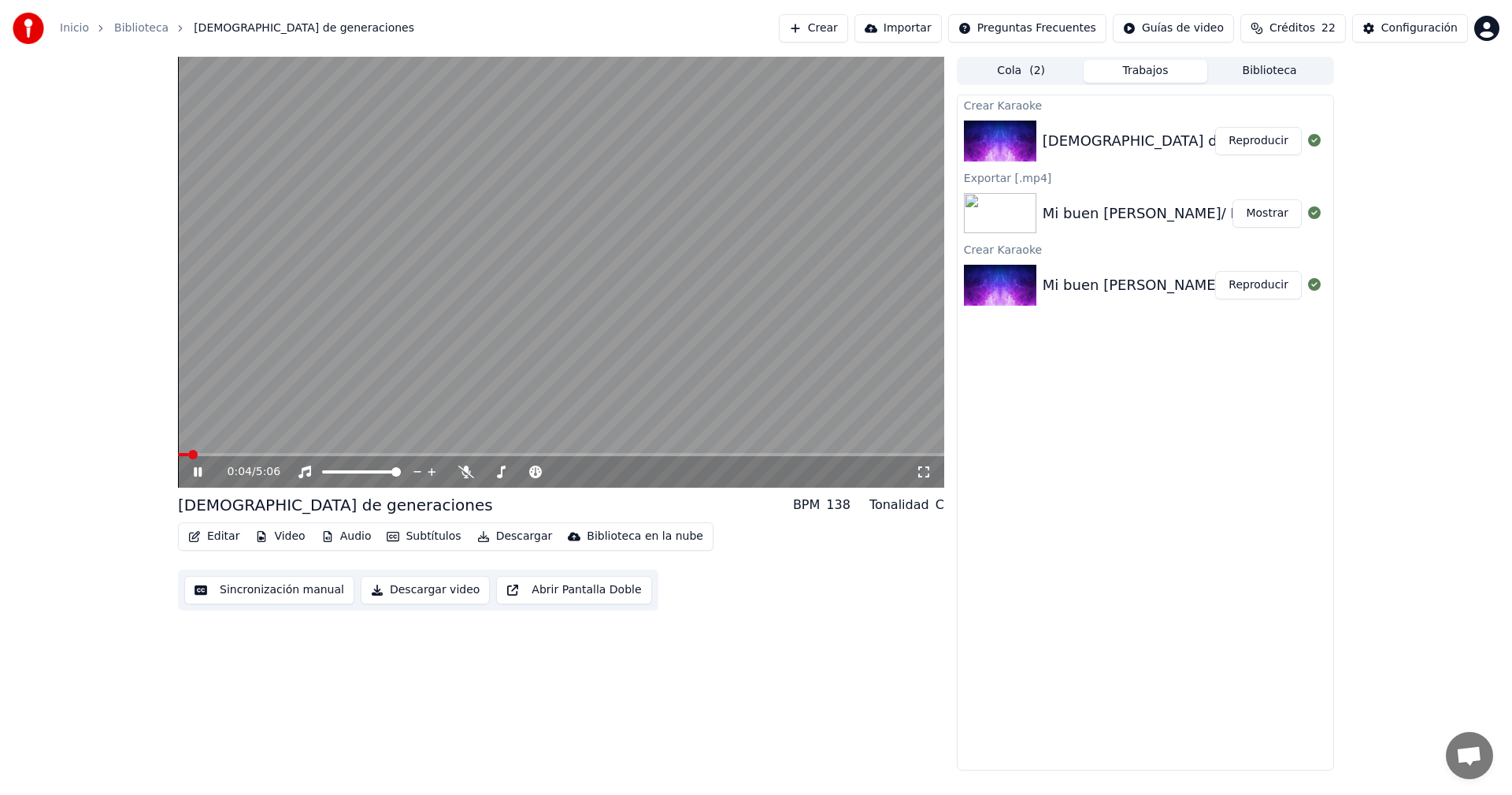
click at [1152, 76] on button "Trabajos" at bounding box center [1146, 71] width 125 height 23
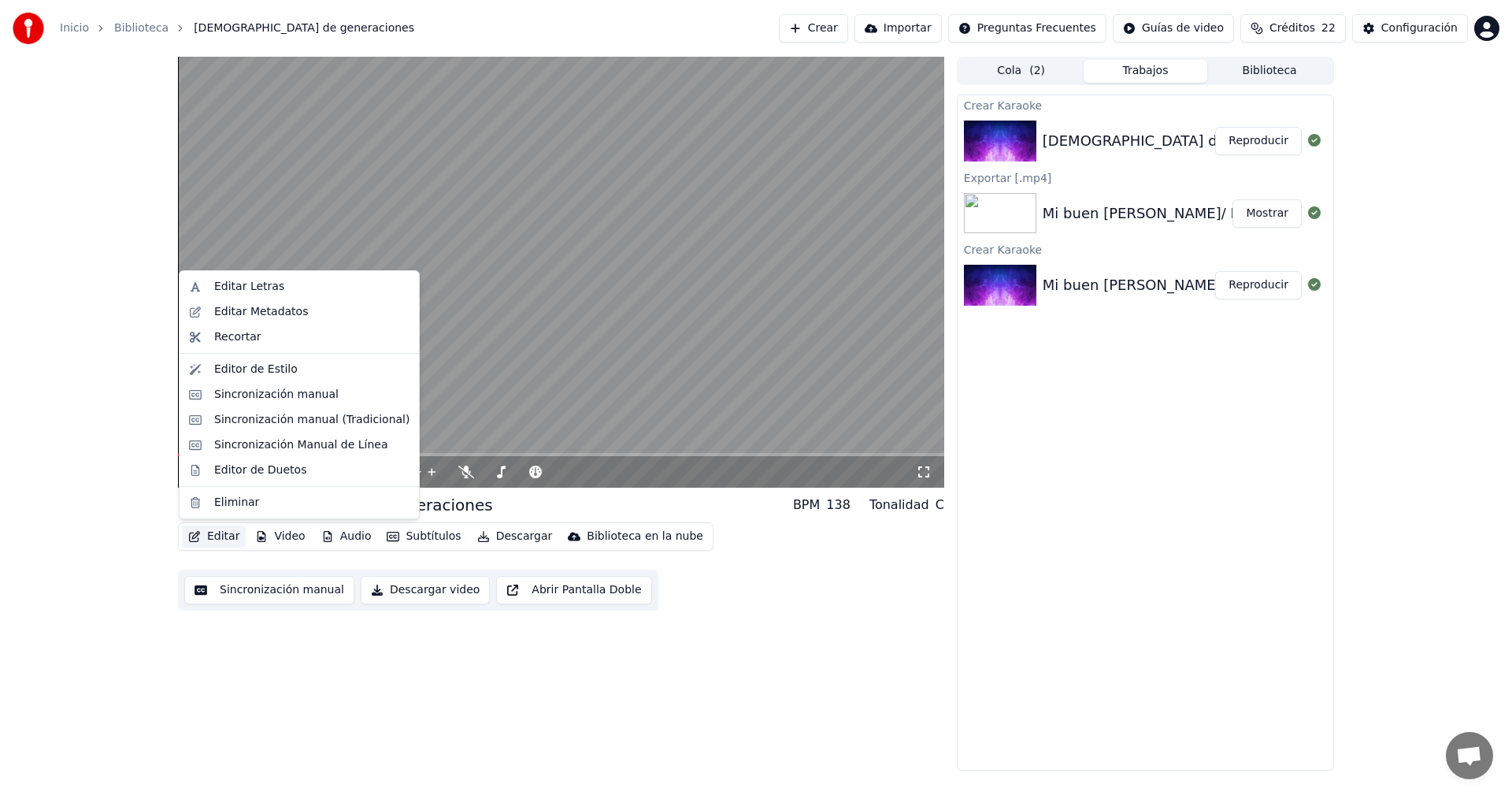
click at [211, 533] on button "Editar" at bounding box center [213, 536] width 64 height 22
click at [251, 397] on div "Sincronización manual" at bounding box center [276, 395] width 125 height 16
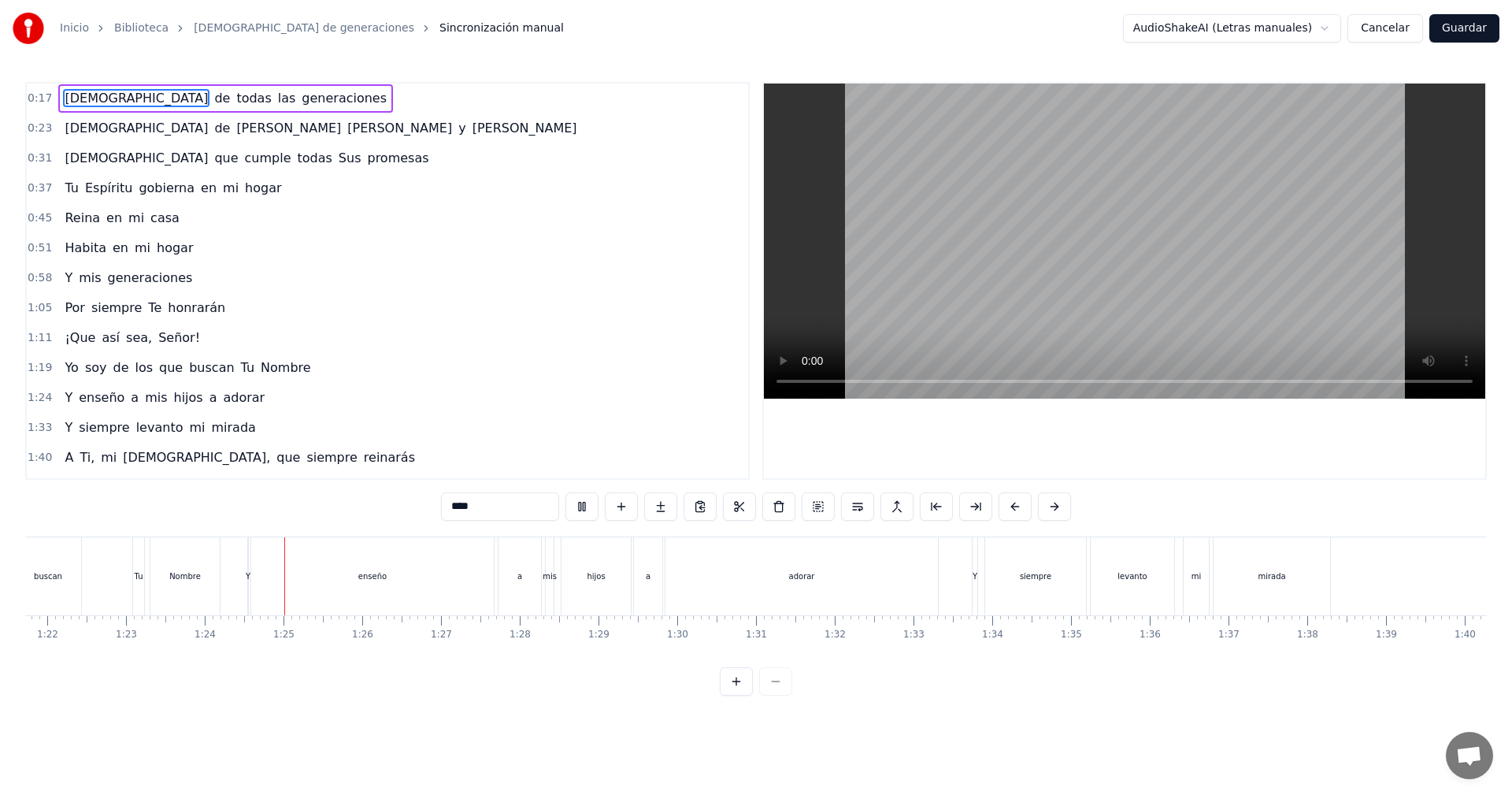
scroll to position [0, 6573]
click at [1469, 29] on button "Guardar" at bounding box center [1464, 28] width 70 height 28
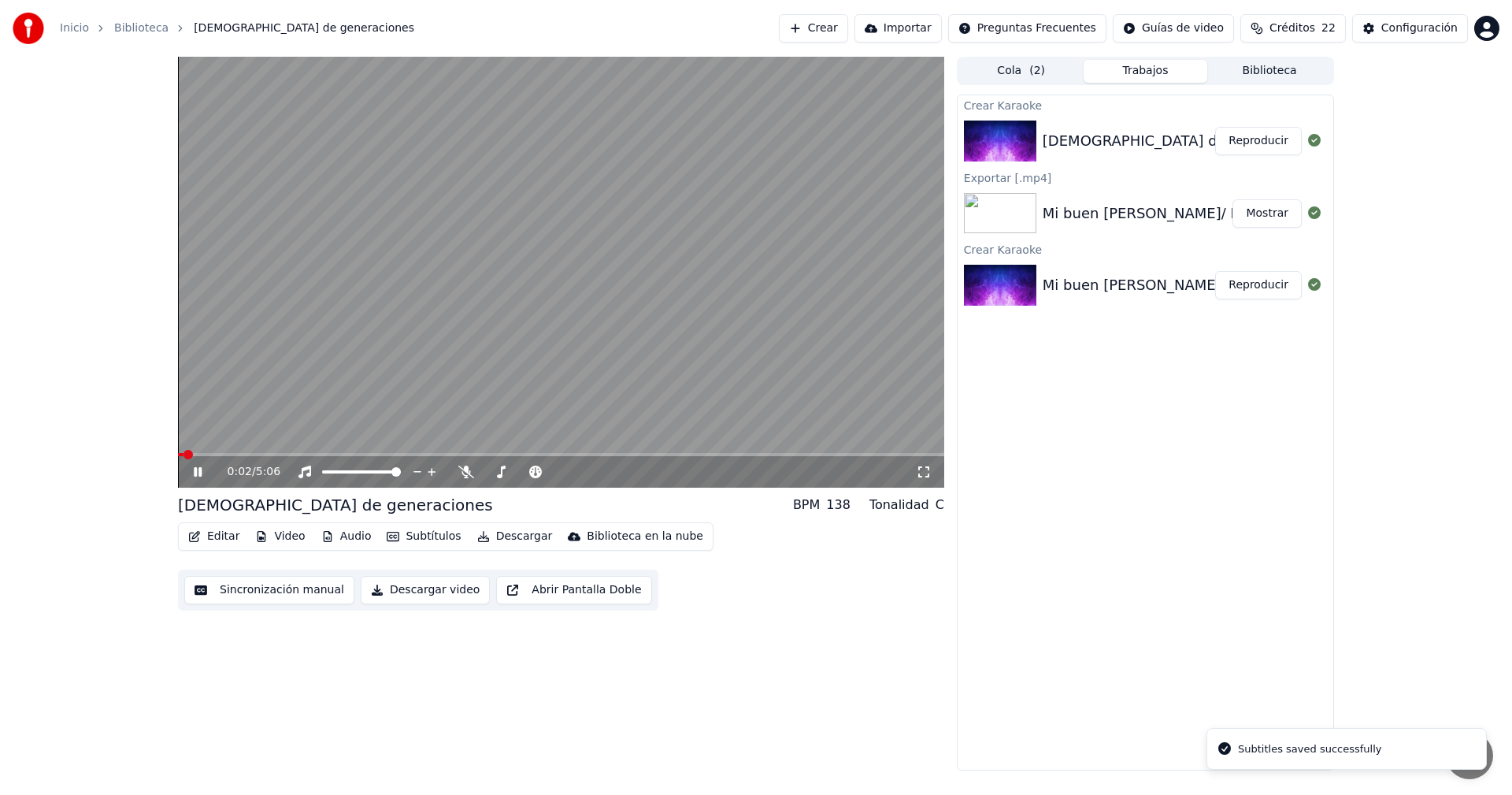
click at [199, 474] on icon at bounding box center [209, 472] width 37 height 13
click at [492, 538] on button "Descargar" at bounding box center [515, 536] width 89 height 22
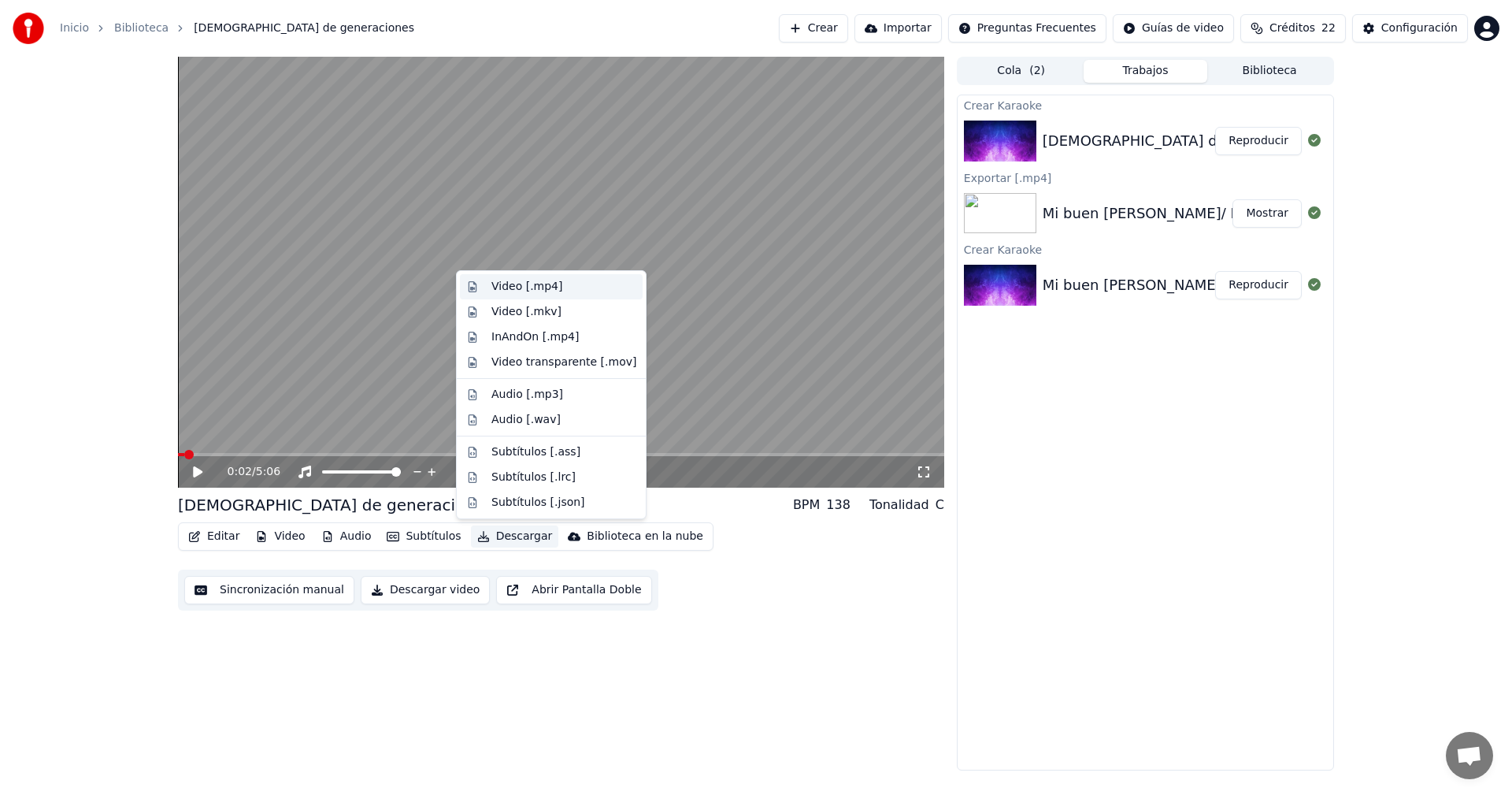
click at [565, 281] on div "Video [.mp4]" at bounding box center [564, 286] width 145 height 16
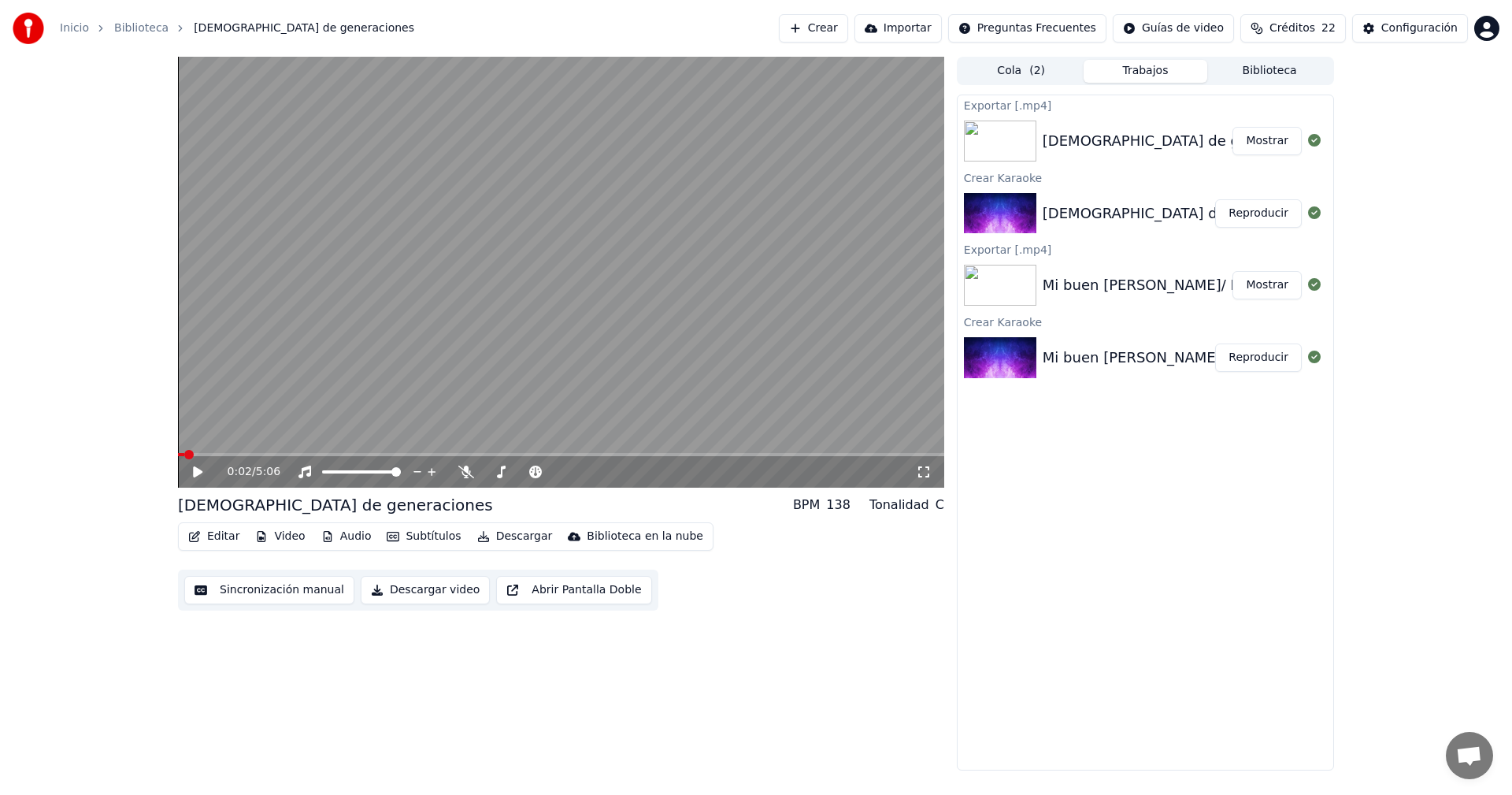
click at [1275, 142] on button "Mostrar" at bounding box center [1267, 141] width 69 height 28
click at [825, 26] on button "Crear" at bounding box center [814, 28] width 69 height 28
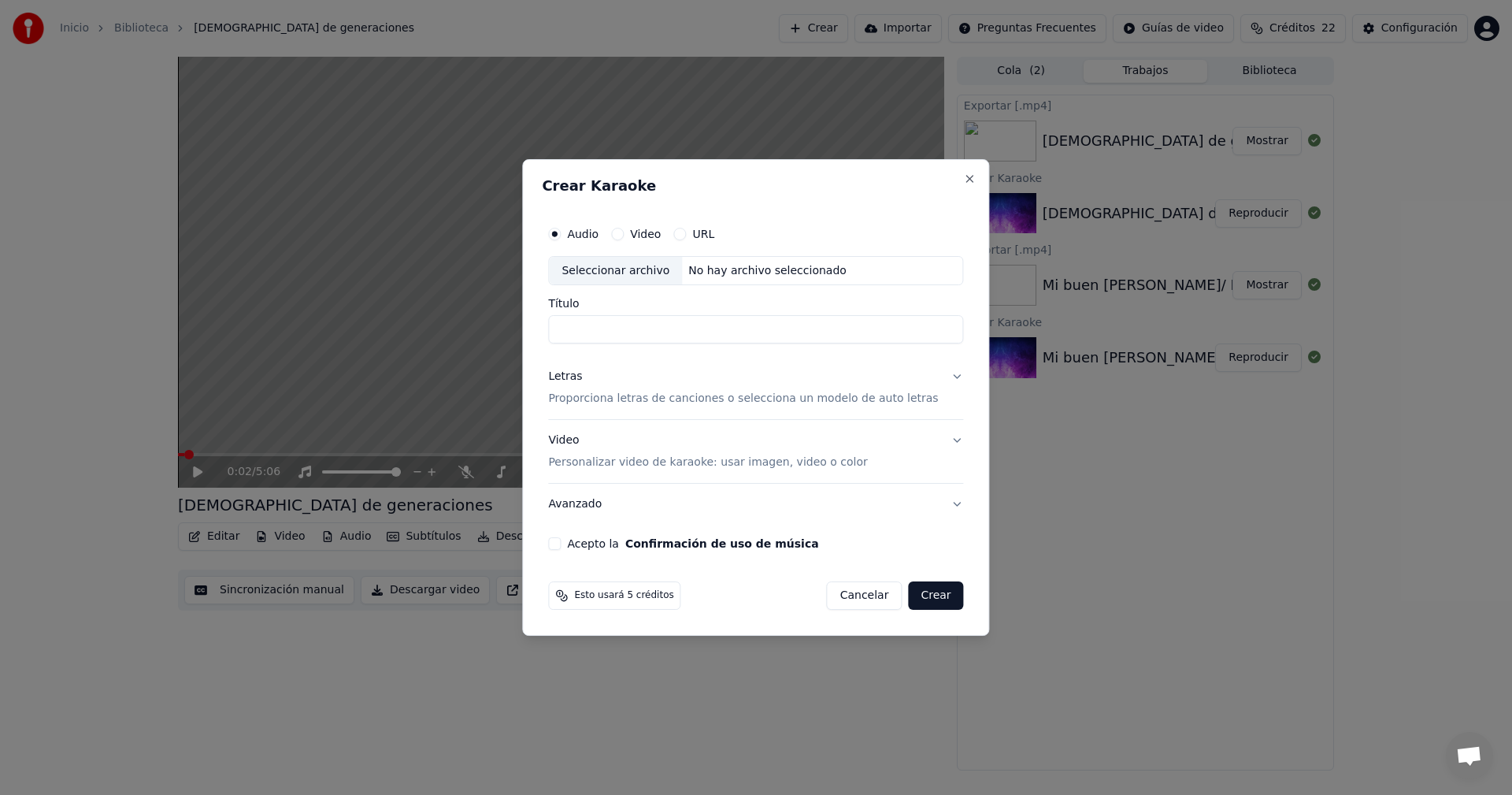
click at [653, 271] on div "Seleccionar archivo" at bounding box center [615, 270] width 133 height 28
drag, startPoint x: 925, startPoint y: 328, endPoint x: 624, endPoint y: 332, distance: 301.0
click at [624, 332] on input "**********" at bounding box center [756, 329] width 415 height 28
type input "*********"
click at [573, 376] on div "Letras" at bounding box center [565, 377] width 34 height 16
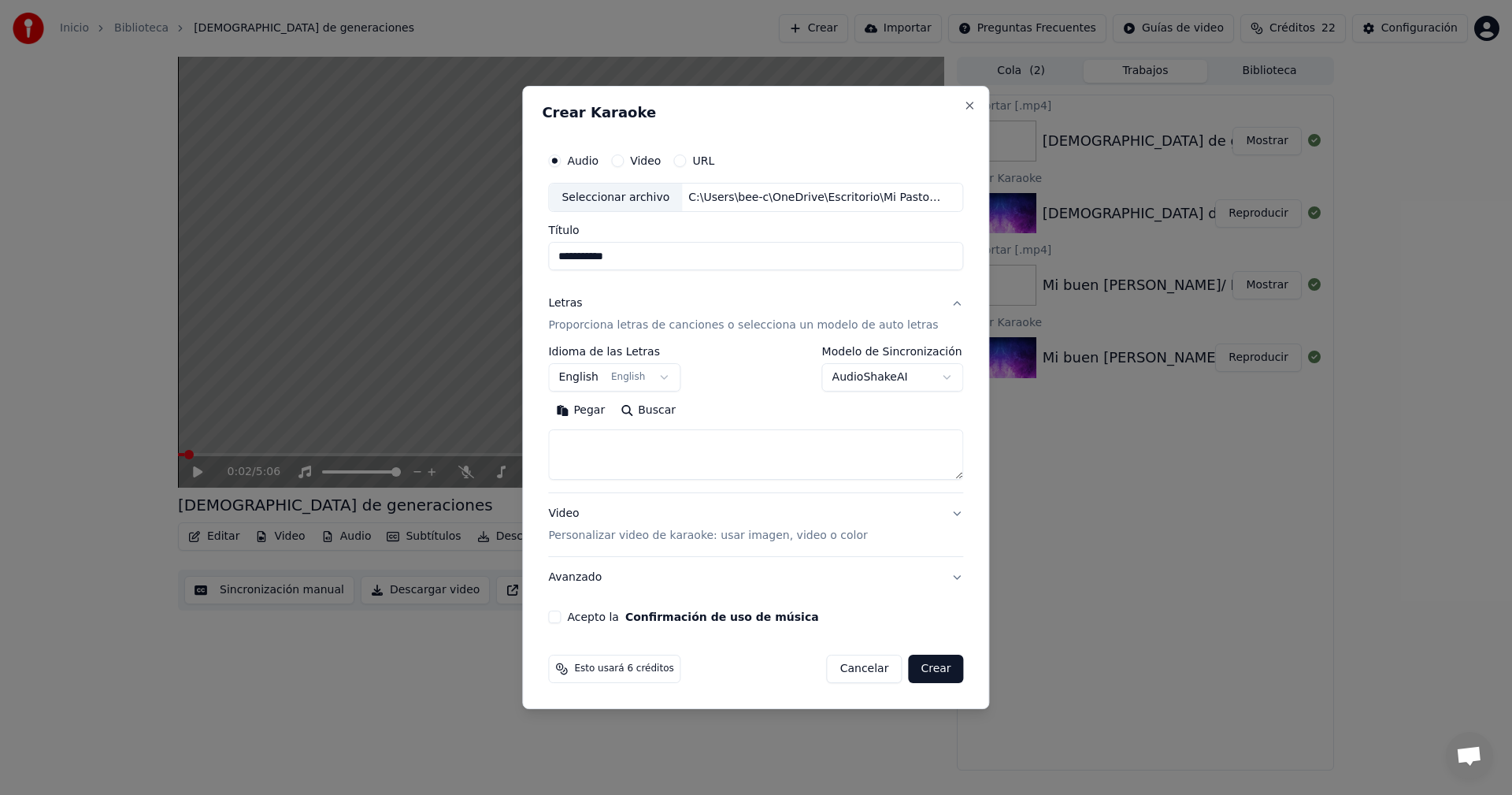
click at [649, 379] on body "**********" at bounding box center [756, 398] width 1512 height 795
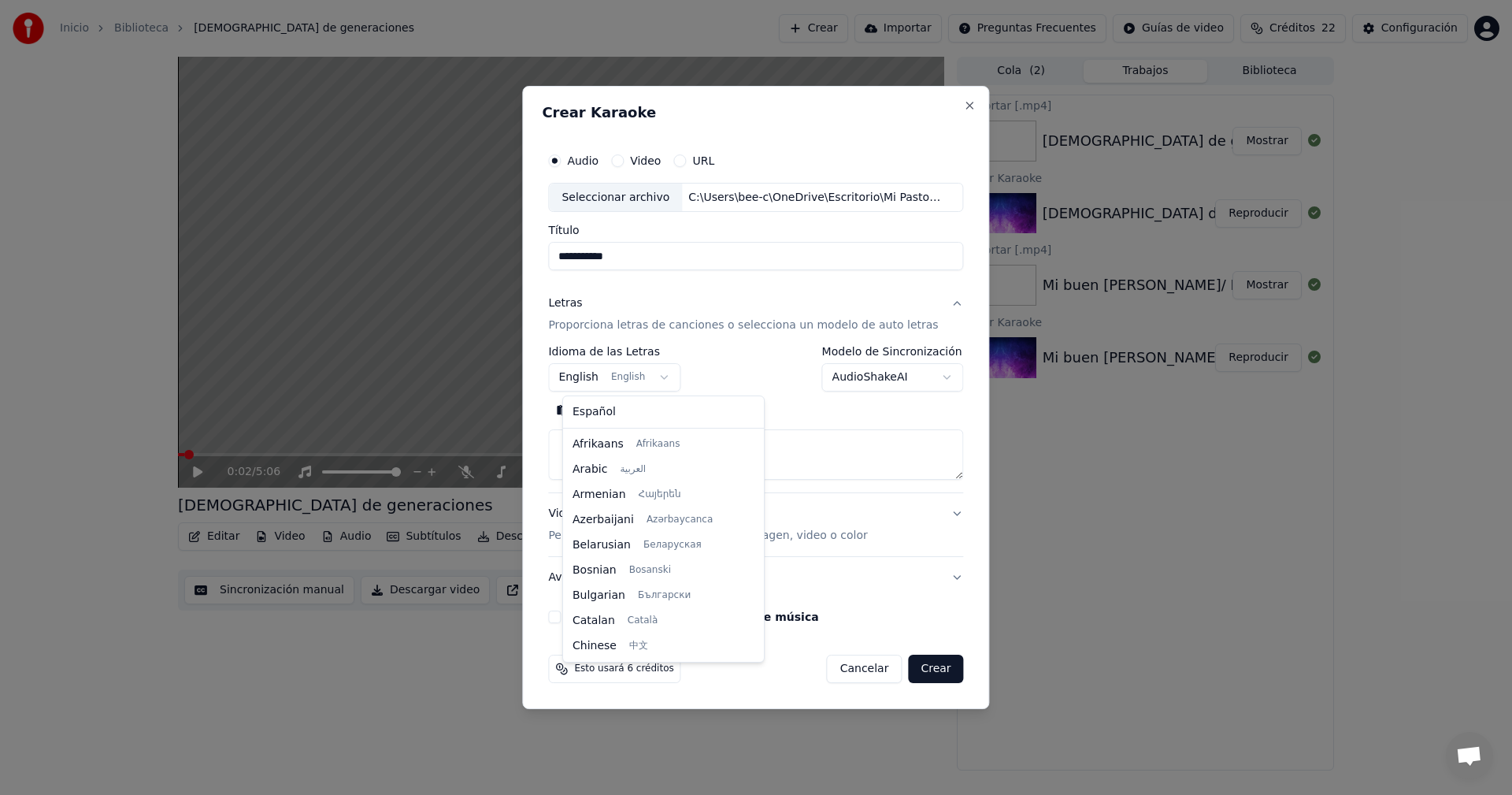
scroll to position [126, 0]
select select "**"
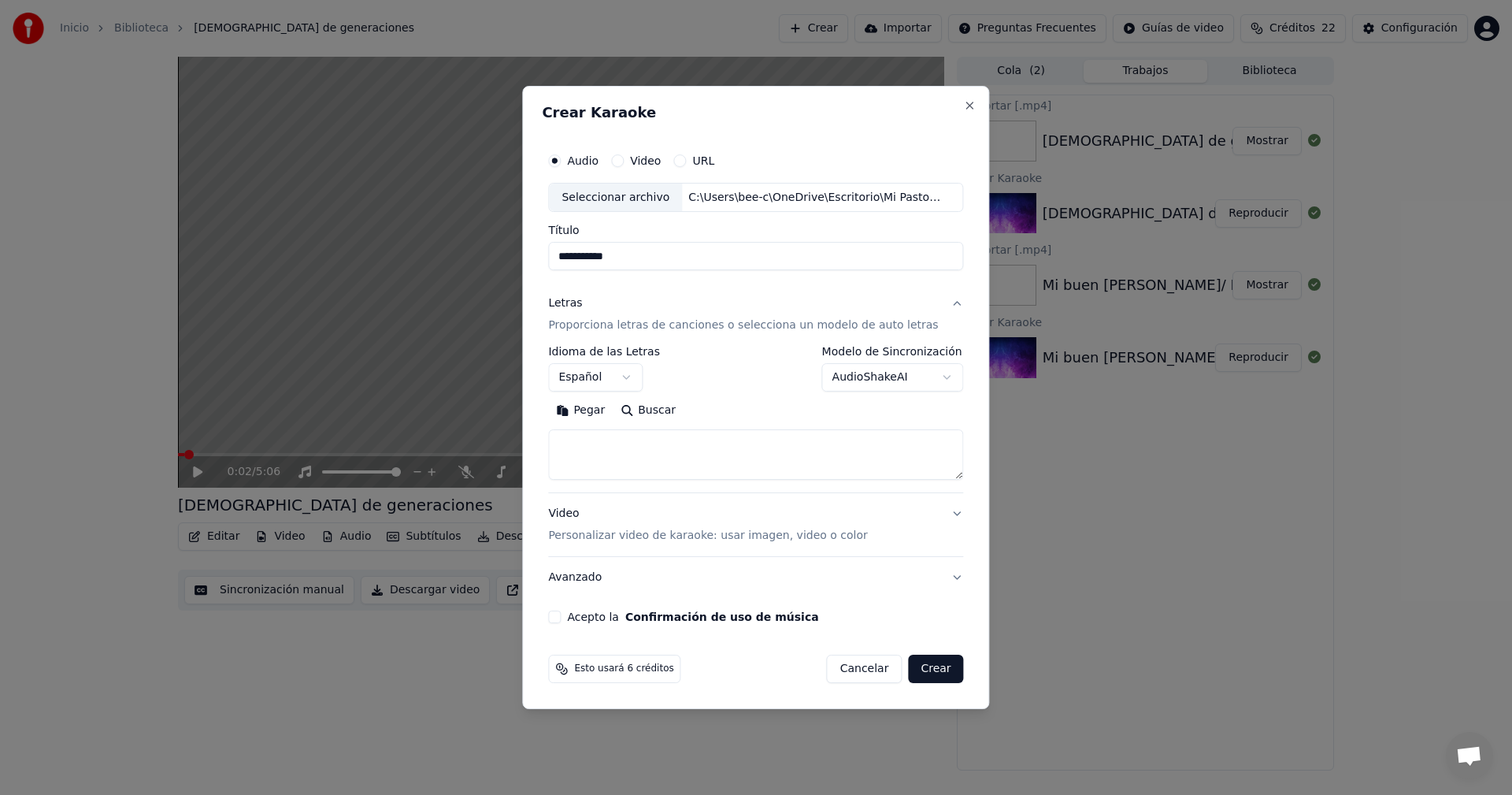
click at [605, 412] on button "Pegar" at bounding box center [580, 410] width 64 height 25
type textarea "**********"
click at [561, 616] on button "Acepto la Confirmación de uso de música" at bounding box center [554, 617] width 13 height 13
click at [934, 675] on button "Crear" at bounding box center [935, 668] width 56 height 28
select select
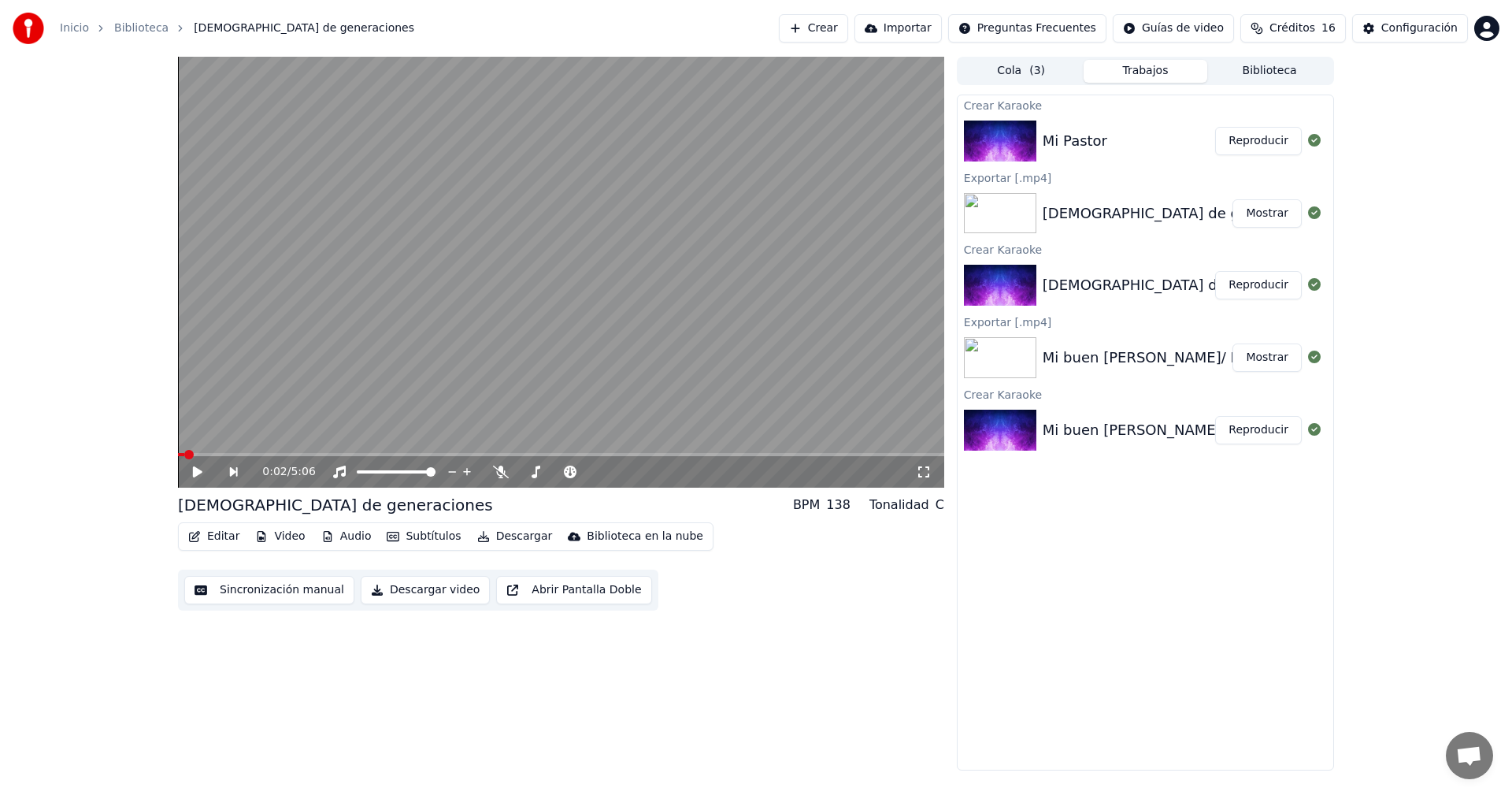
click at [1263, 142] on button "Reproducir" at bounding box center [1259, 141] width 87 height 28
click at [209, 538] on button "Editar" at bounding box center [213, 536] width 64 height 22
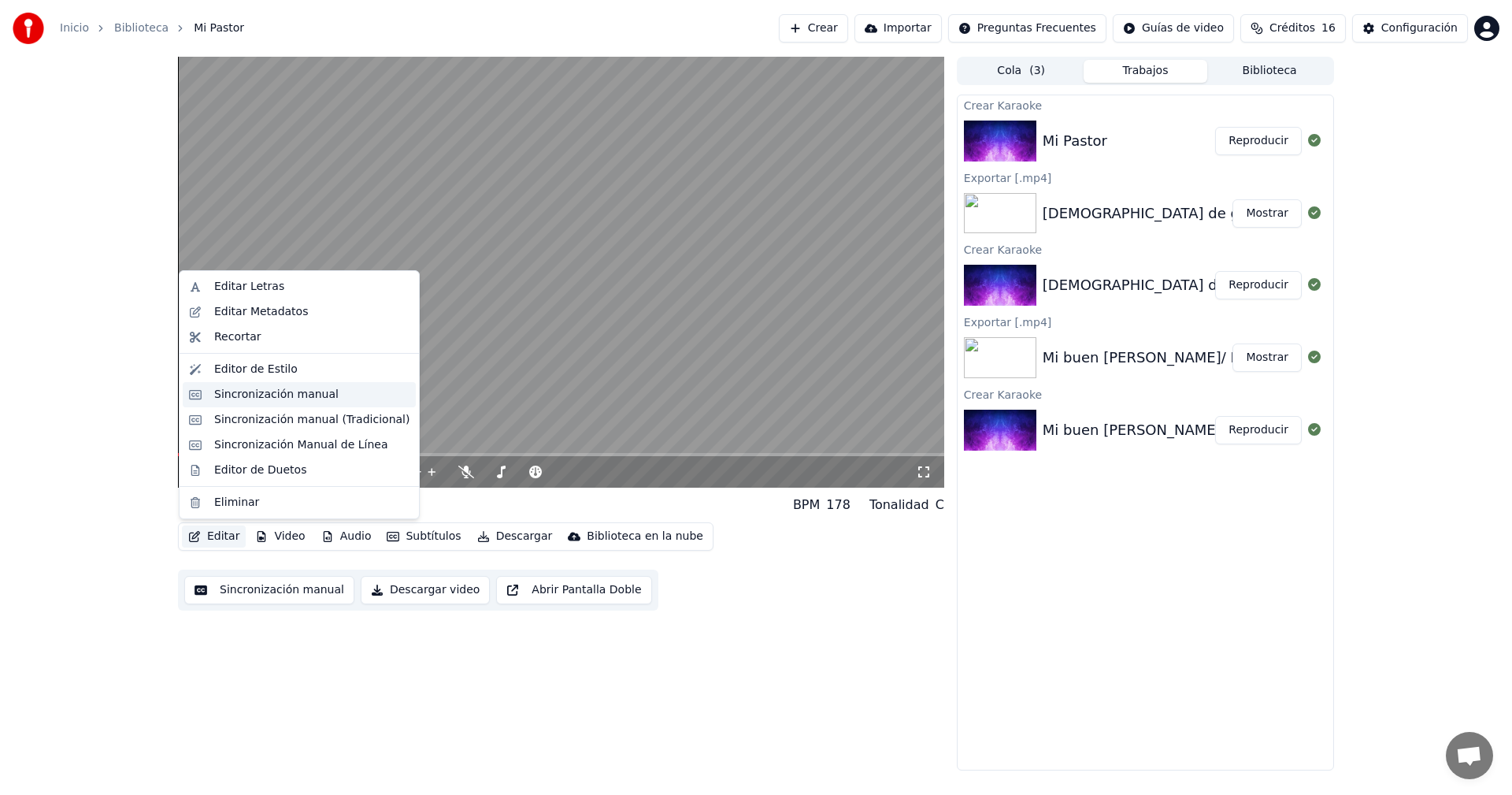
click at [233, 396] on div "Sincronización manual" at bounding box center [276, 395] width 125 height 16
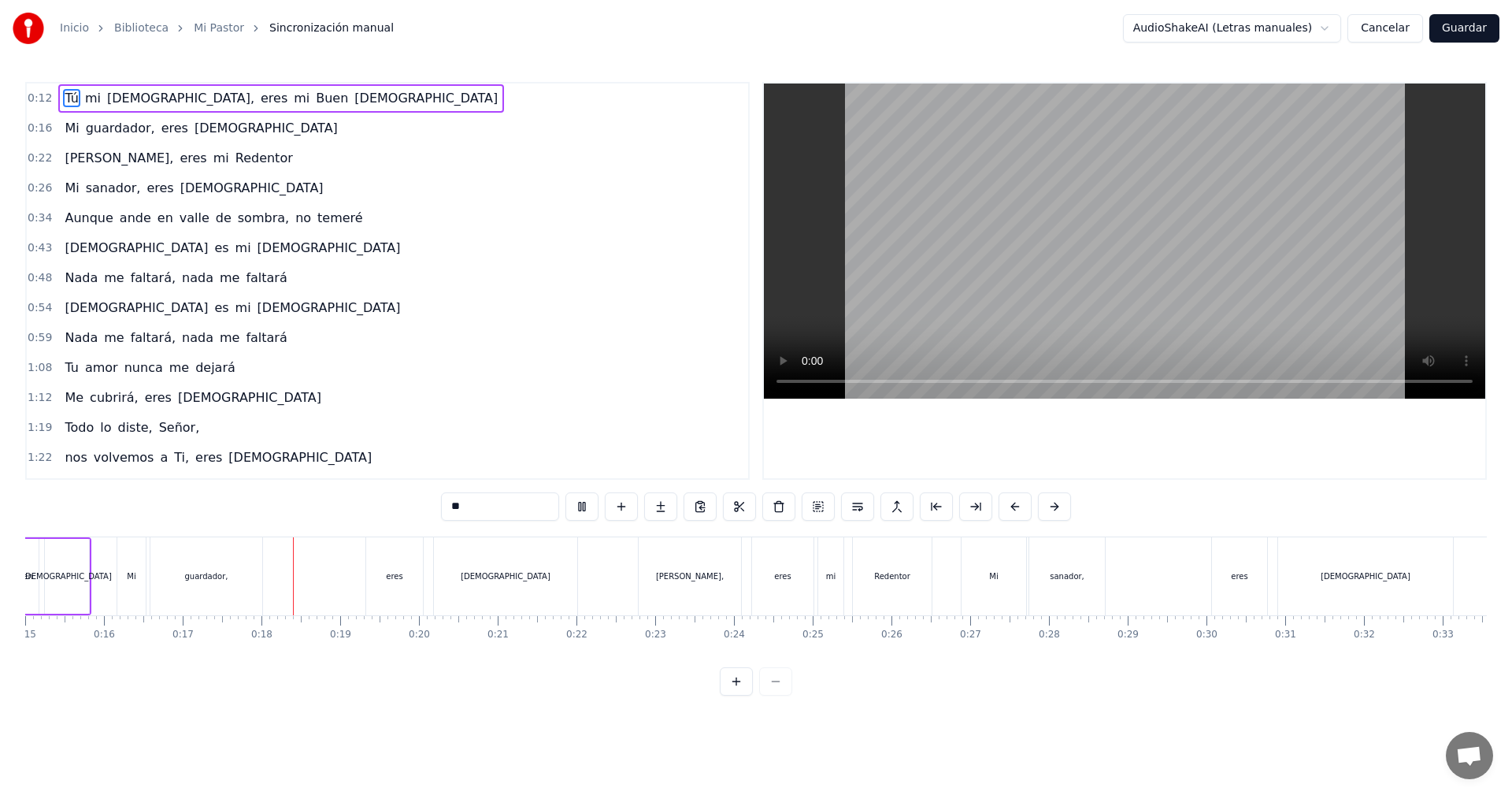
scroll to position [0, 1321]
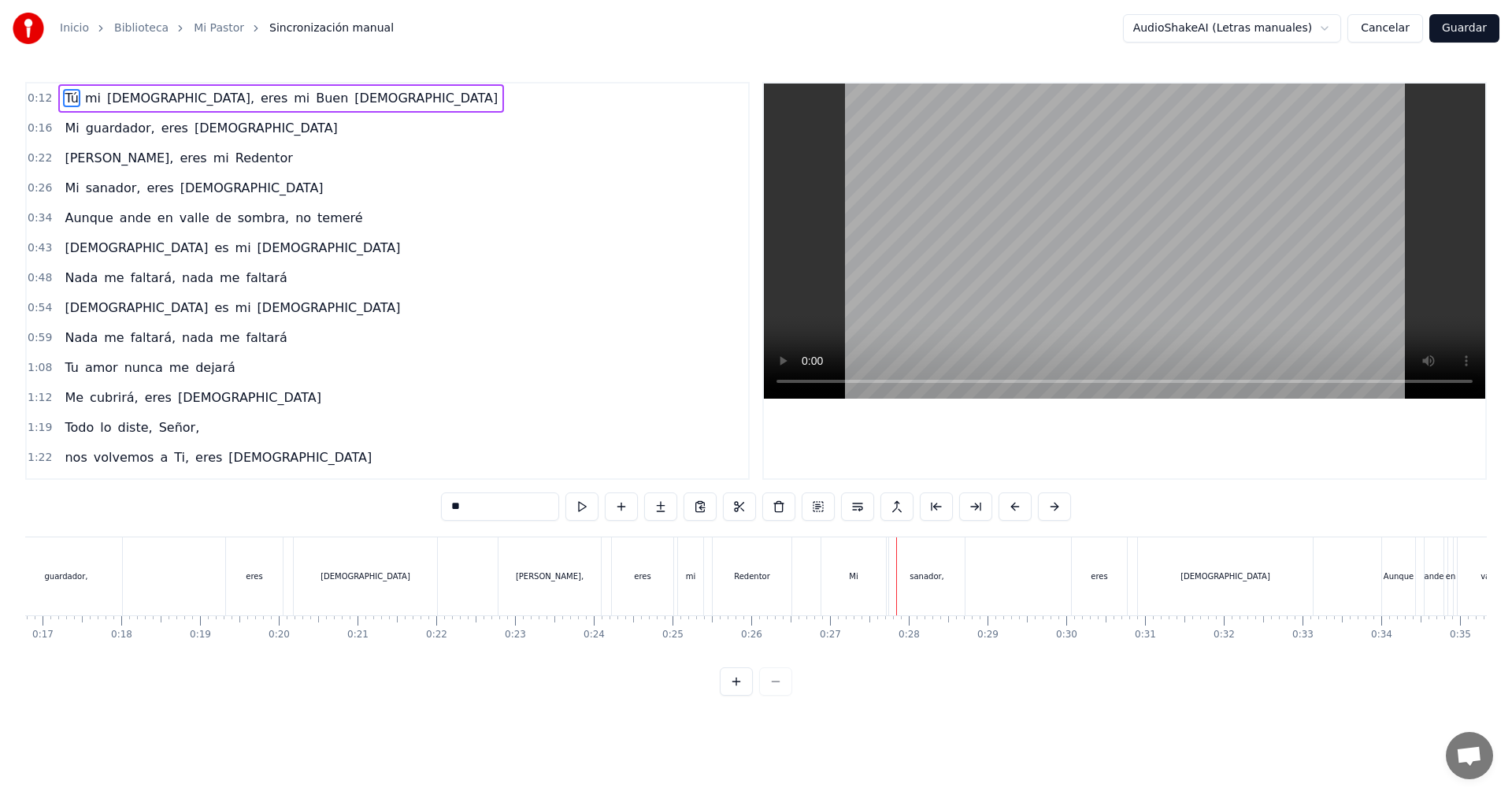
click at [1469, 29] on button "Guardar" at bounding box center [1464, 28] width 70 height 28
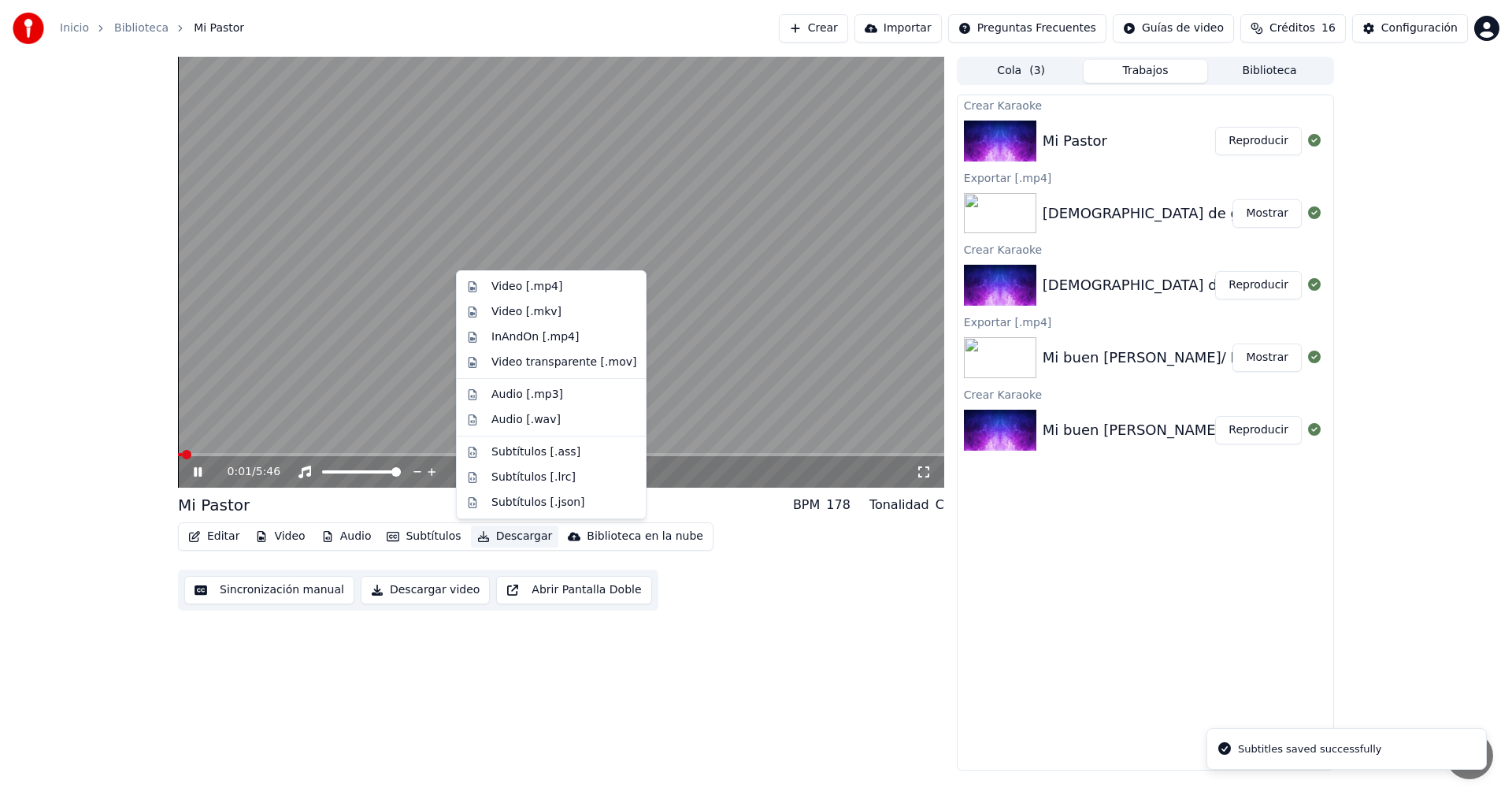
click at [496, 538] on button "Descargar" at bounding box center [515, 536] width 89 height 22
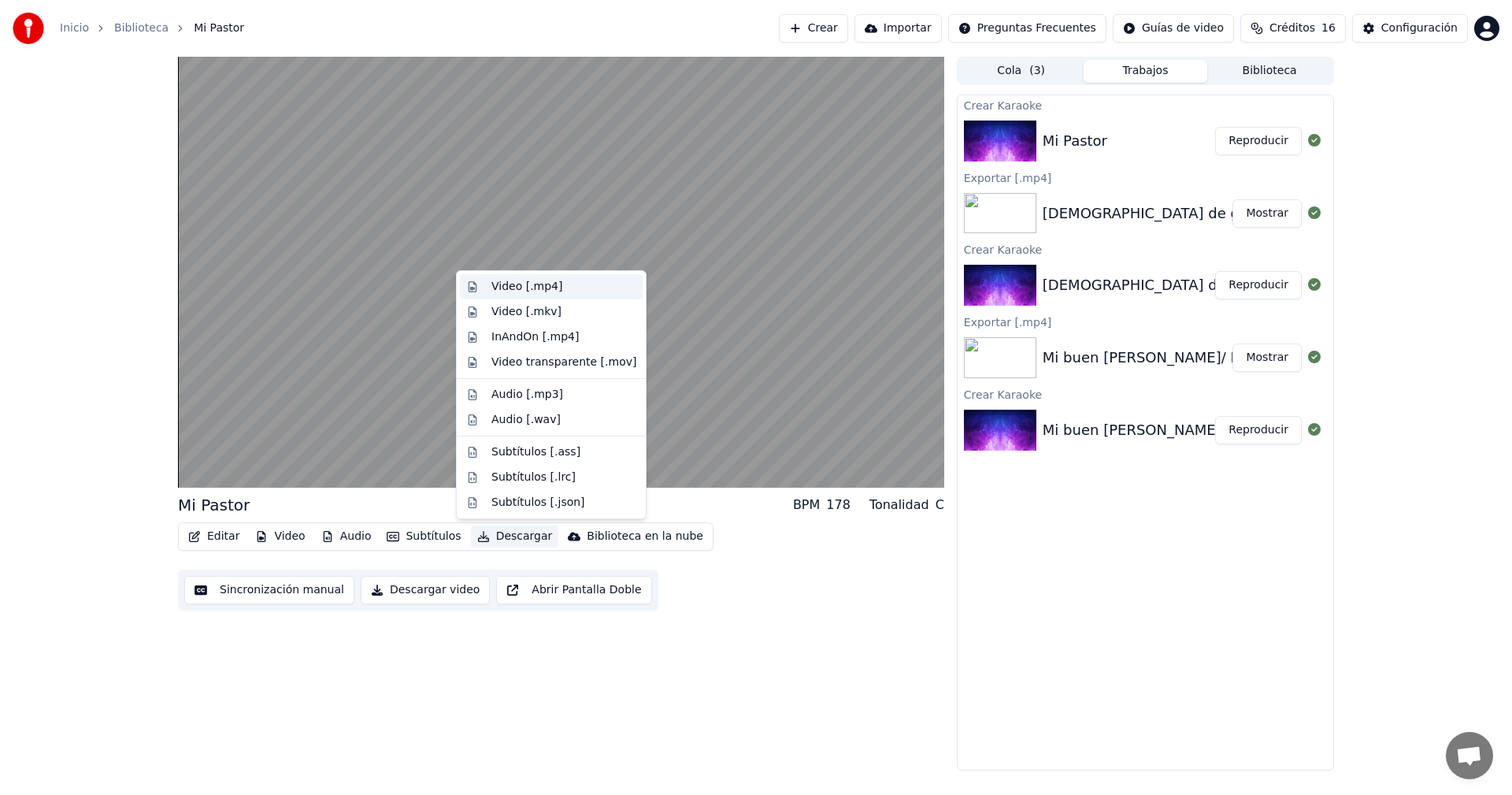
click at [546, 286] on div "Video [.mp4]" at bounding box center [527, 286] width 71 height 16
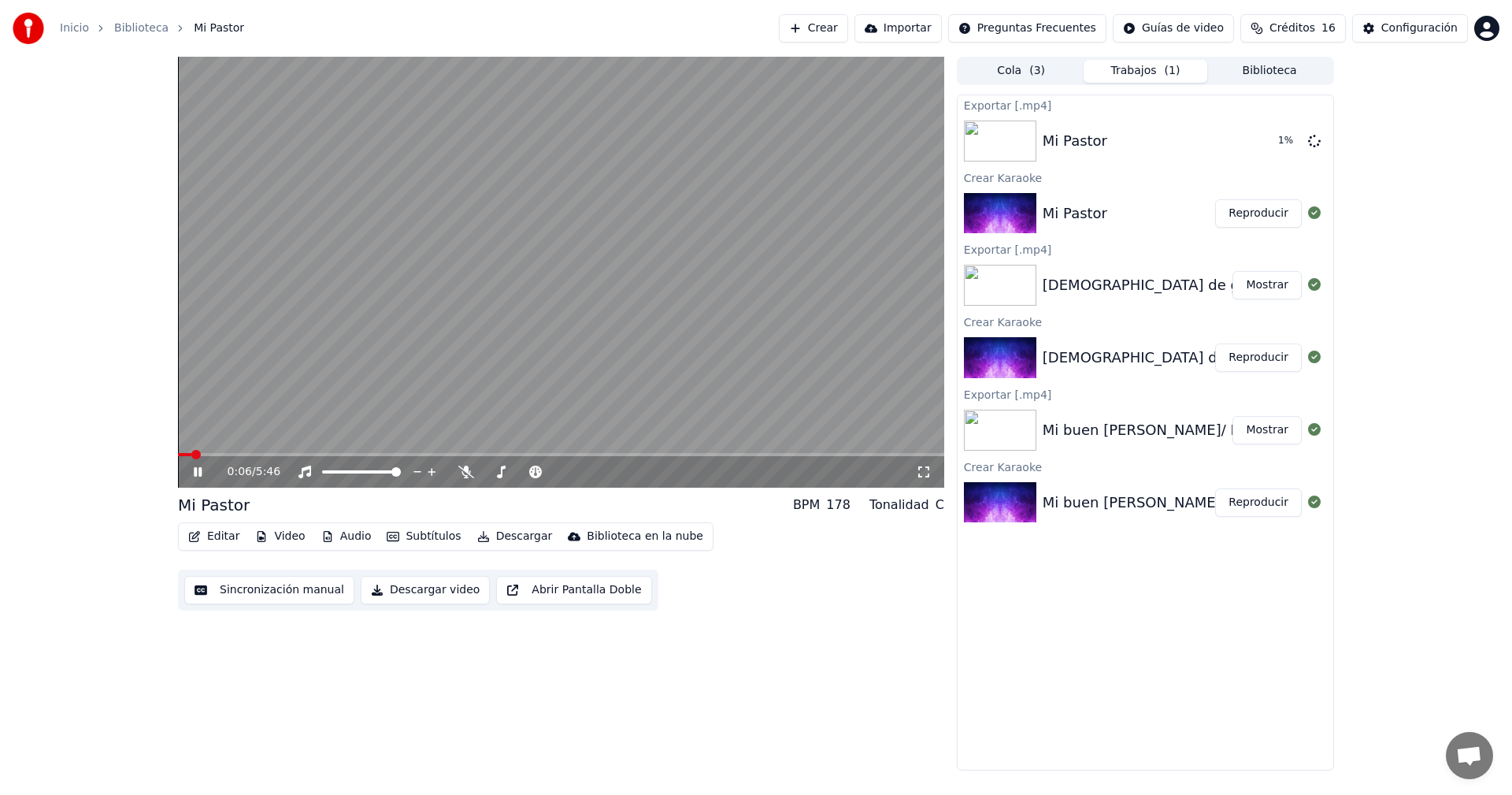
click at [196, 472] on icon at bounding box center [198, 472] width 8 height 10
click at [846, 29] on button "Crear" at bounding box center [814, 28] width 69 height 28
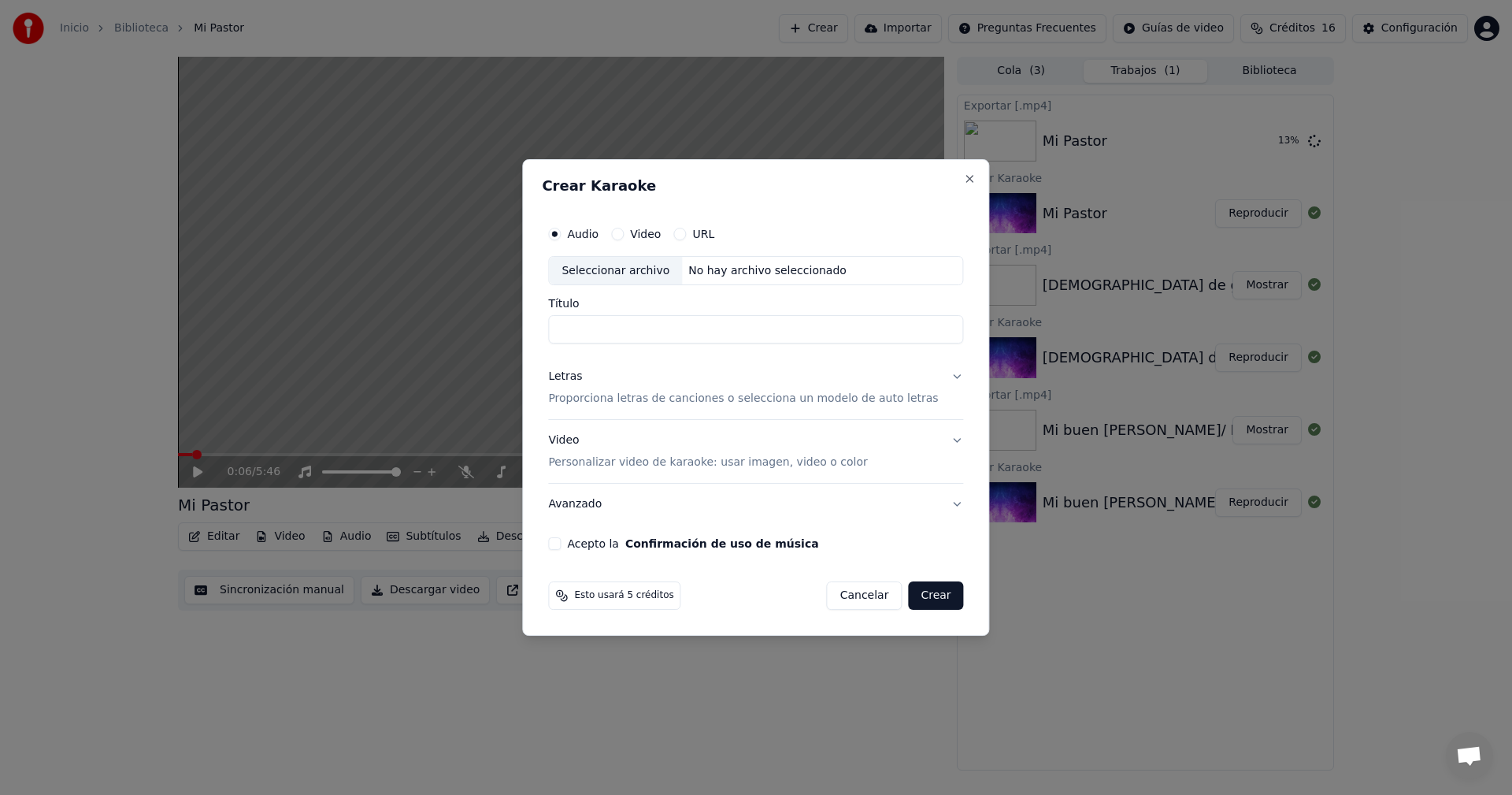
click at [682, 272] on div "Seleccionar archivo" at bounding box center [615, 270] width 133 height 28
type input "**********"
click at [581, 376] on div "Letras" at bounding box center [565, 377] width 34 height 16
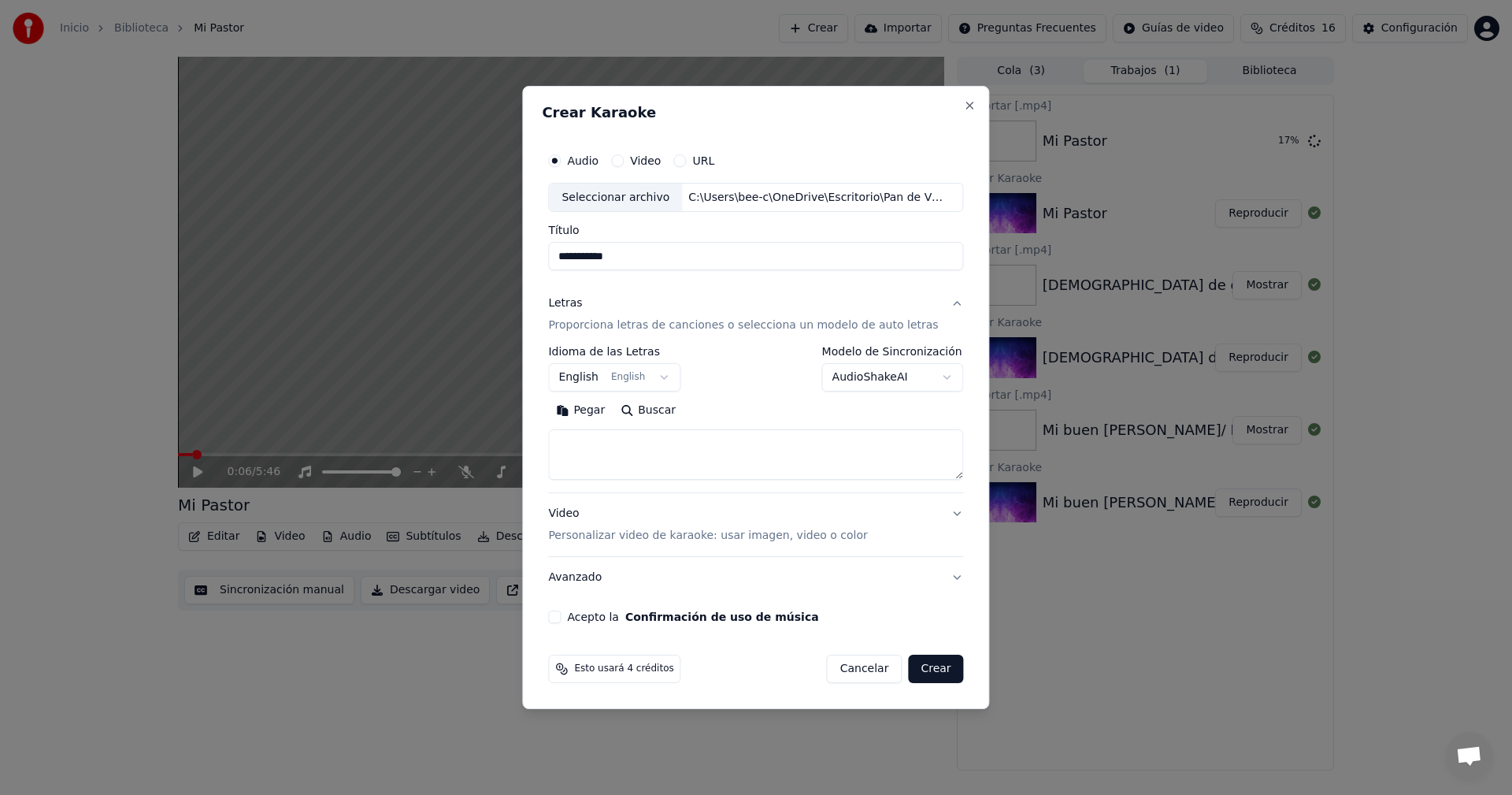
click at [652, 374] on body "**********" at bounding box center [756, 398] width 1512 height 795
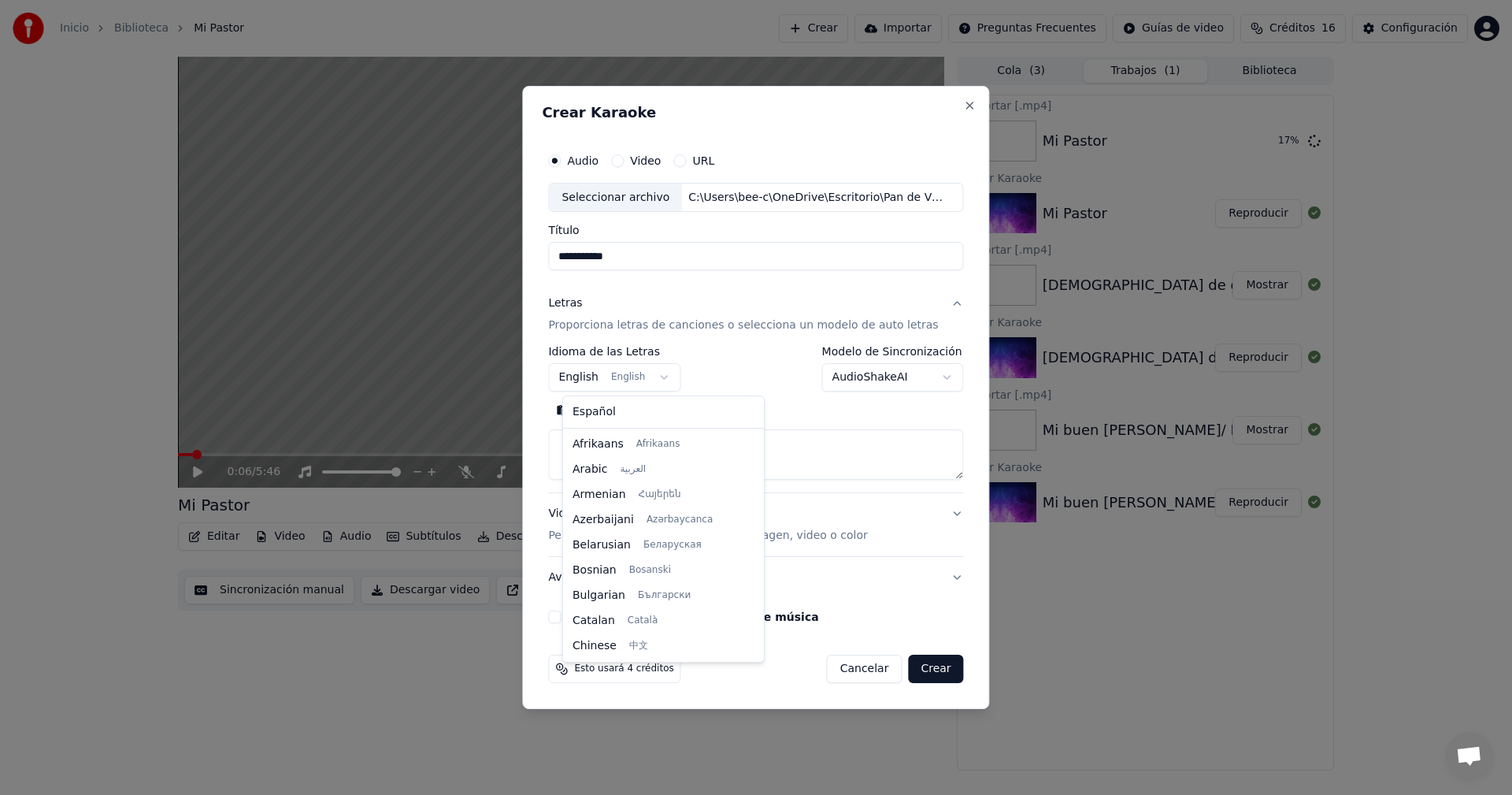
scroll to position [126, 0]
select select "**"
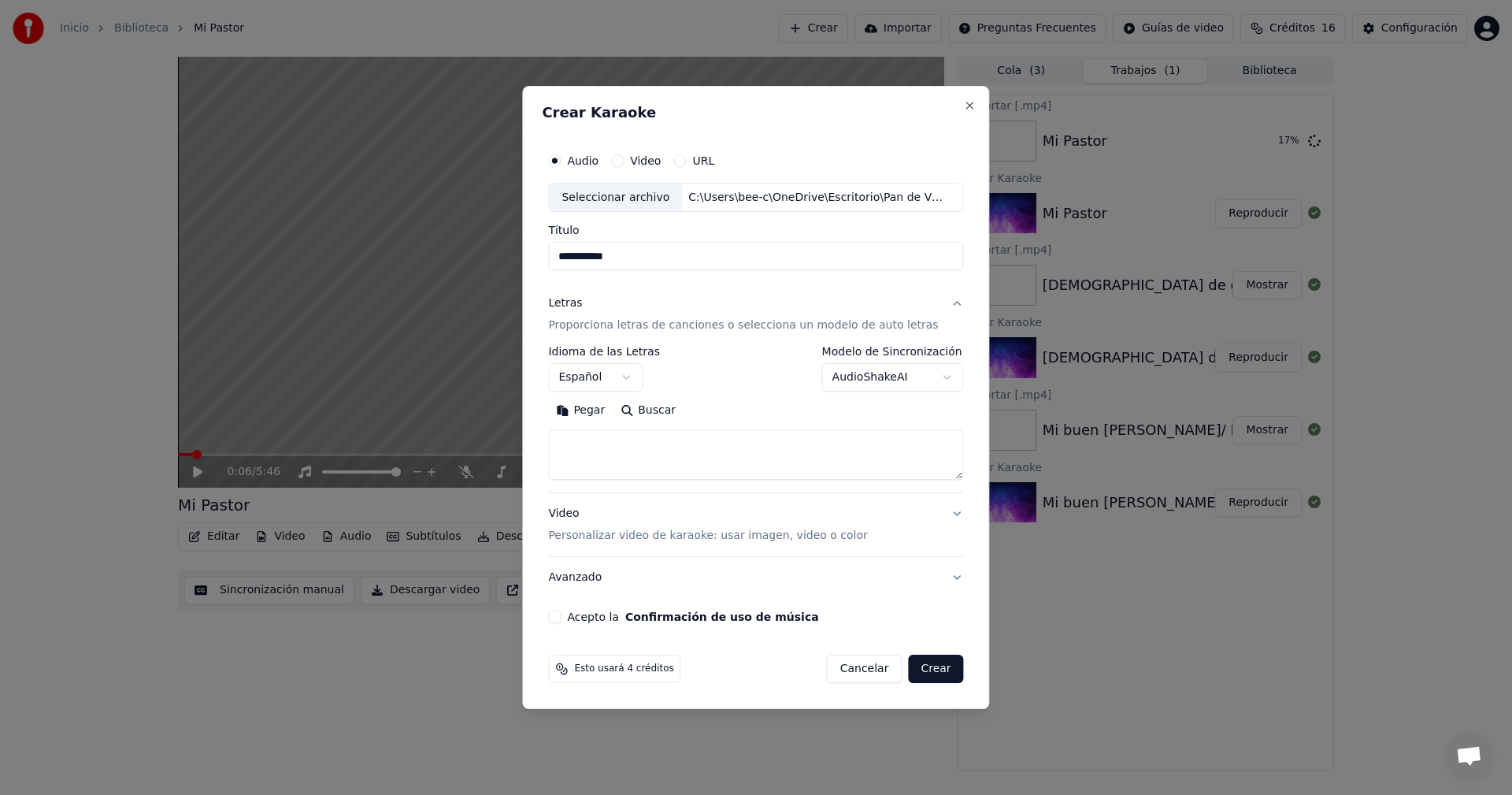
click at [589, 407] on button "Pegar" at bounding box center [580, 410] width 64 height 25
type textarea "**********"
click at [561, 619] on button "Acepto la Confirmación de uso de música" at bounding box center [554, 617] width 13 height 13
click at [929, 676] on button "Crear" at bounding box center [935, 668] width 56 height 28
select select
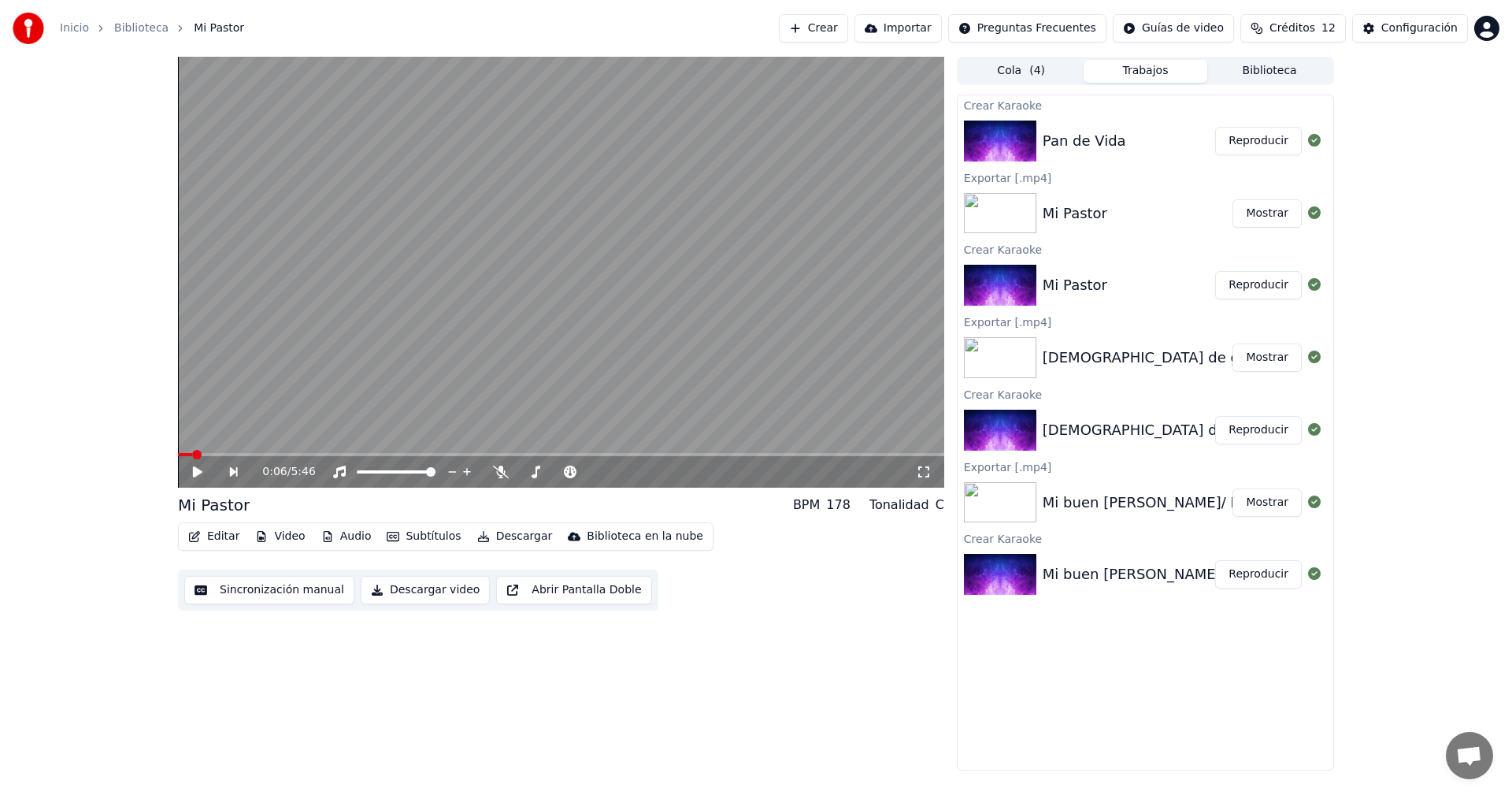
click at [1262, 216] on button "Mostrar" at bounding box center [1267, 213] width 69 height 28
click at [1246, 144] on button "Reproducir" at bounding box center [1259, 141] width 87 height 28
click at [209, 542] on button "Editar" at bounding box center [213, 536] width 64 height 22
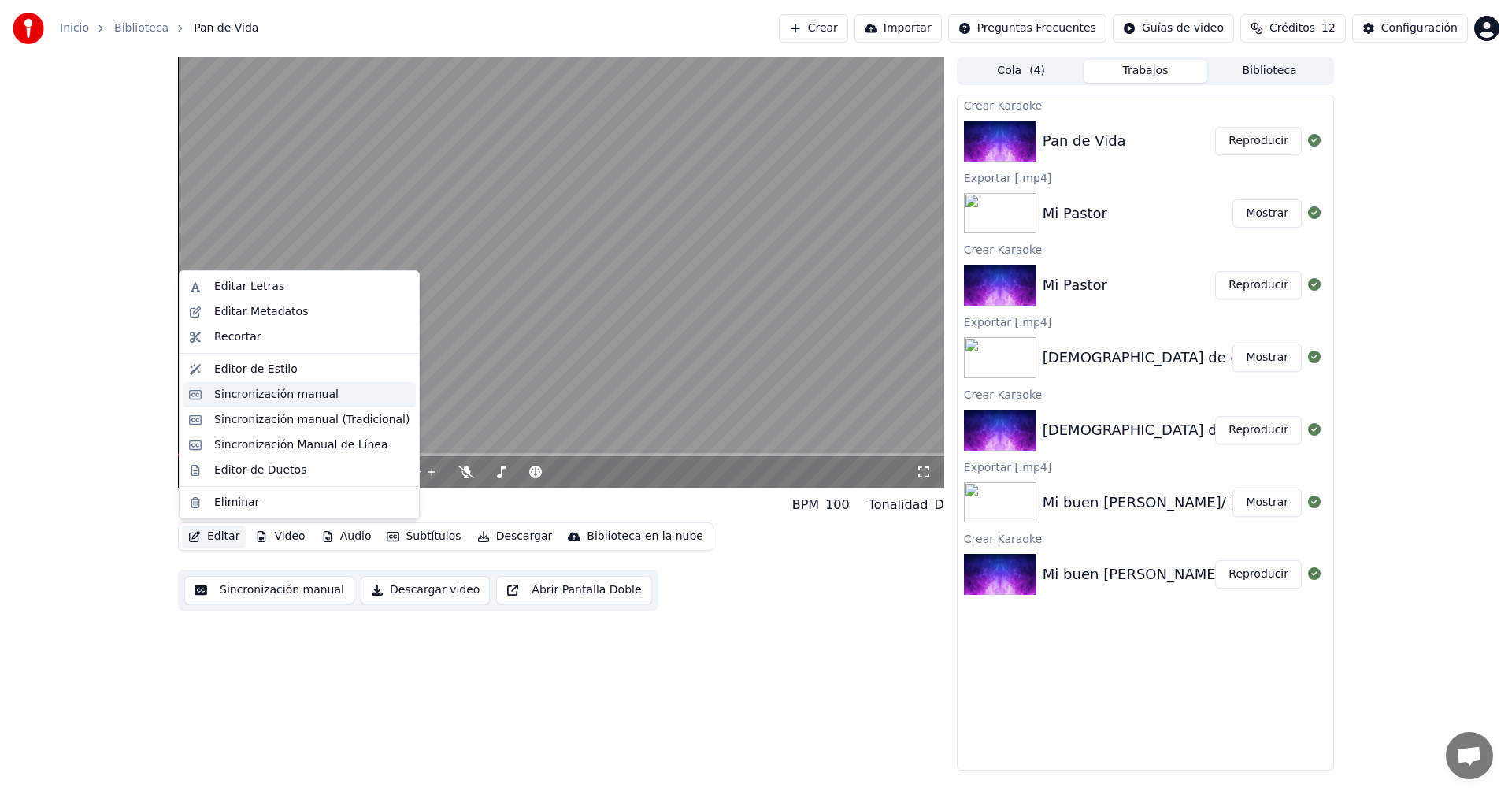
click at [237, 398] on div "Sincronización manual" at bounding box center [276, 395] width 125 height 16
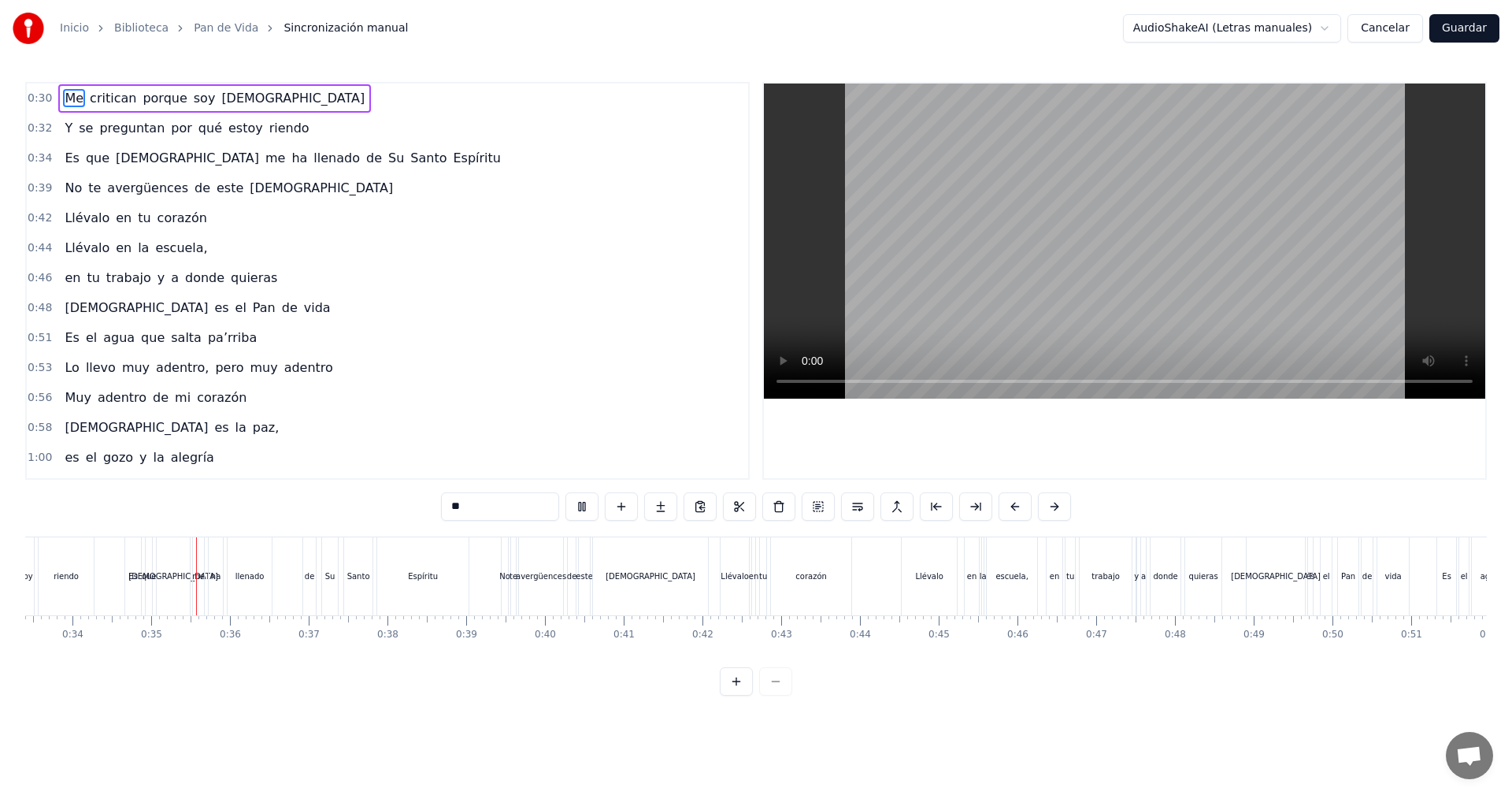
scroll to position [0, 2668]
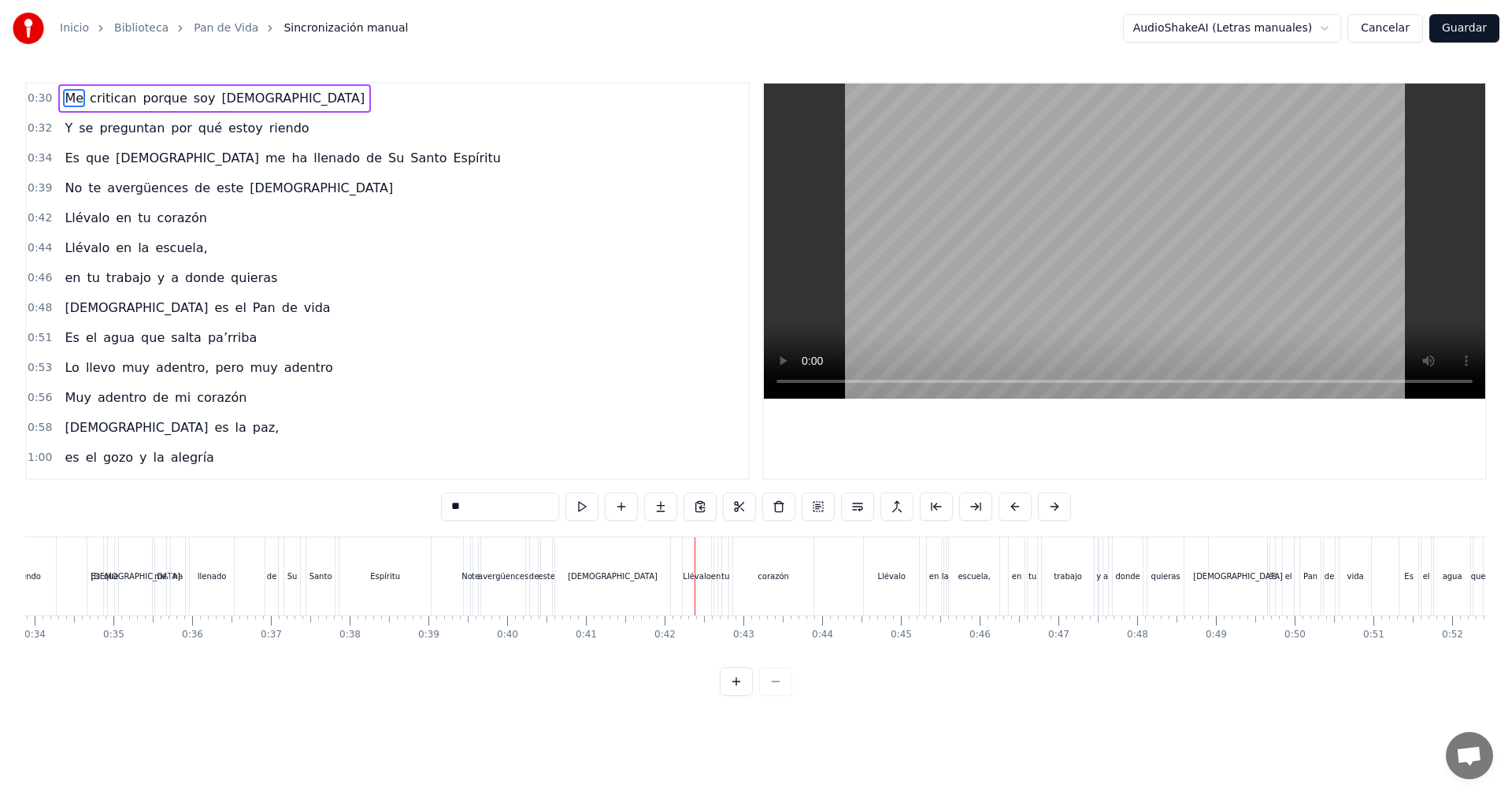
click at [1468, 28] on button "Guardar" at bounding box center [1464, 28] width 70 height 28
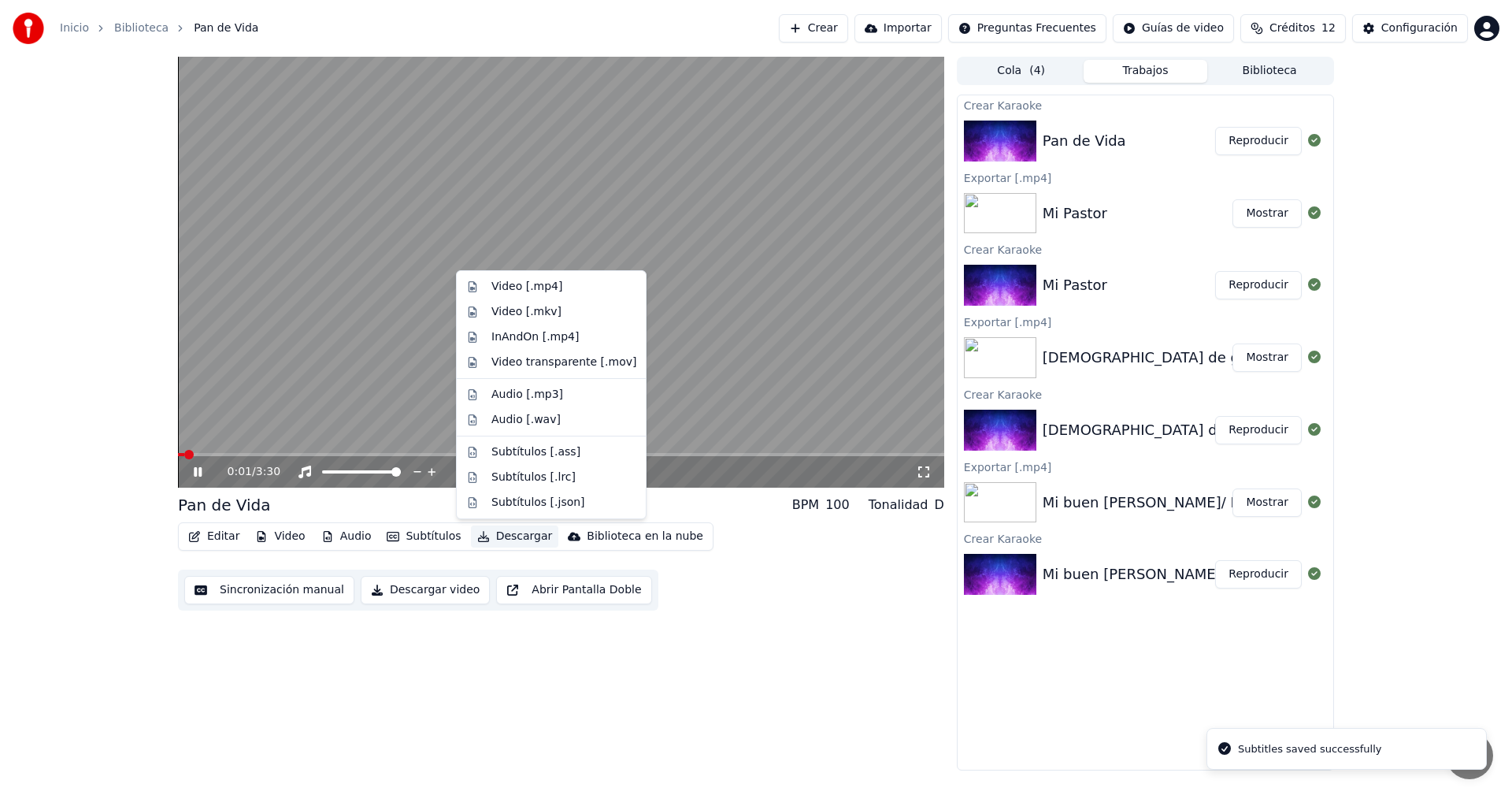
click at [496, 536] on button "Descargar" at bounding box center [515, 536] width 89 height 22
click at [537, 288] on div "Video [.mp4]" at bounding box center [527, 286] width 71 height 16
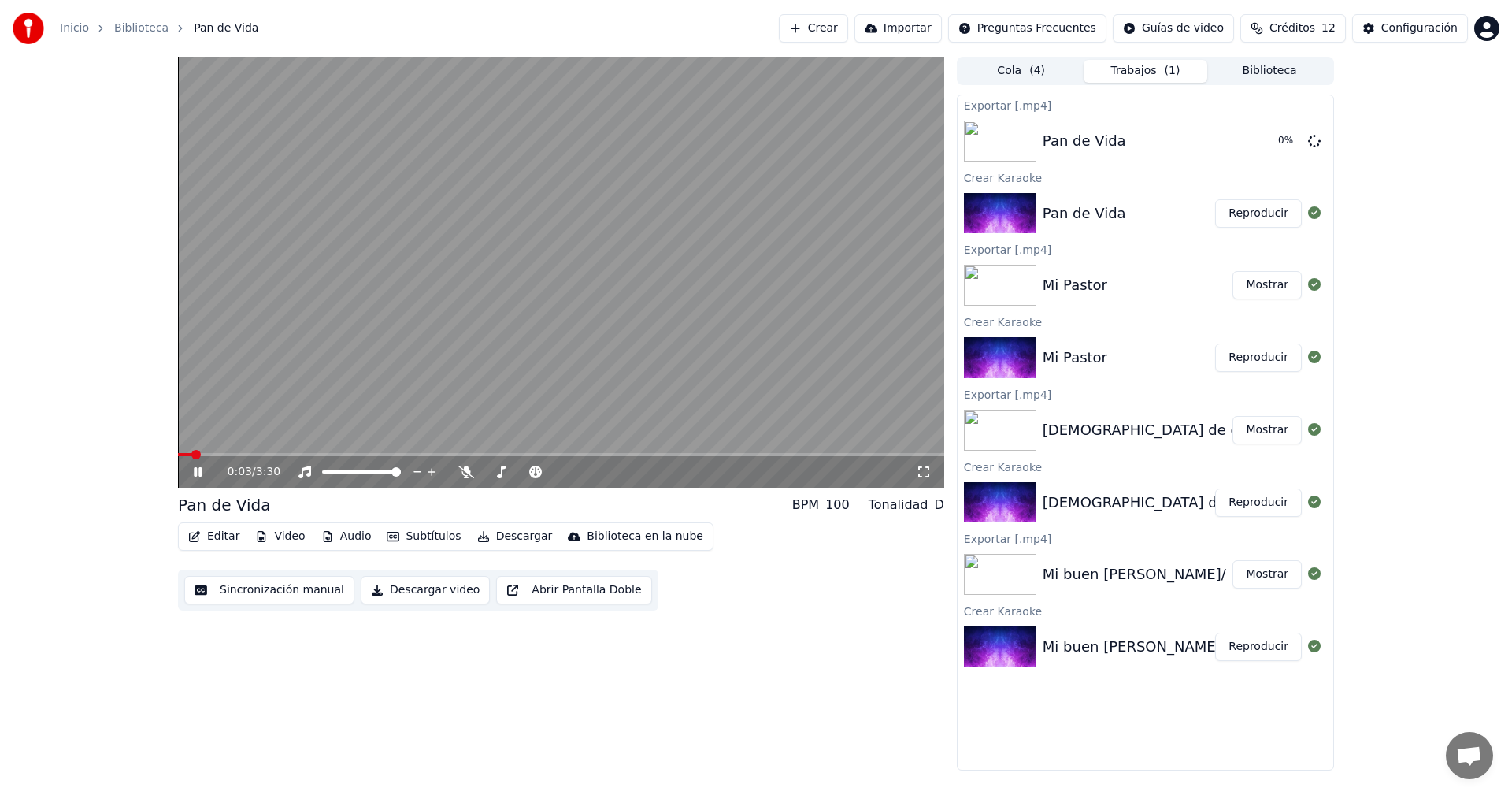
click at [197, 475] on icon at bounding box center [198, 472] width 8 height 10
click at [848, 22] on button "Crear" at bounding box center [814, 28] width 69 height 28
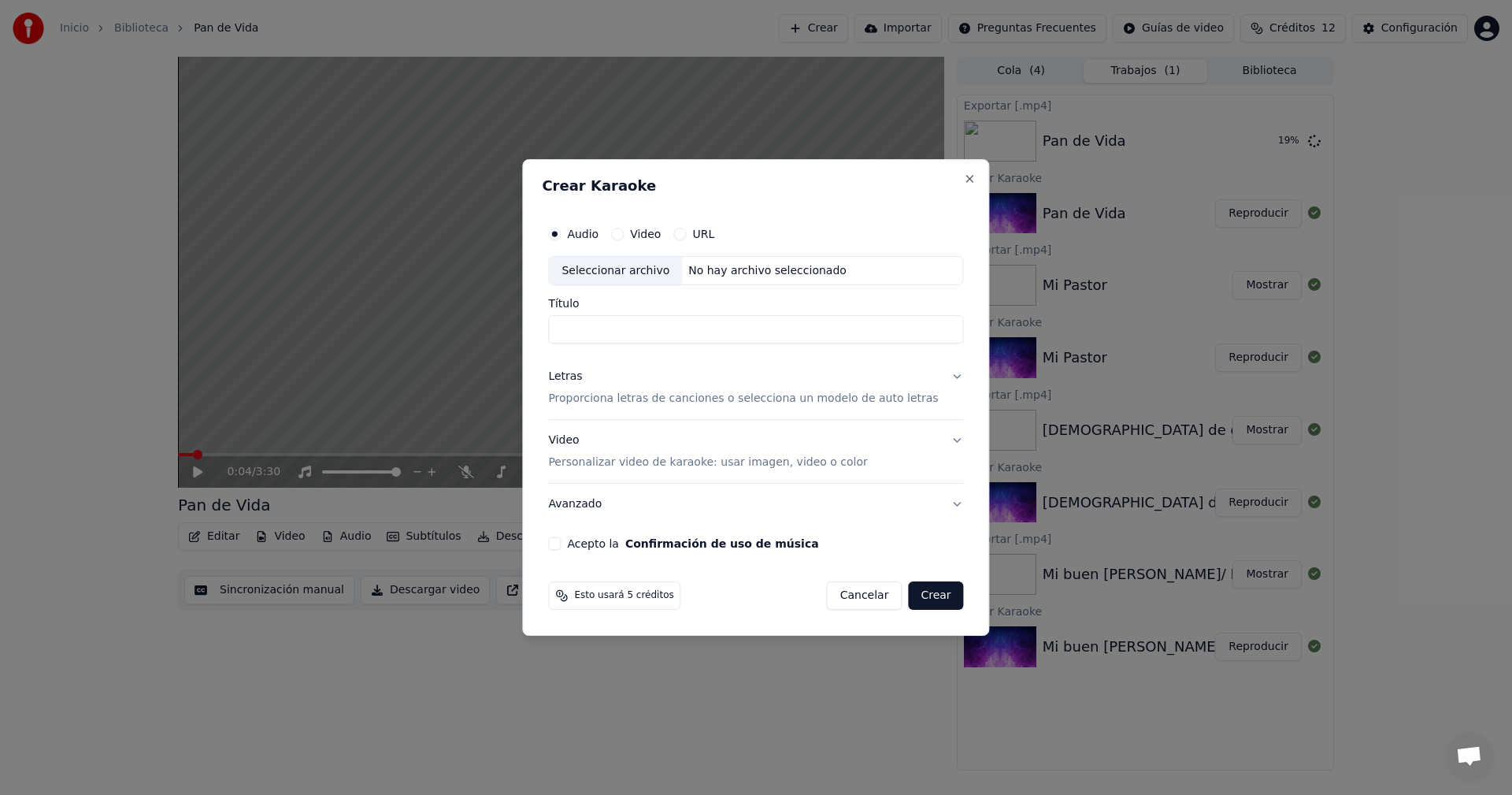
click at [645, 262] on div "Seleccionar archivo" at bounding box center [615, 270] width 133 height 28
drag, startPoint x: 823, startPoint y: 332, endPoint x: 665, endPoint y: 335, distance: 158.0
click at [665, 335] on input "**********" at bounding box center [756, 329] width 415 height 28
type input "**********"
click at [575, 378] on div "Letras" at bounding box center [565, 377] width 34 height 16
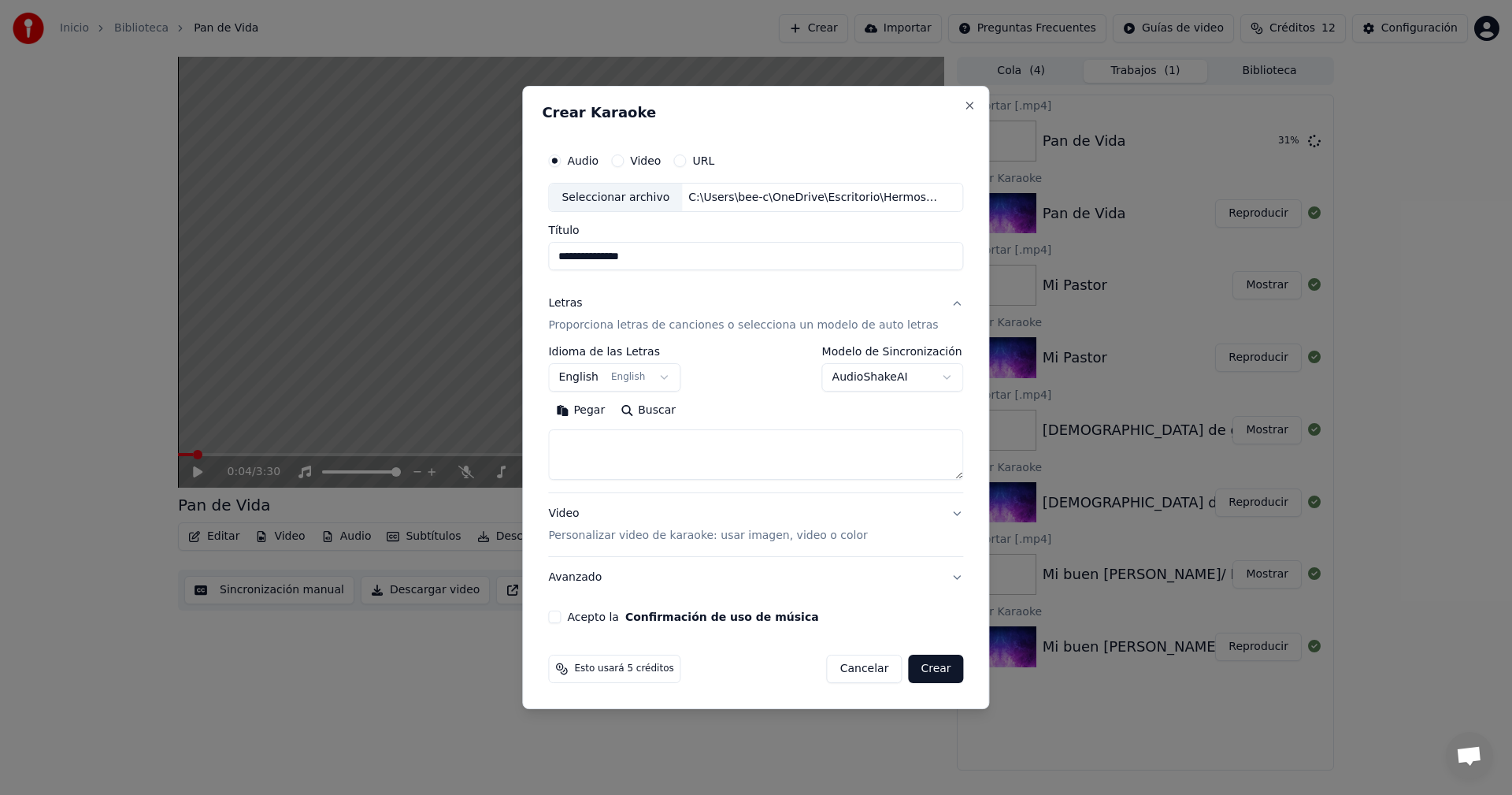
click at [655, 374] on body "**********" at bounding box center [756, 398] width 1512 height 795
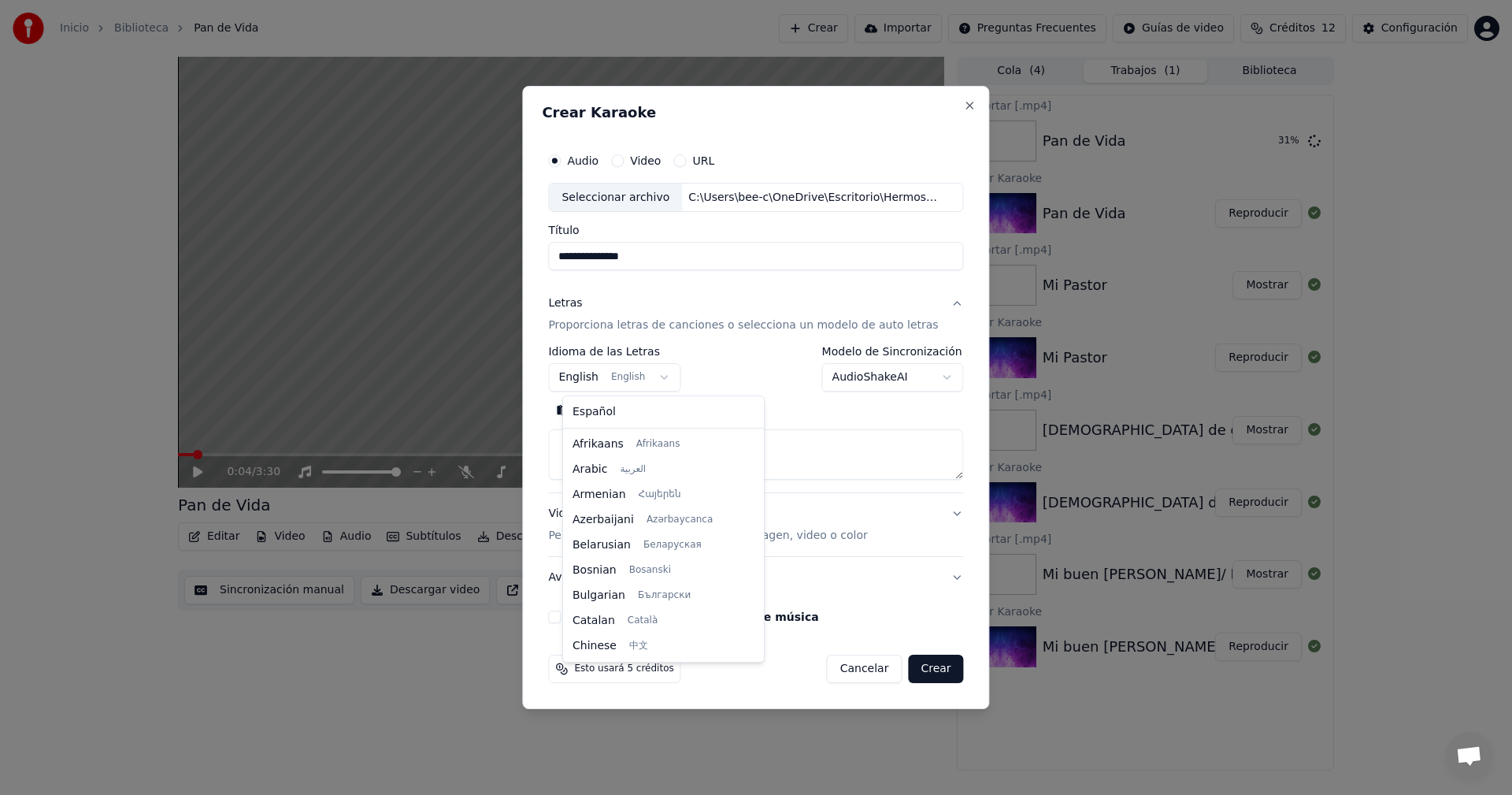
scroll to position [126, 0]
select select "**"
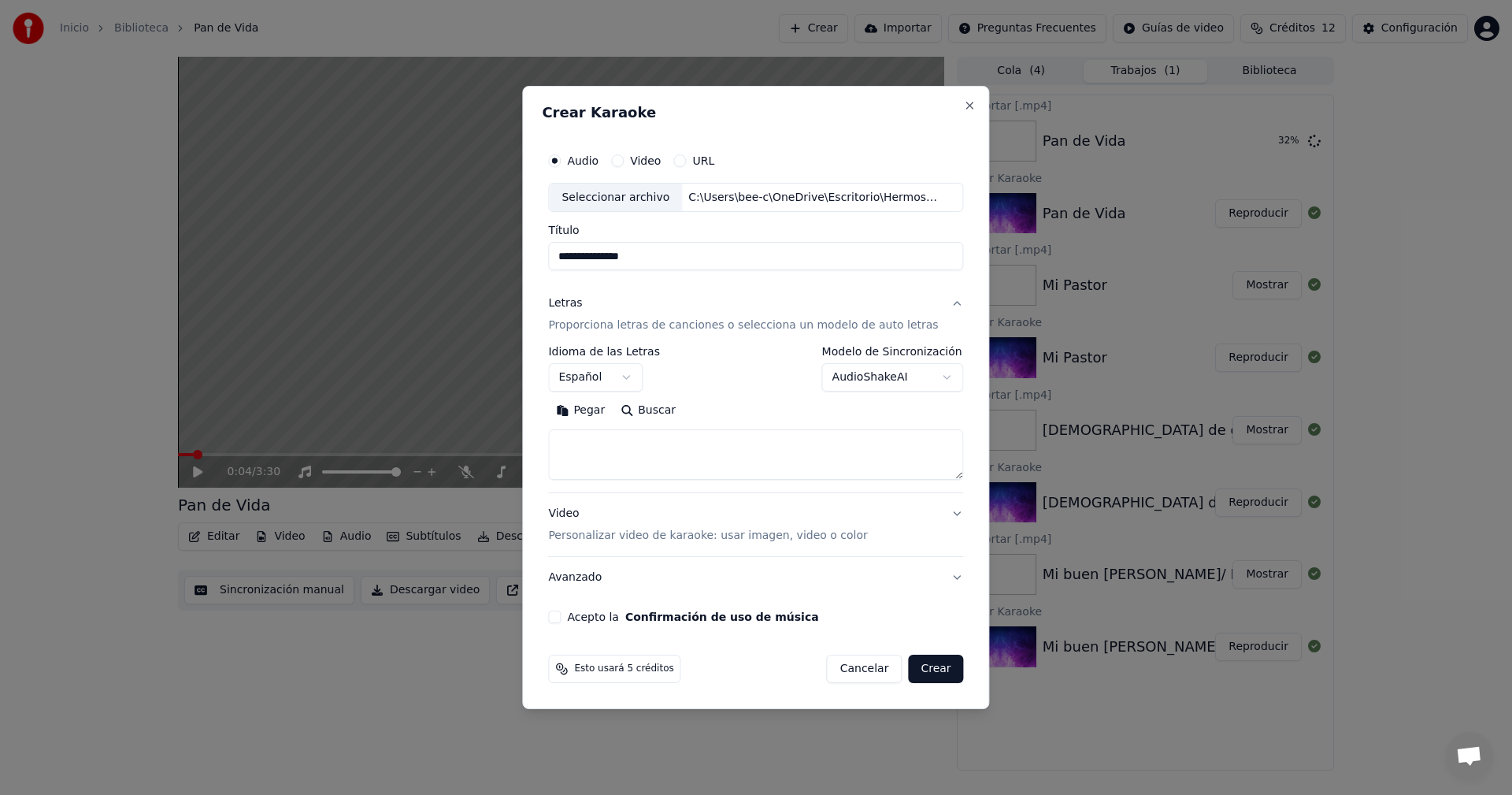
click at [595, 413] on button "Pegar" at bounding box center [580, 410] width 64 height 25
type textarea "**********"
click at [561, 613] on button "Acepto la Confirmación de uso de música" at bounding box center [554, 617] width 13 height 13
click at [925, 672] on button "Crear" at bounding box center [935, 668] width 56 height 28
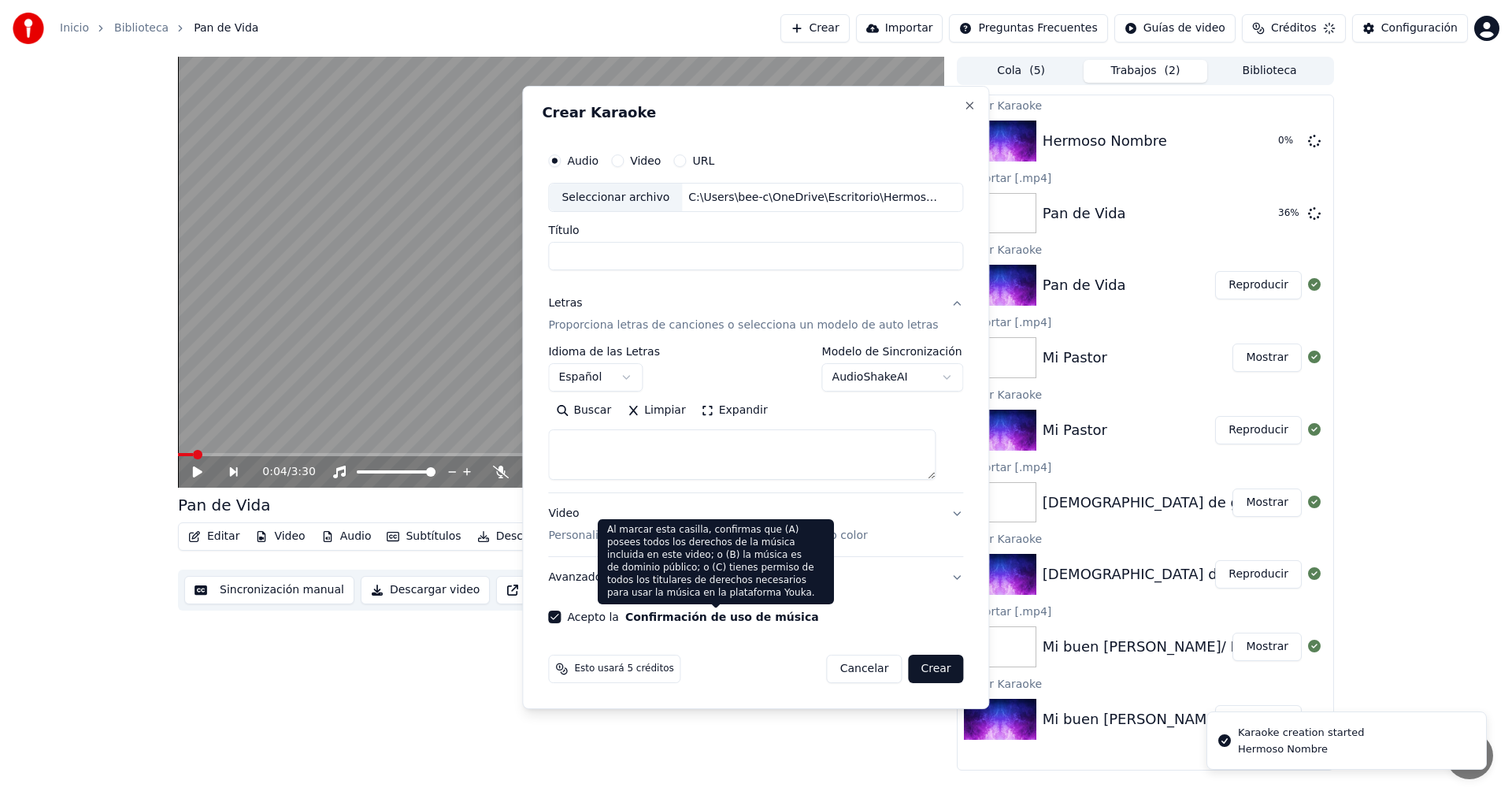
select select
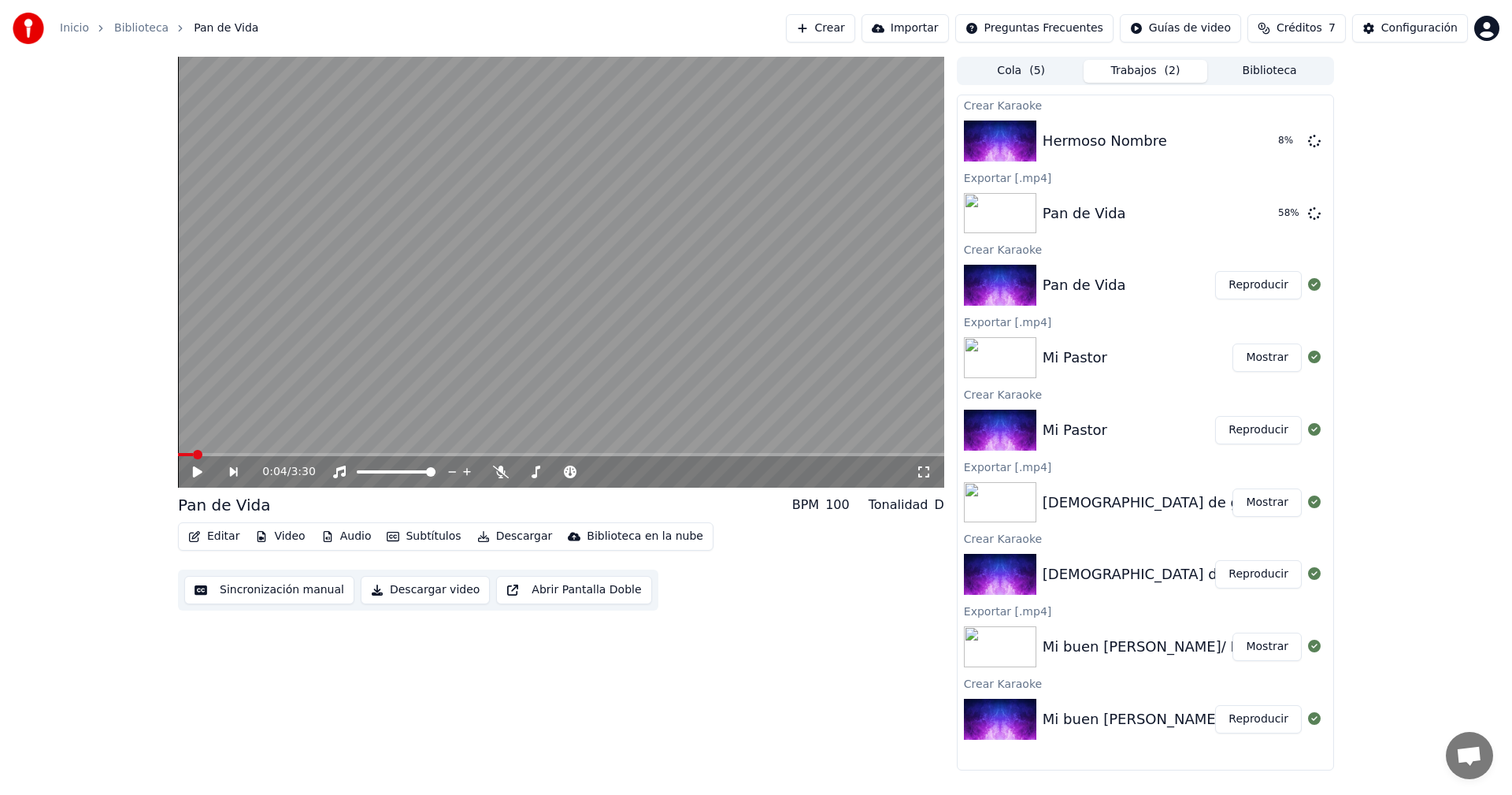
click at [1277, 76] on button "Biblioteca" at bounding box center [1269, 71] width 125 height 23
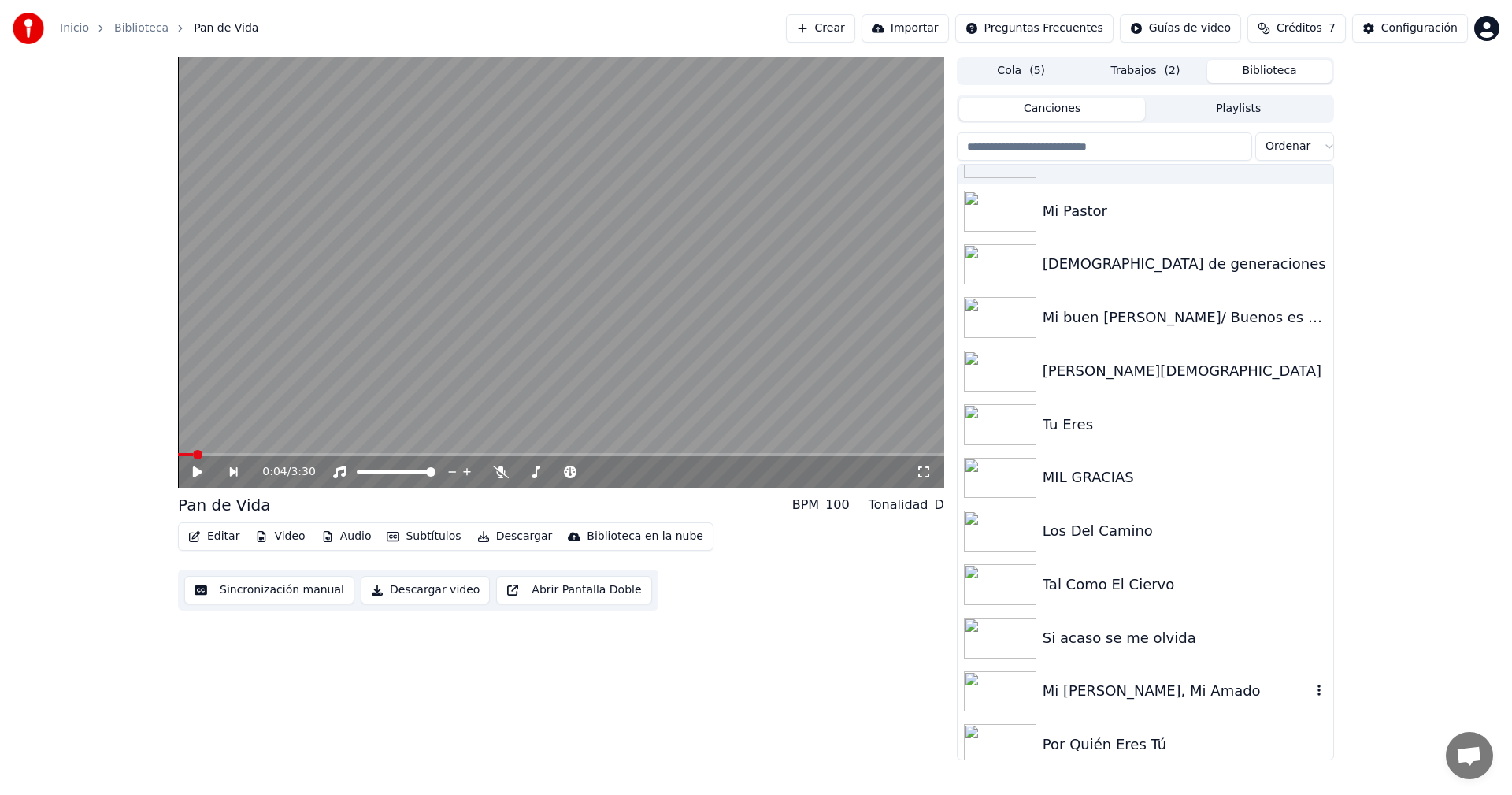
scroll to position [0, 0]
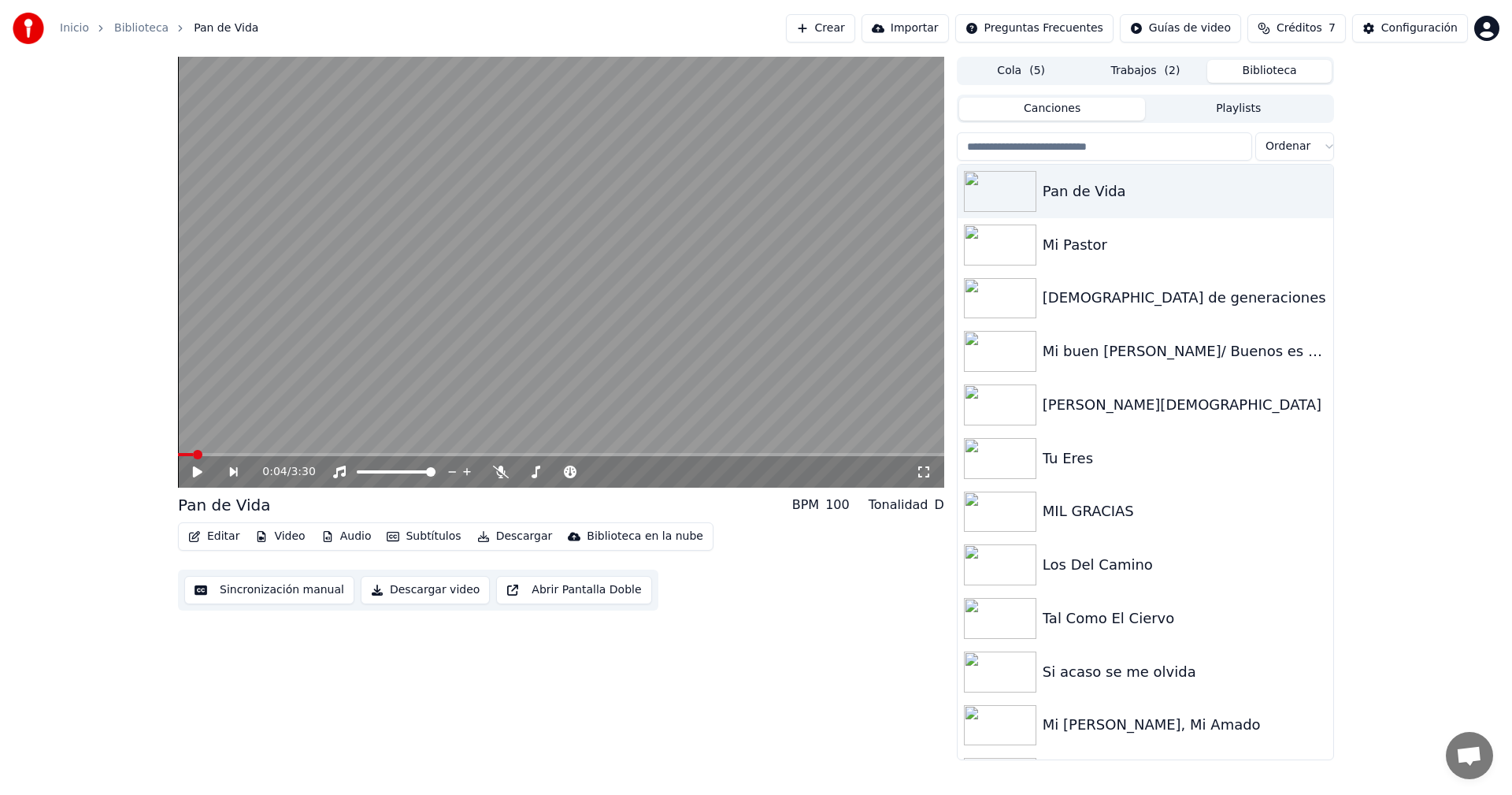
click at [1244, 111] on button "Playlists" at bounding box center [1238, 109] width 187 height 23
click at [1092, 105] on button "Canciones" at bounding box center [1053, 109] width 187 height 23
click at [1151, 75] on button "Trabajos ( 2 )" at bounding box center [1146, 71] width 125 height 23
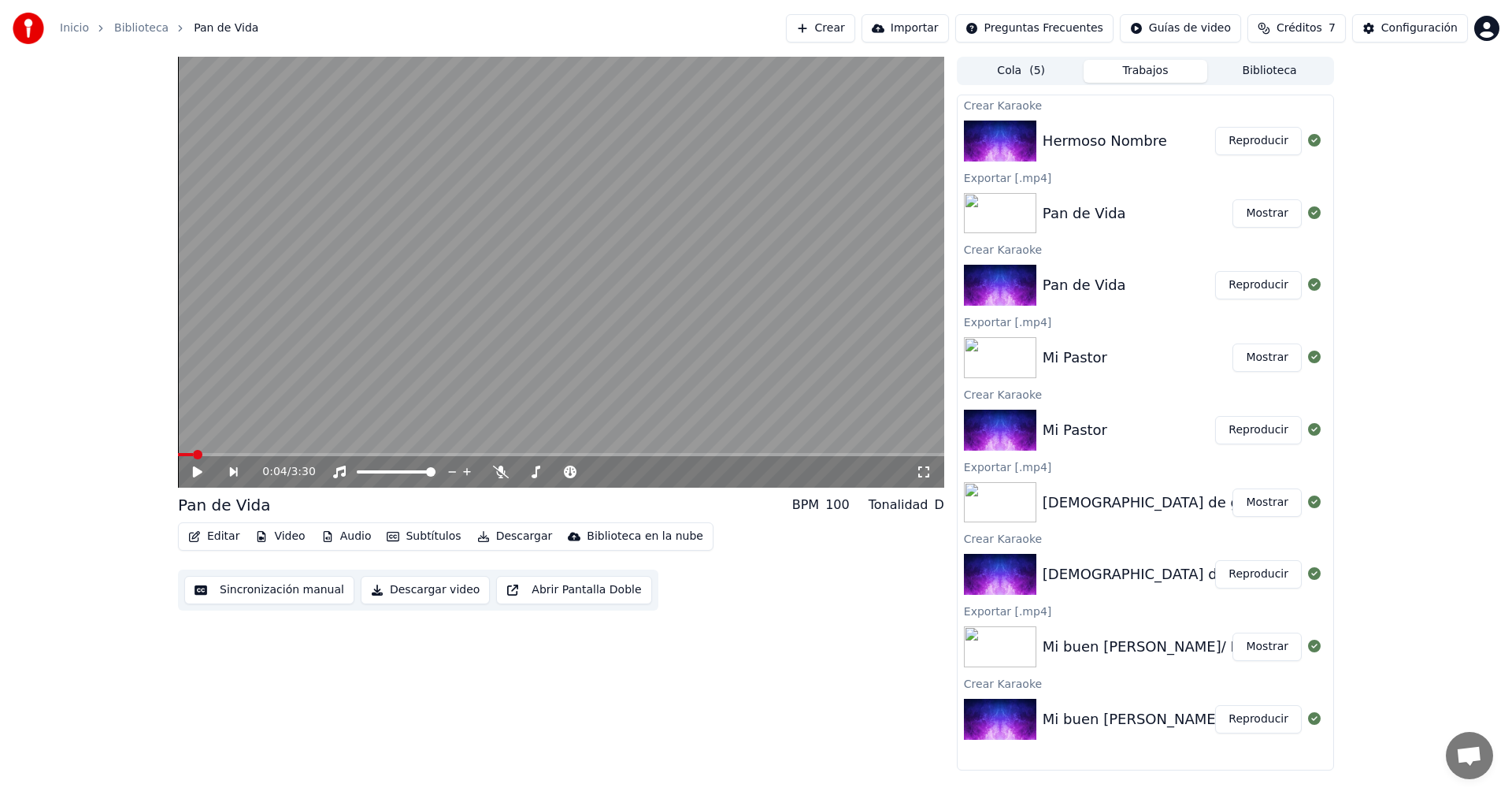
click at [1246, 144] on button "Reproducir" at bounding box center [1259, 141] width 87 height 28
click at [198, 474] on icon at bounding box center [209, 472] width 37 height 13
click at [196, 473] on icon at bounding box center [198, 472] width 10 height 11
click at [212, 538] on button "Editar" at bounding box center [213, 536] width 64 height 22
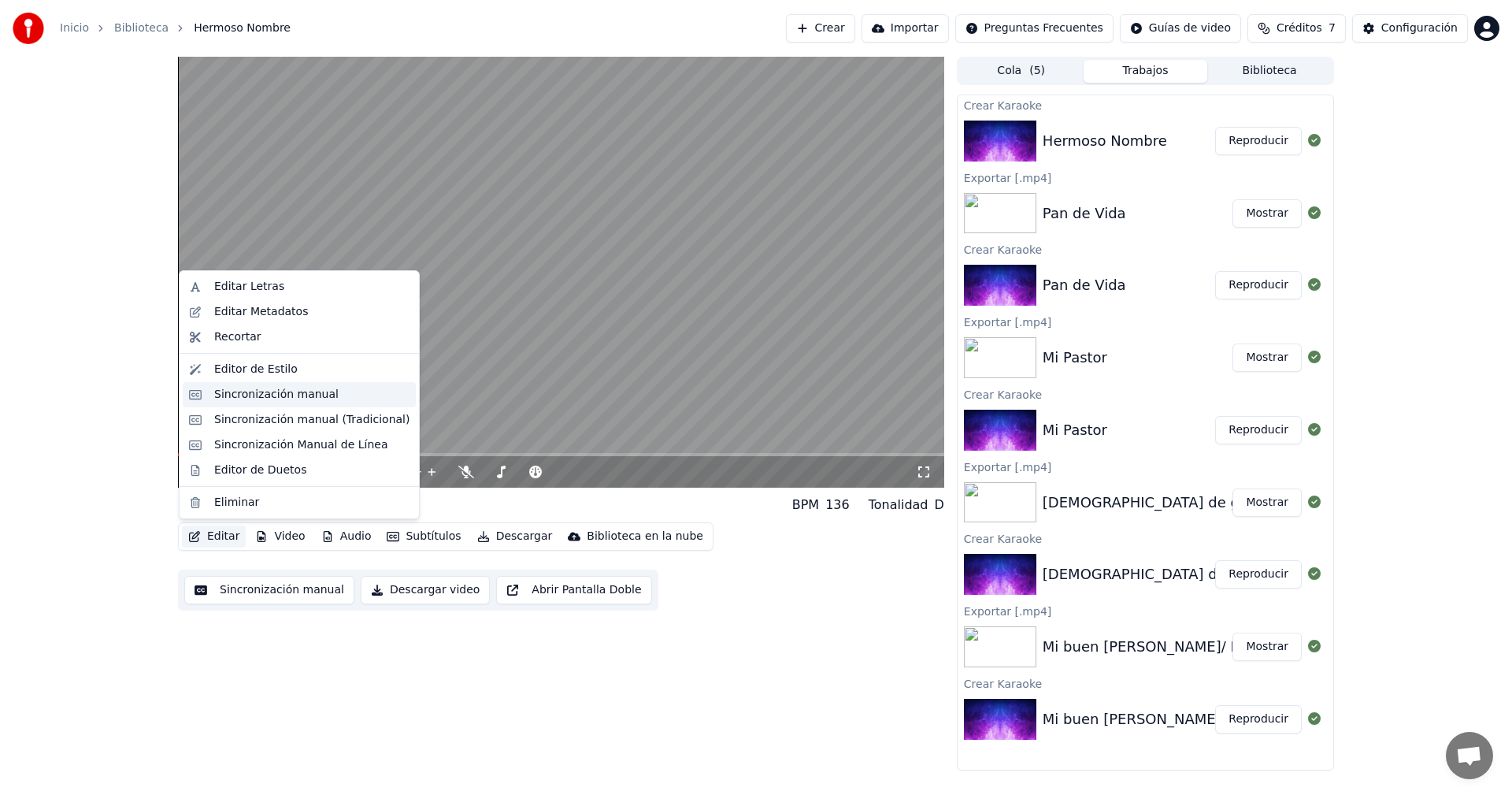
click at [221, 395] on div "Sincronización manual" at bounding box center [276, 395] width 125 height 16
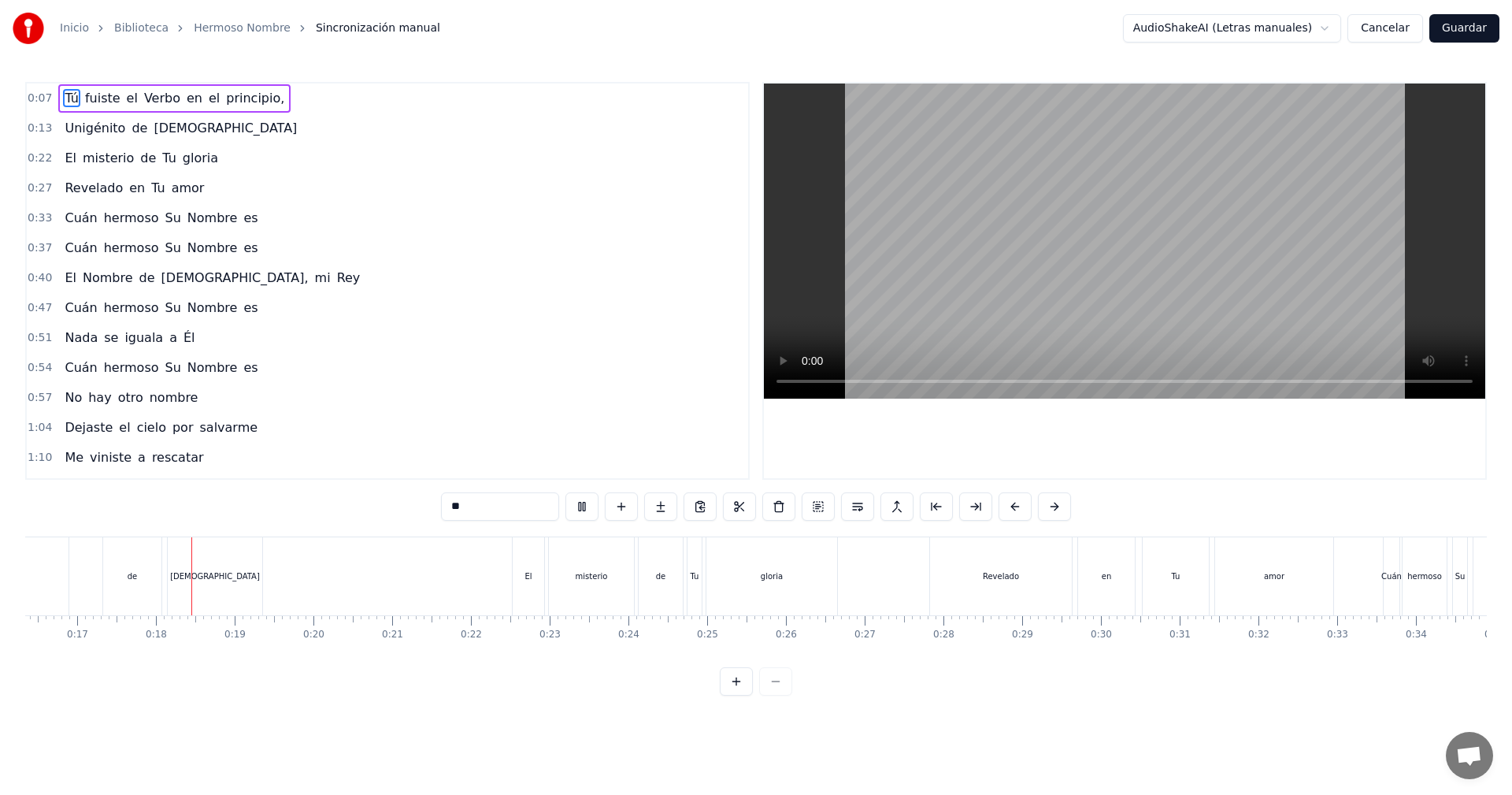
scroll to position [0, 1321]
click at [1462, 25] on button "Guardar" at bounding box center [1464, 28] width 70 height 28
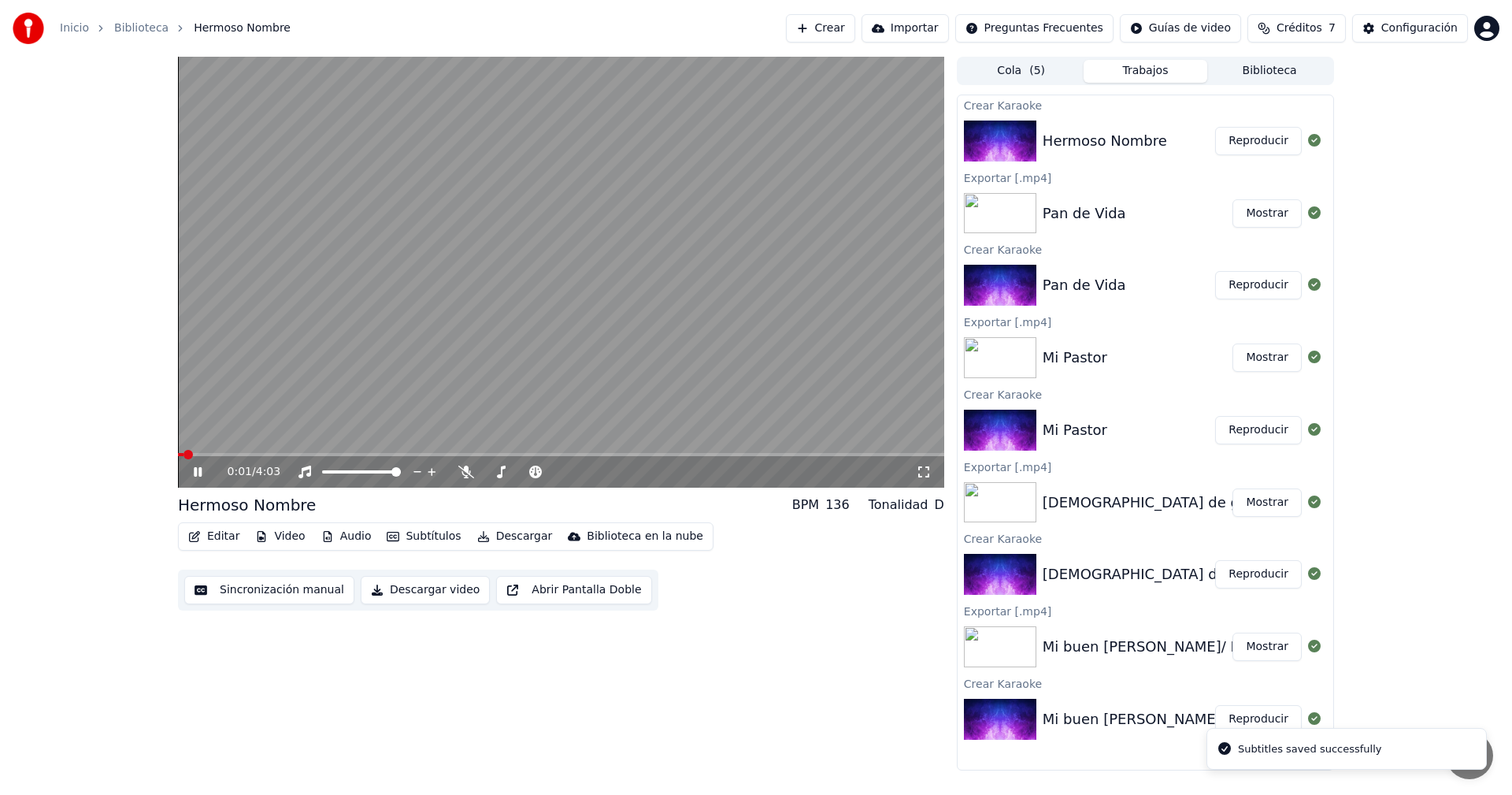
click at [491, 541] on button "Descargar" at bounding box center [515, 536] width 89 height 22
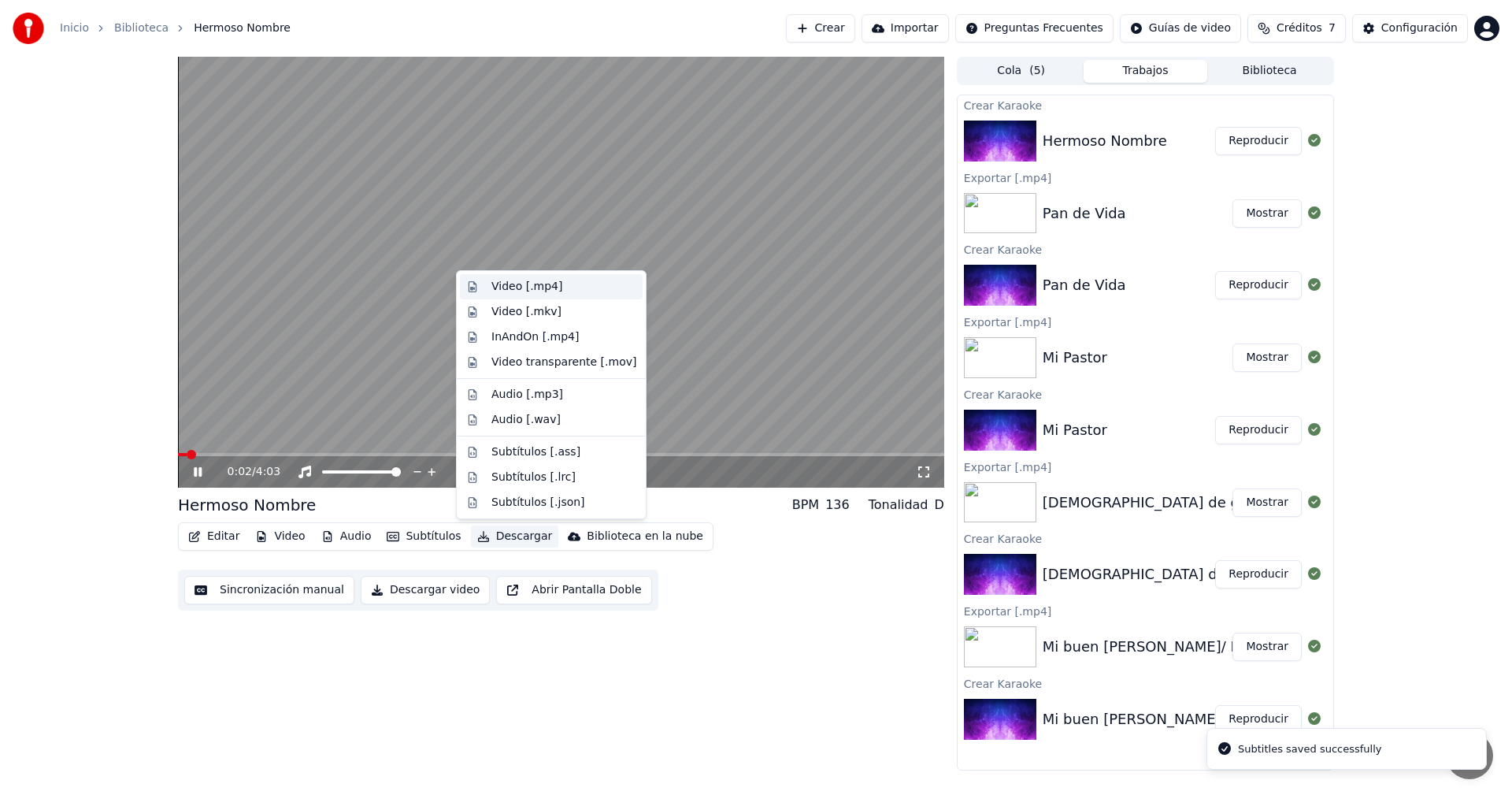
click at [545, 284] on div "Video [.mp4]" at bounding box center [527, 286] width 71 height 16
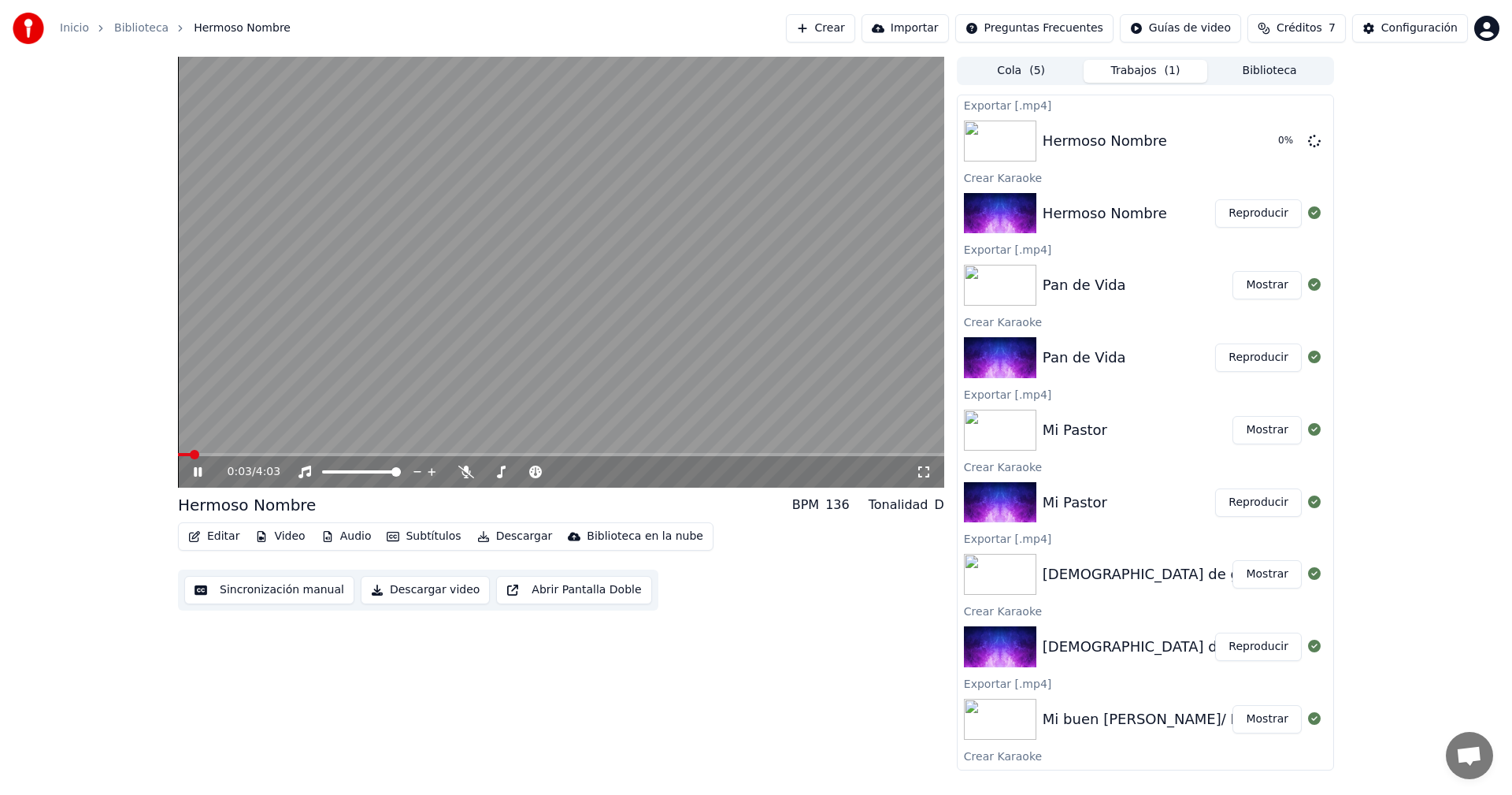
click at [196, 476] on icon at bounding box center [198, 472] width 8 height 10
click at [851, 29] on button "Crear" at bounding box center [821, 28] width 69 height 28
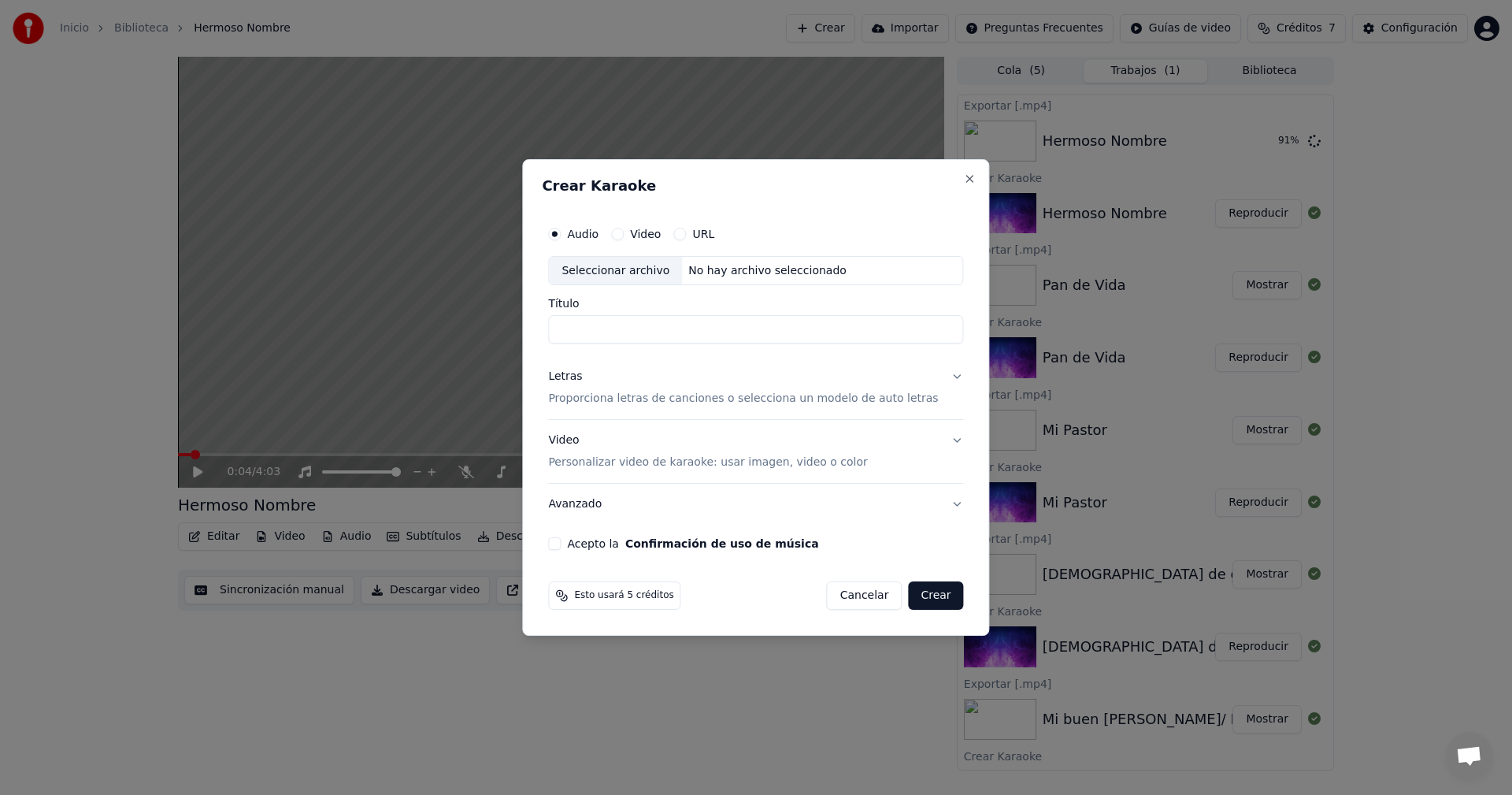
click at [681, 279] on div "Seleccionar archivo" at bounding box center [615, 270] width 133 height 28
type input "**********"
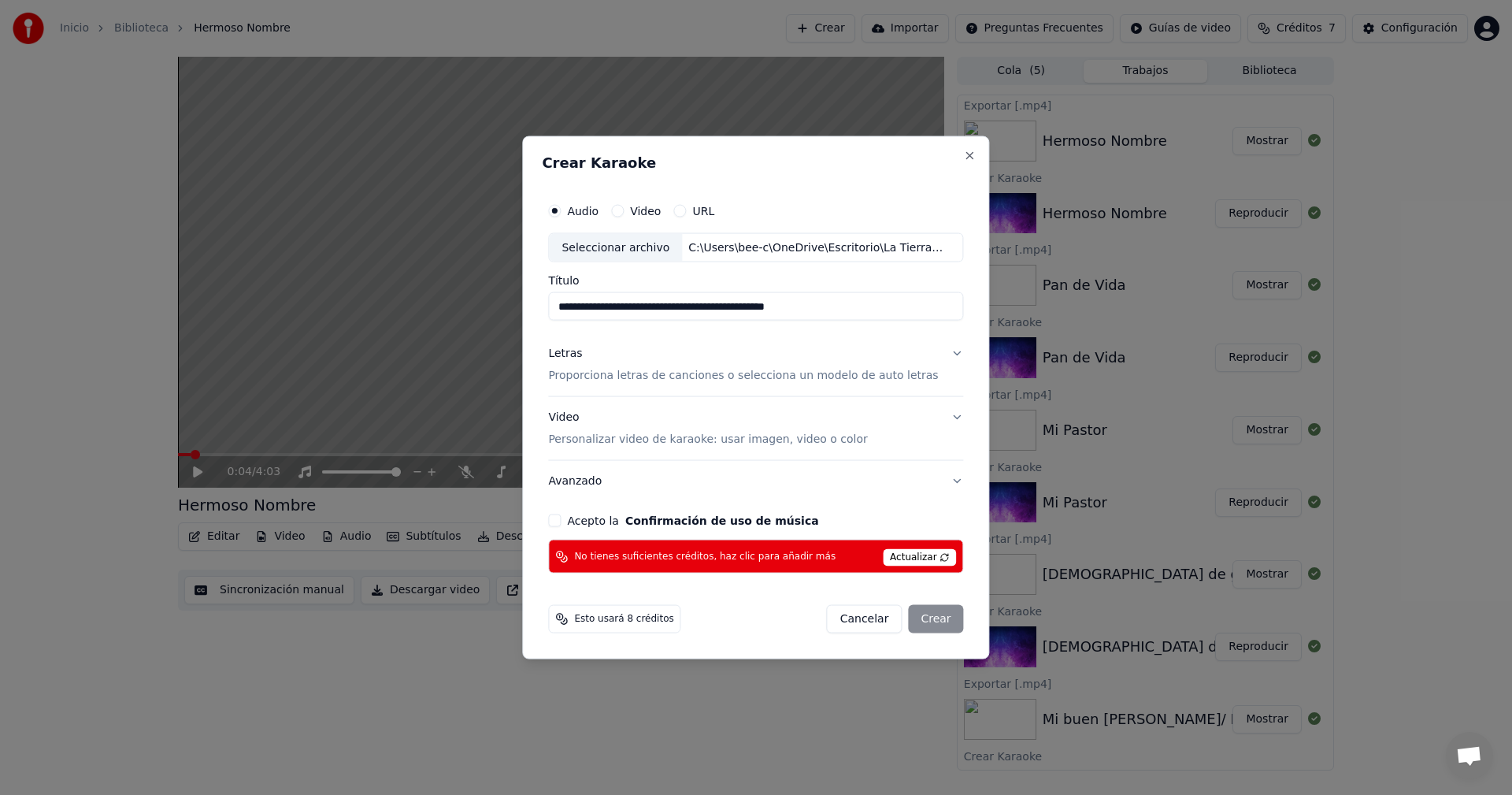
click at [910, 558] on span "Actualizar" at bounding box center [920, 558] width 74 height 18
click at [868, 624] on button "Cancelar" at bounding box center [865, 619] width 76 height 28
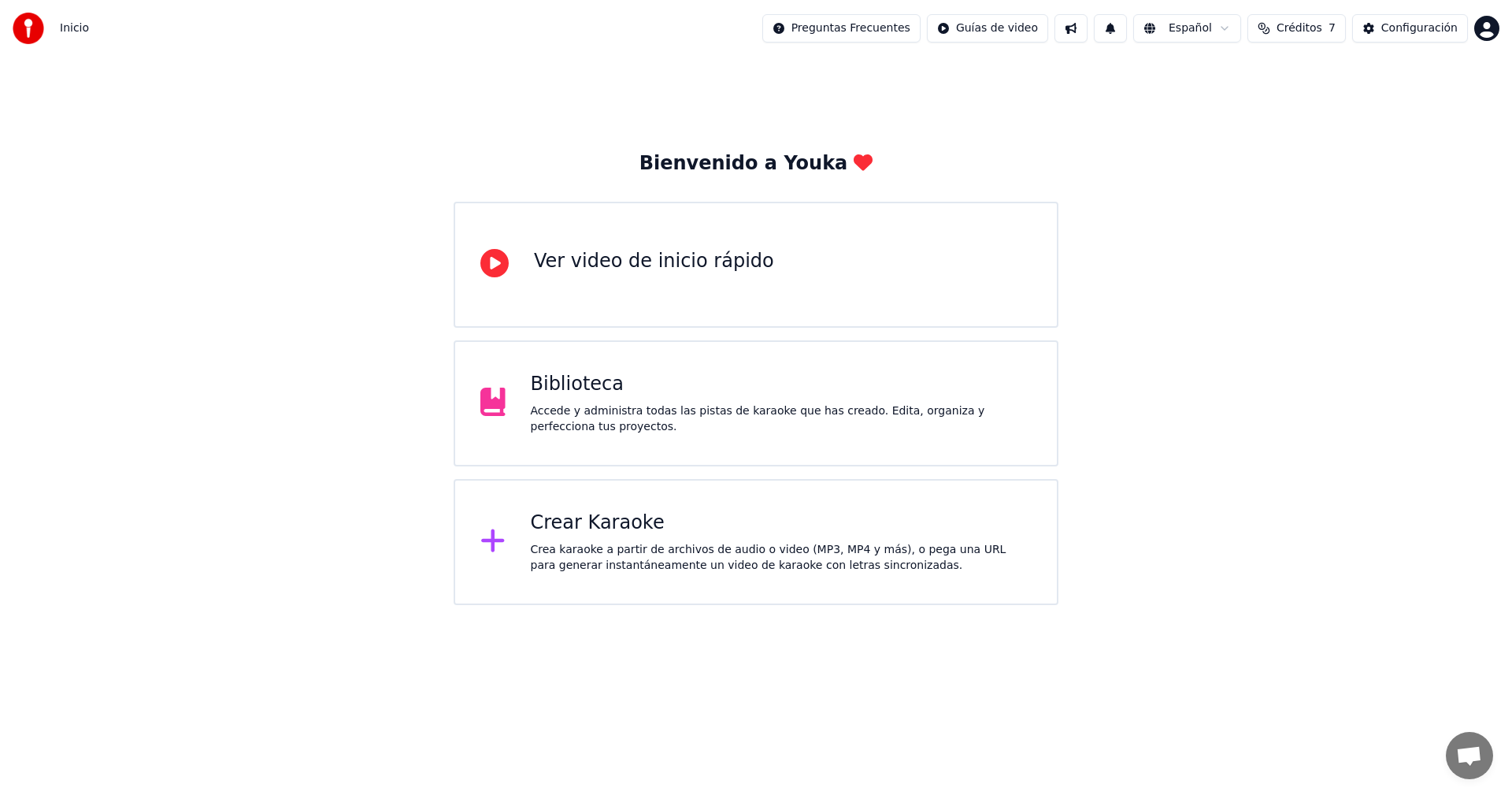
click at [716, 399] on div "Biblioteca Accede y administra todas las pistas de karaoke que has creado. Edit…" at bounding box center [781, 403] width 501 height 63
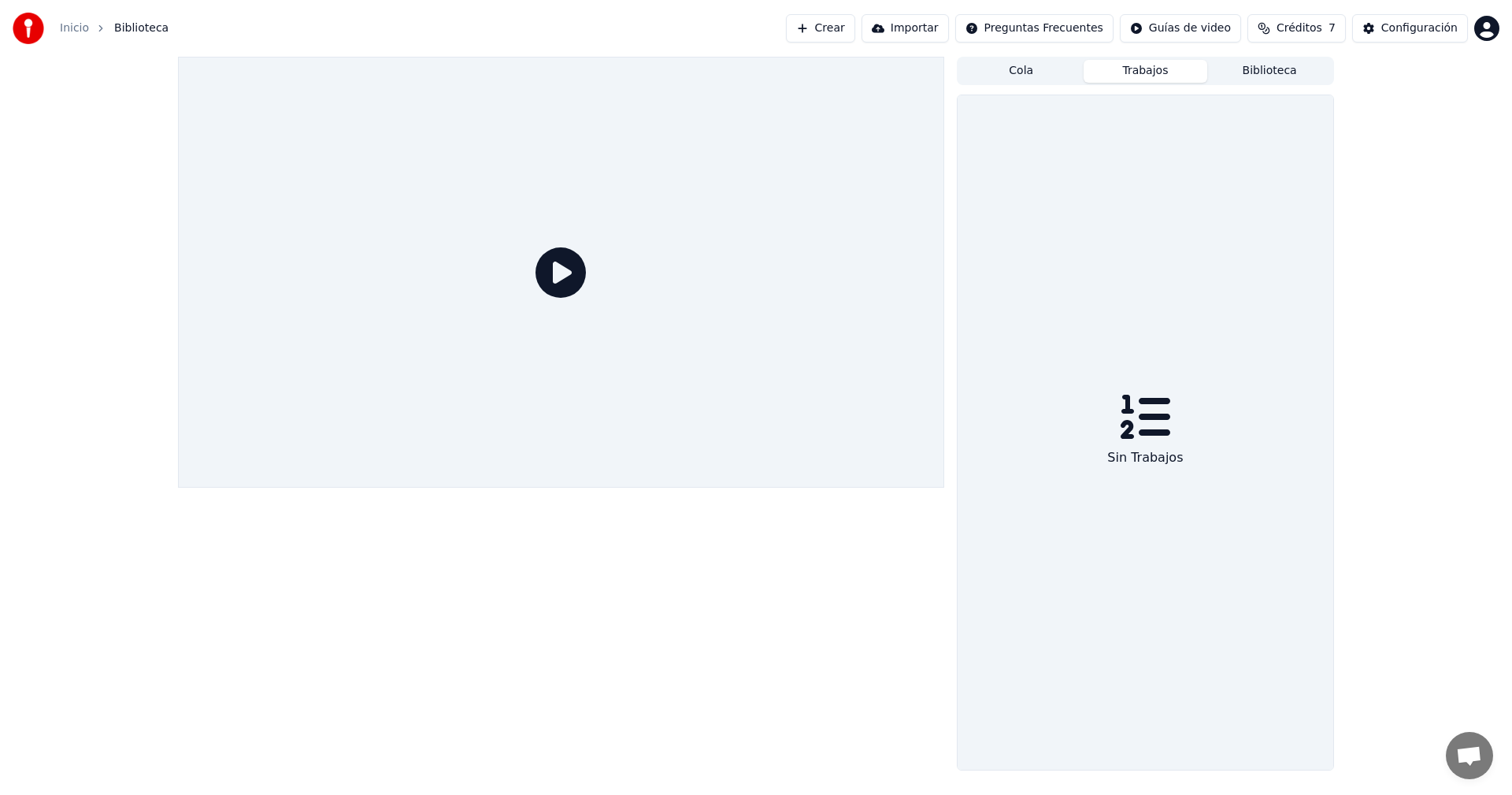
click at [1165, 66] on button "Trabajos" at bounding box center [1146, 71] width 125 height 23
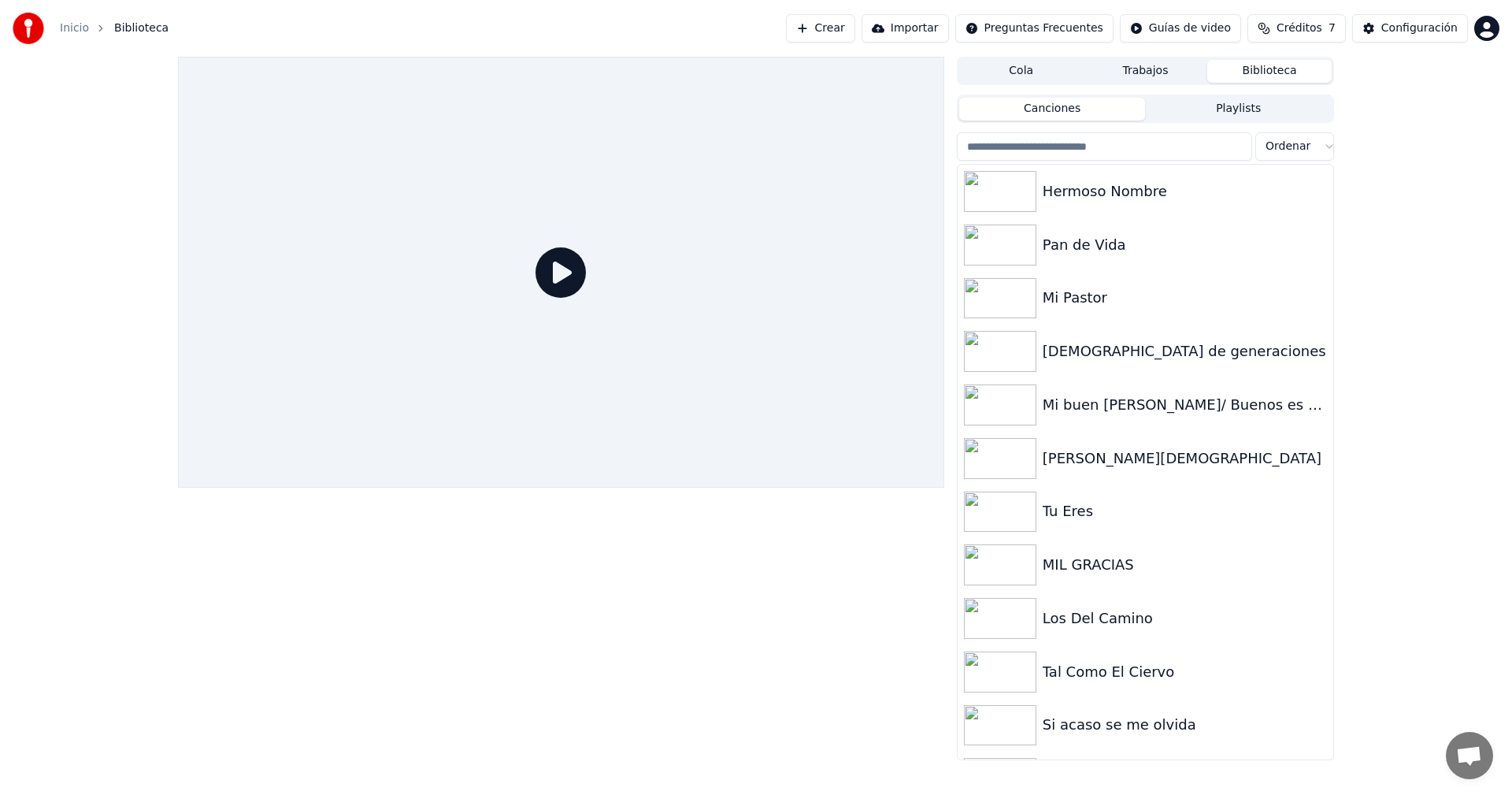
click at [1260, 77] on button "Biblioteca" at bounding box center [1269, 71] width 125 height 23
click at [1098, 197] on div "Hermoso Nombre" at bounding box center [1177, 191] width 269 height 22
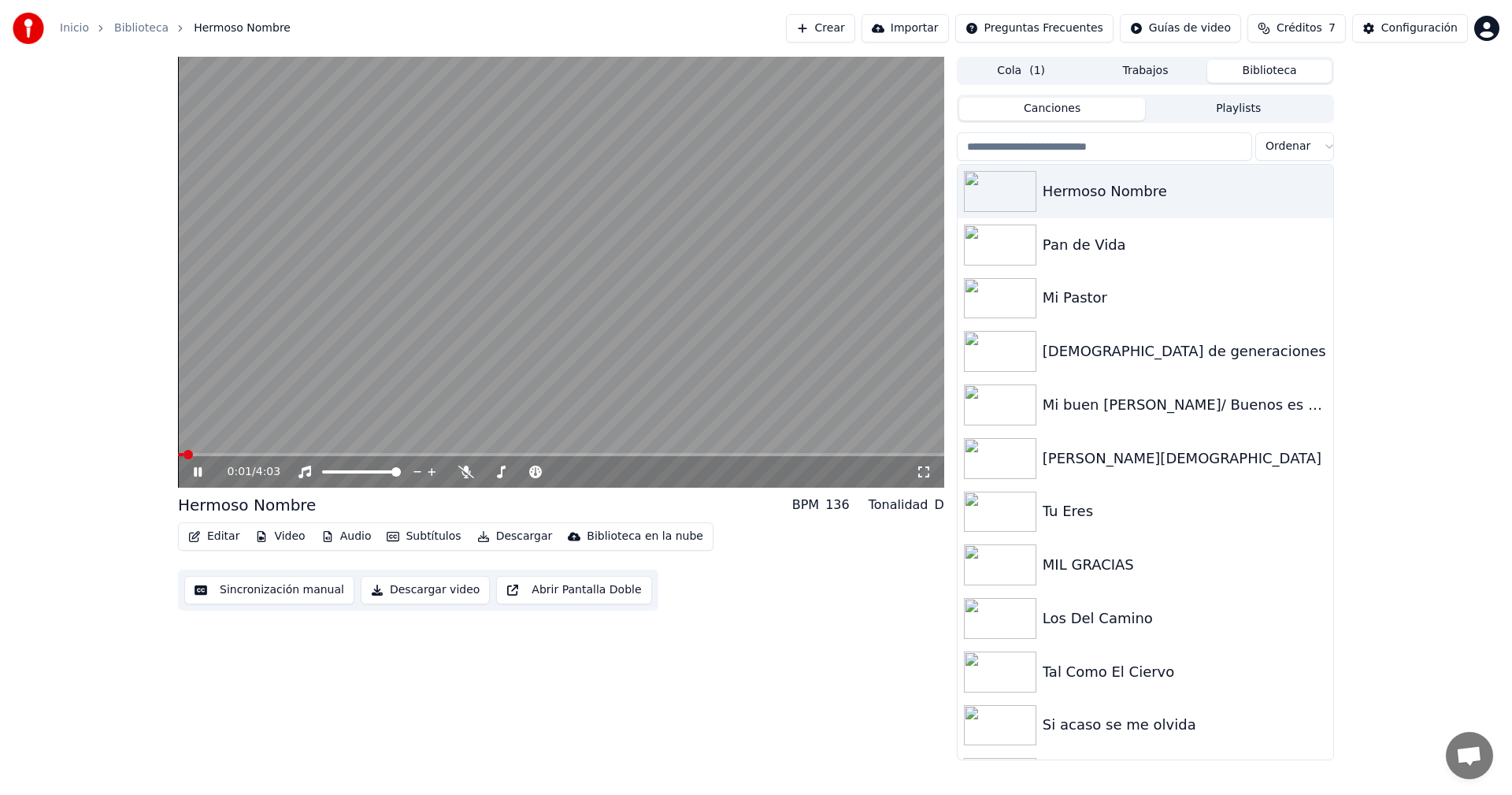
click at [189, 472] on div "0:01 / 4:03" at bounding box center [561, 472] width 754 height 16
click at [201, 474] on icon at bounding box center [198, 472] width 8 height 10
click at [492, 536] on button "Descargar" at bounding box center [515, 536] width 89 height 22
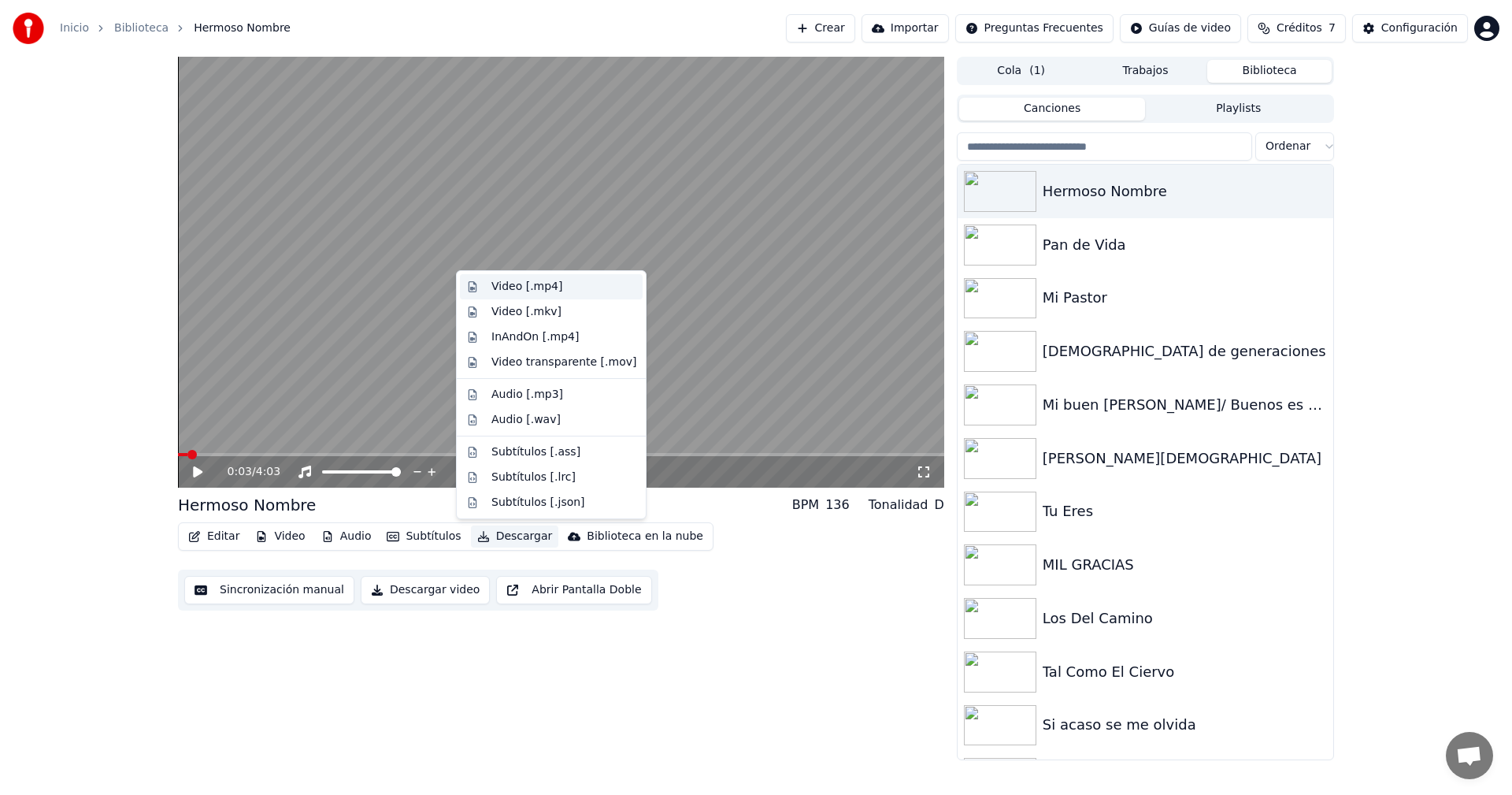
click at [519, 285] on div "Video [.mp4]" at bounding box center [527, 286] width 71 height 16
